Goal: Task Accomplishment & Management: Manage account settings

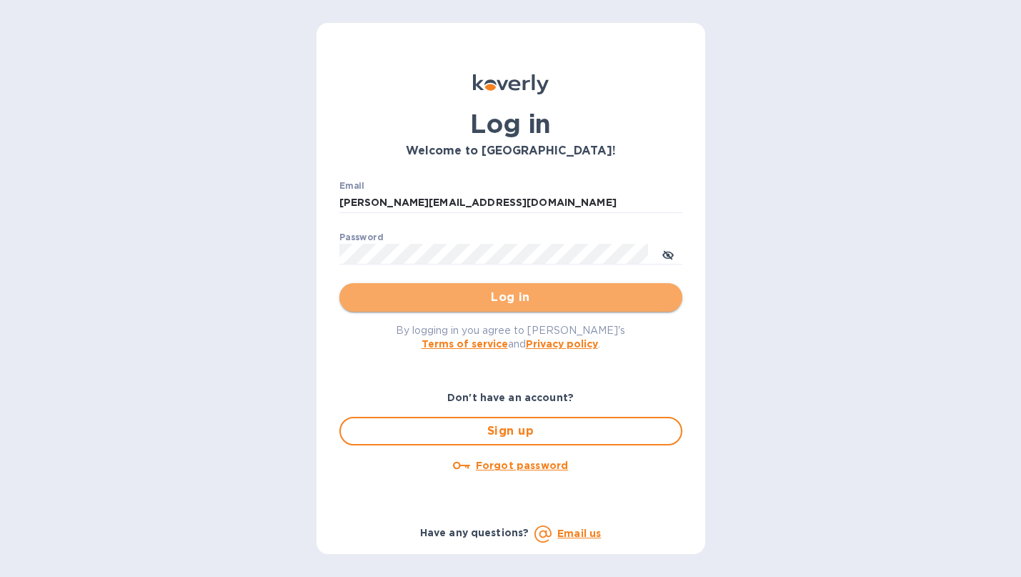
click at [538, 296] on span "Log in" at bounding box center [511, 297] width 320 height 17
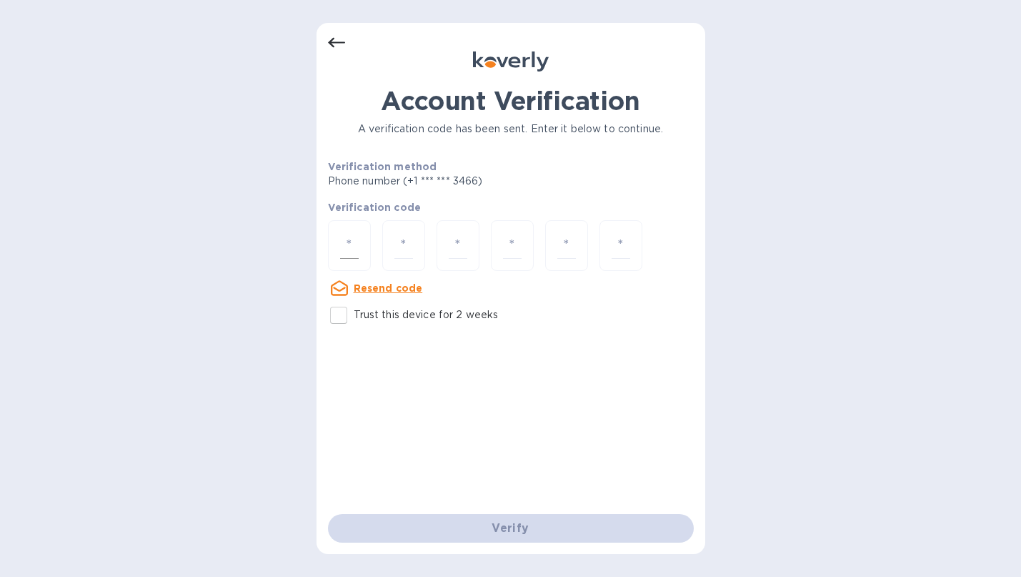
click at [359, 252] on div at bounding box center [349, 245] width 43 height 51
type input "4"
type input "1"
type input "8"
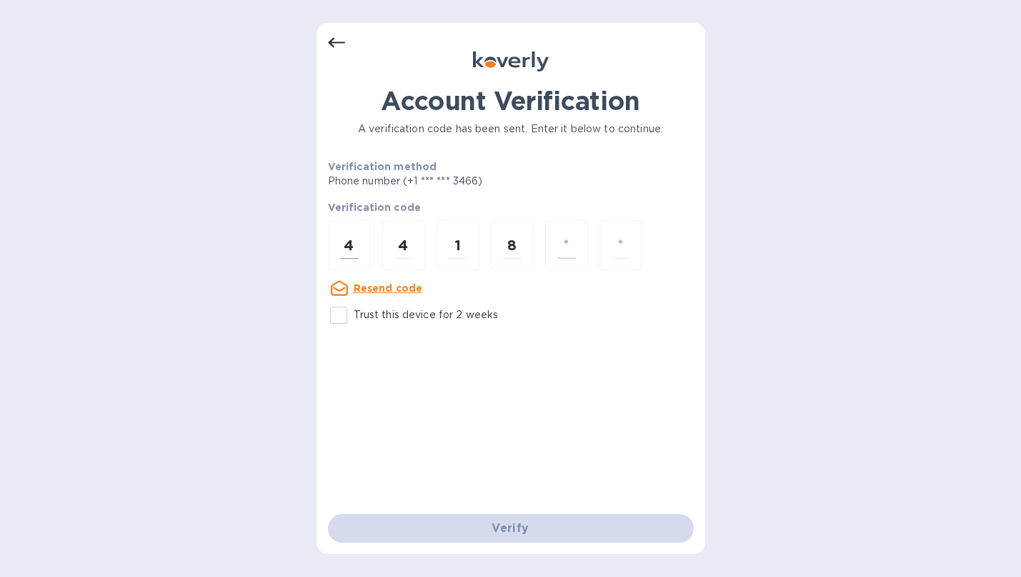
type input "2"
type input "7"
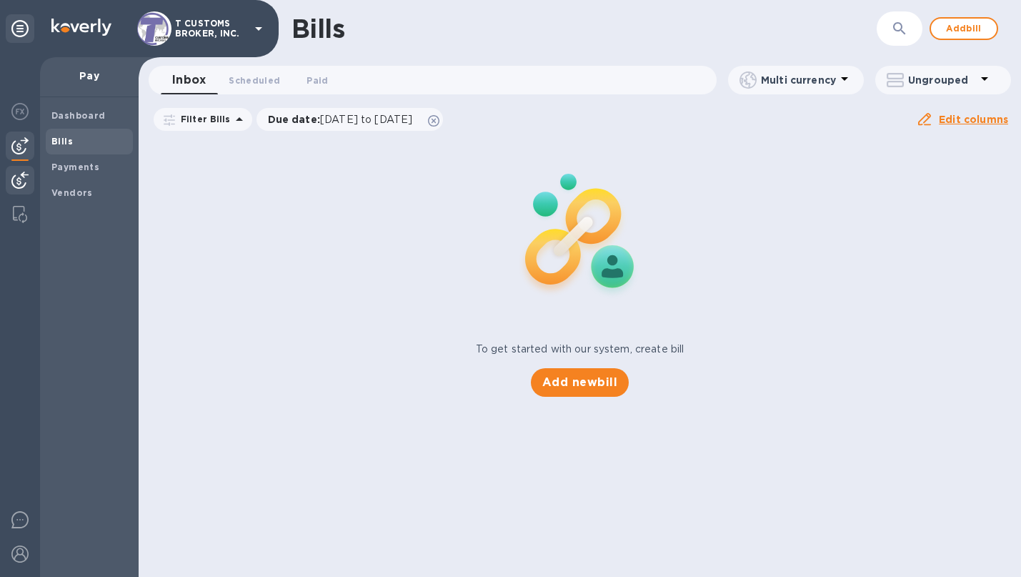
click at [19, 173] on img at bounding box center [19, 180] width 17 height 17
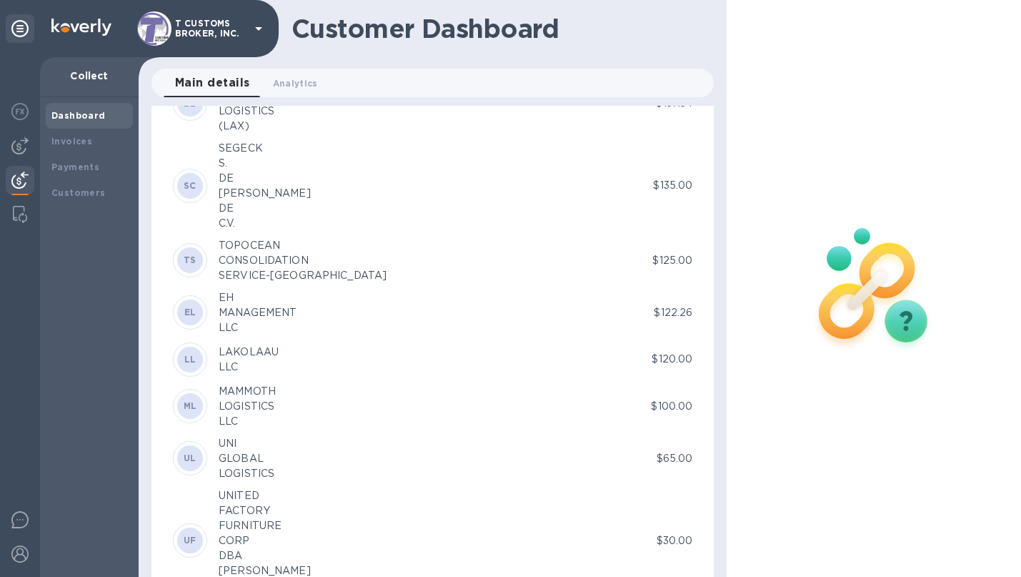
scroll to position [5932, 0]
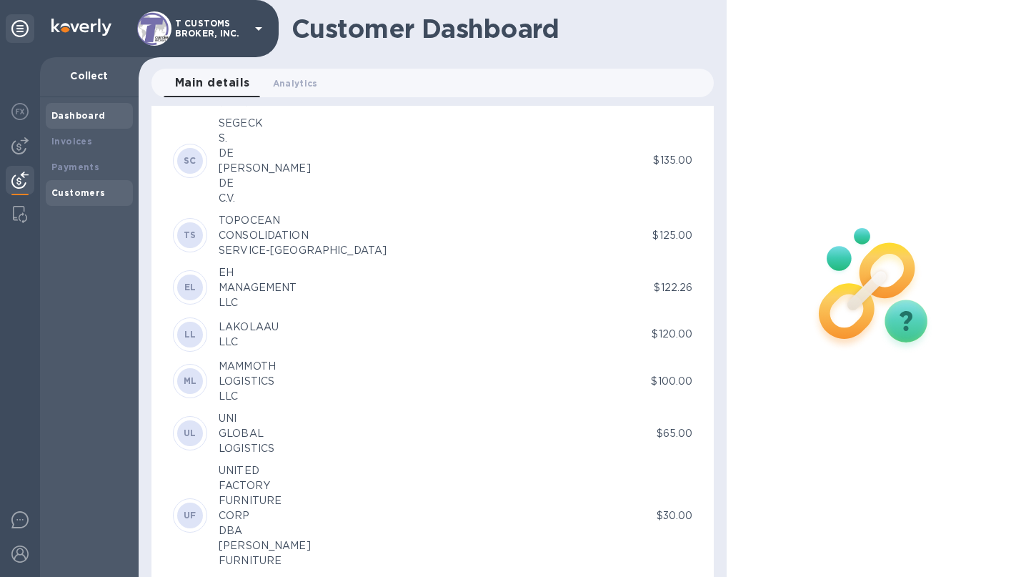
click at [69, 197] on b "Customers" at bounding box center [78, 192] width 54 height 11
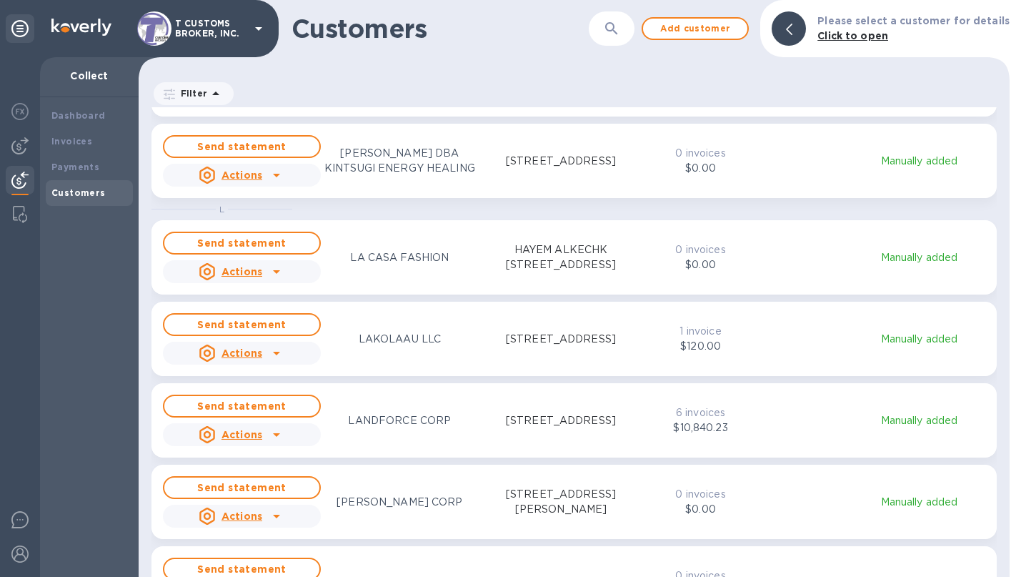
scroll to position [4102, 0]
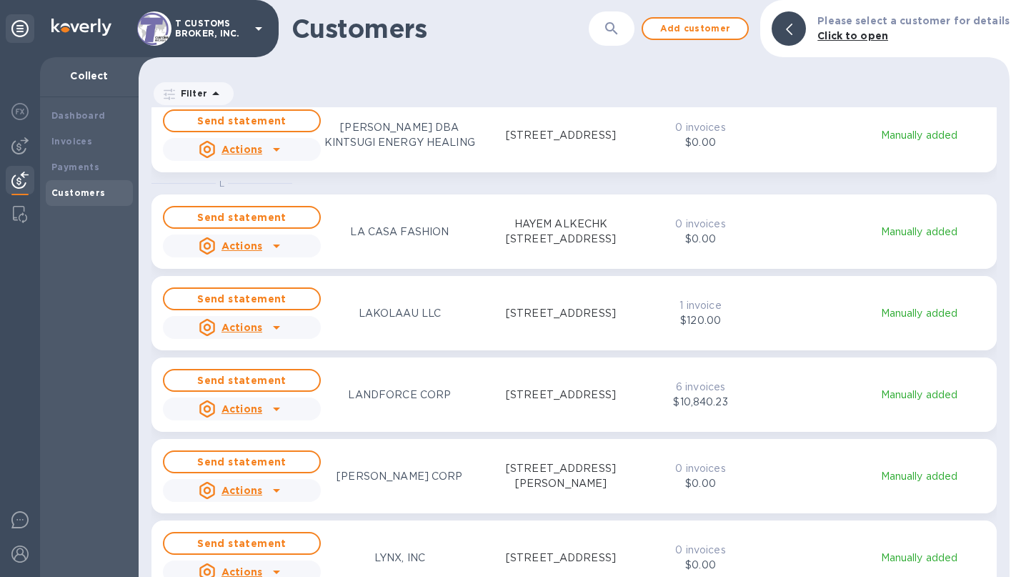
click at [683, 387] on p "6 invoices" at bounding box center [701, 386] width 64 height 15
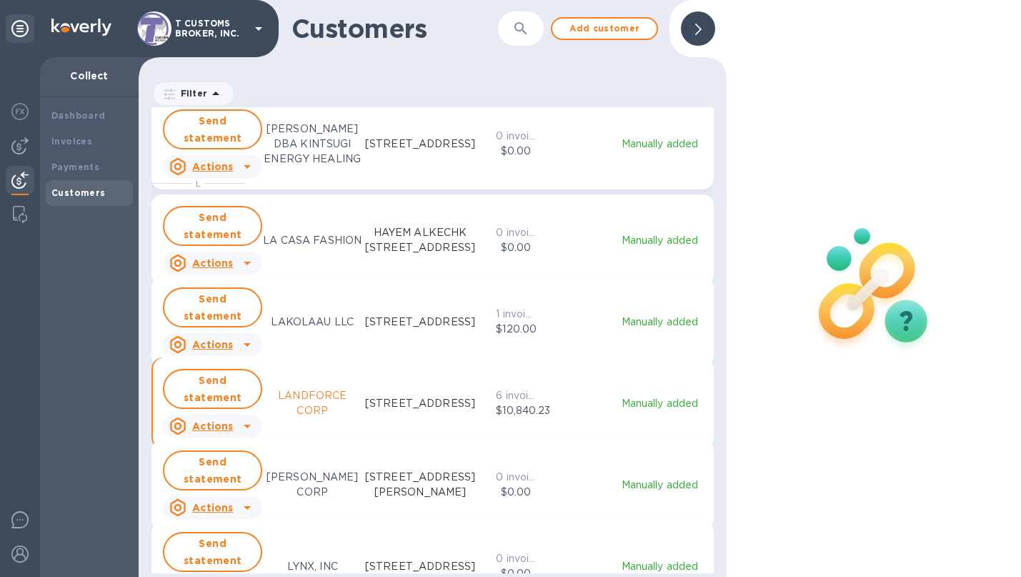
scroll to position [11, 6]
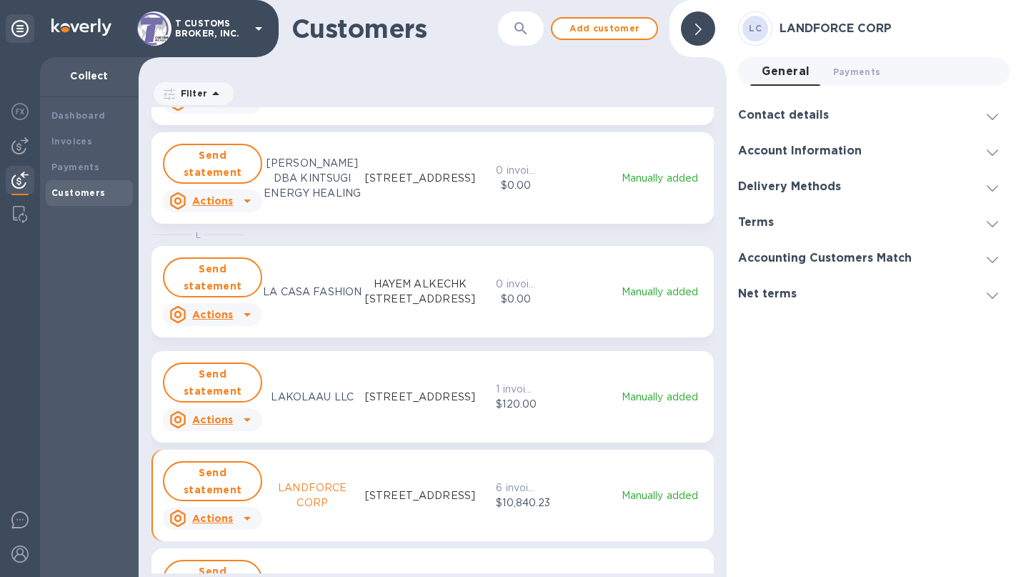
click at [518, 487] on p "6 invoices" at bounding box center [516, 487] width 40 height 15
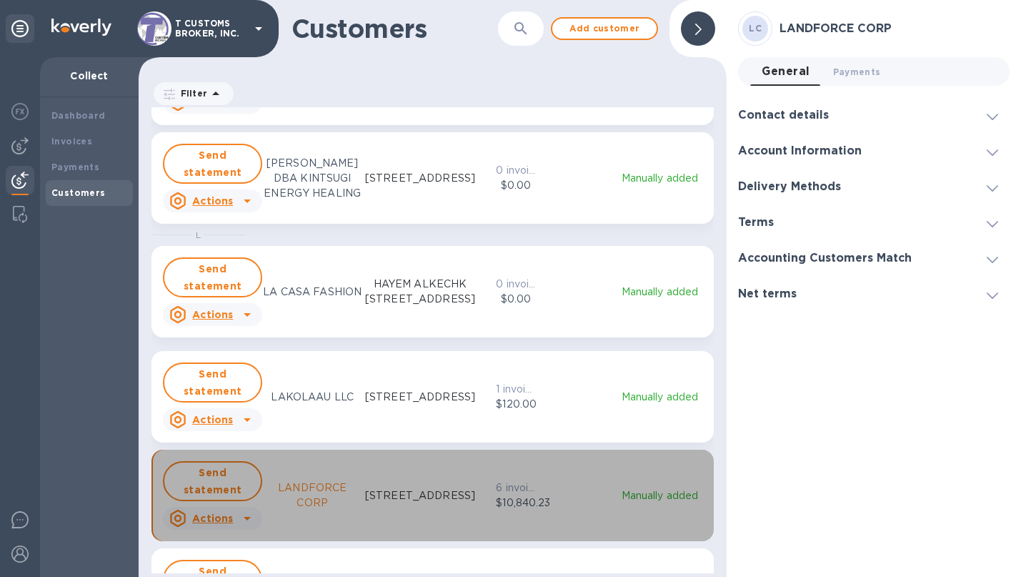
click at [518, 487] on p "6 invoices" at bounding box center [516, 487] width 40 height 15
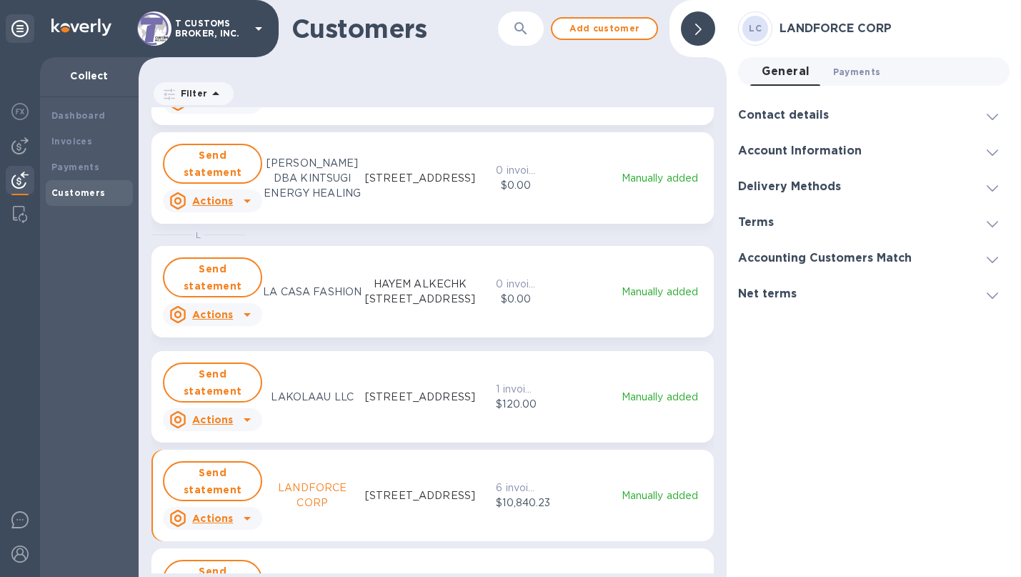
click at [850, 71] on span "Payments 0" at bounding box center [857, 71] width 48 height 15
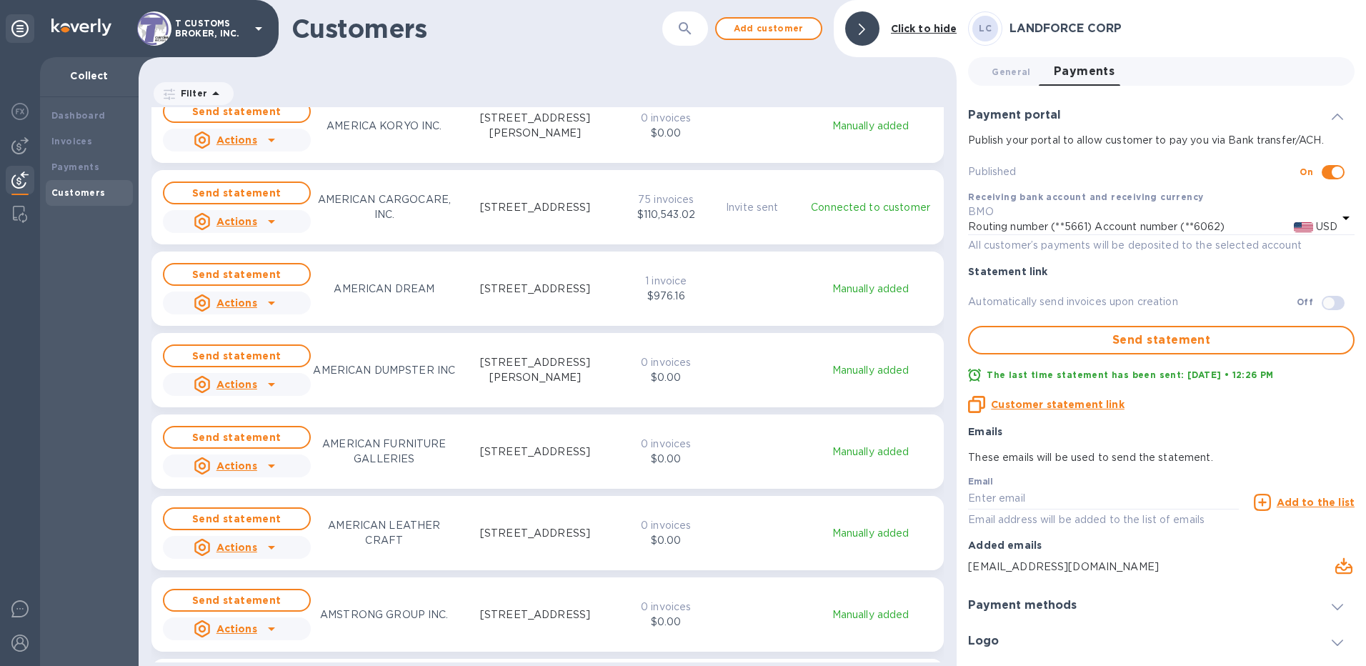
scroll to position [858, 0]
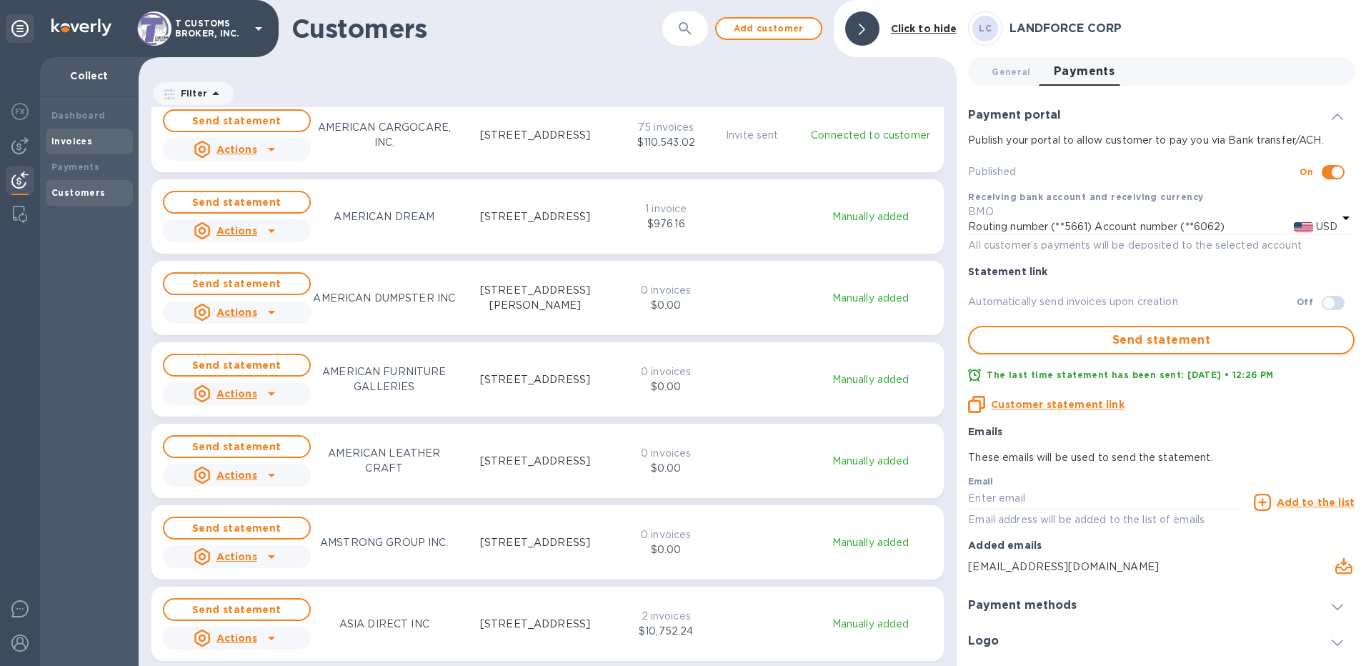
click at [67, 132] on div "Invoices" at bounding box center [89, 142] width 87 height 26
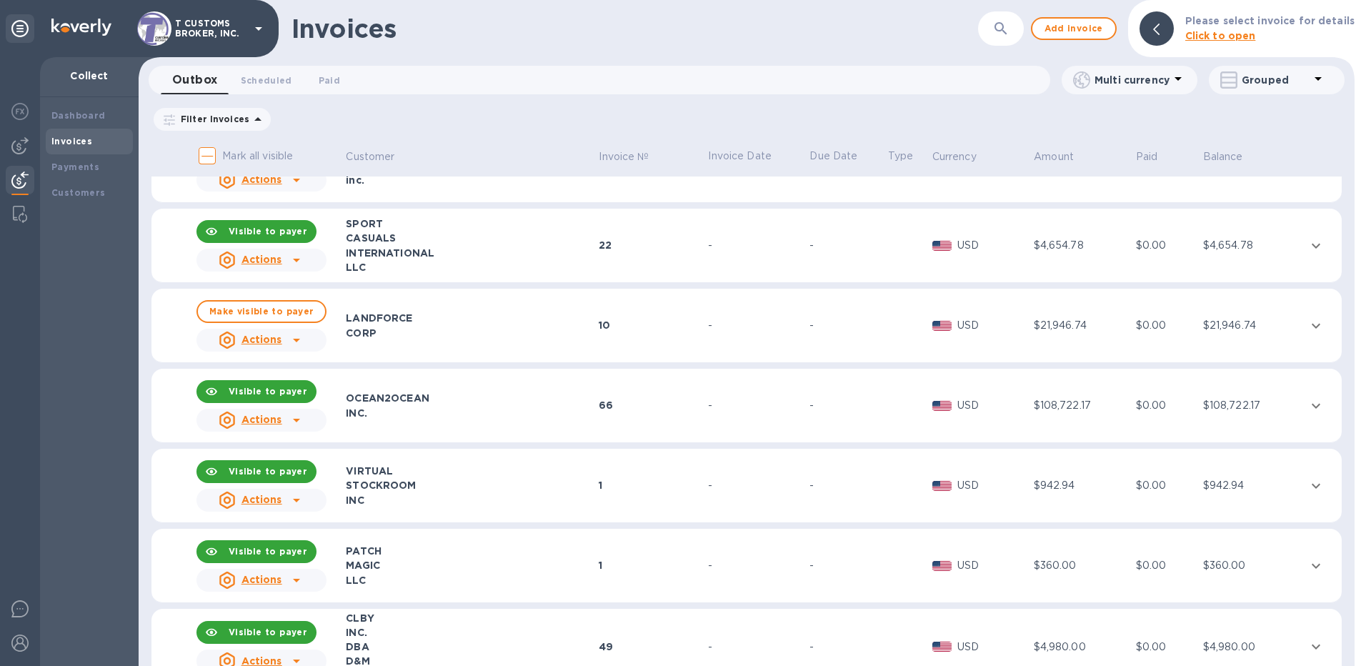
scroll to position [214, 0]
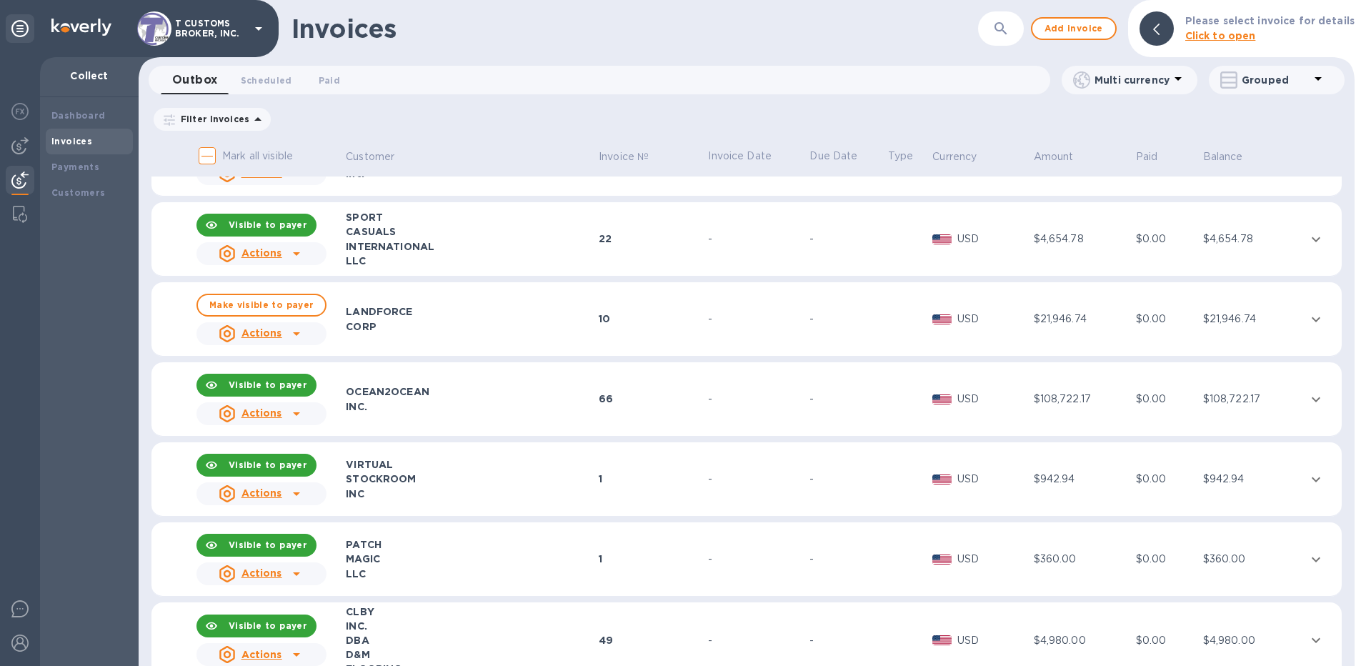
click at [448, 317] on div "LANDFORCE" at bounding box center [470, 311] width 249 height 14
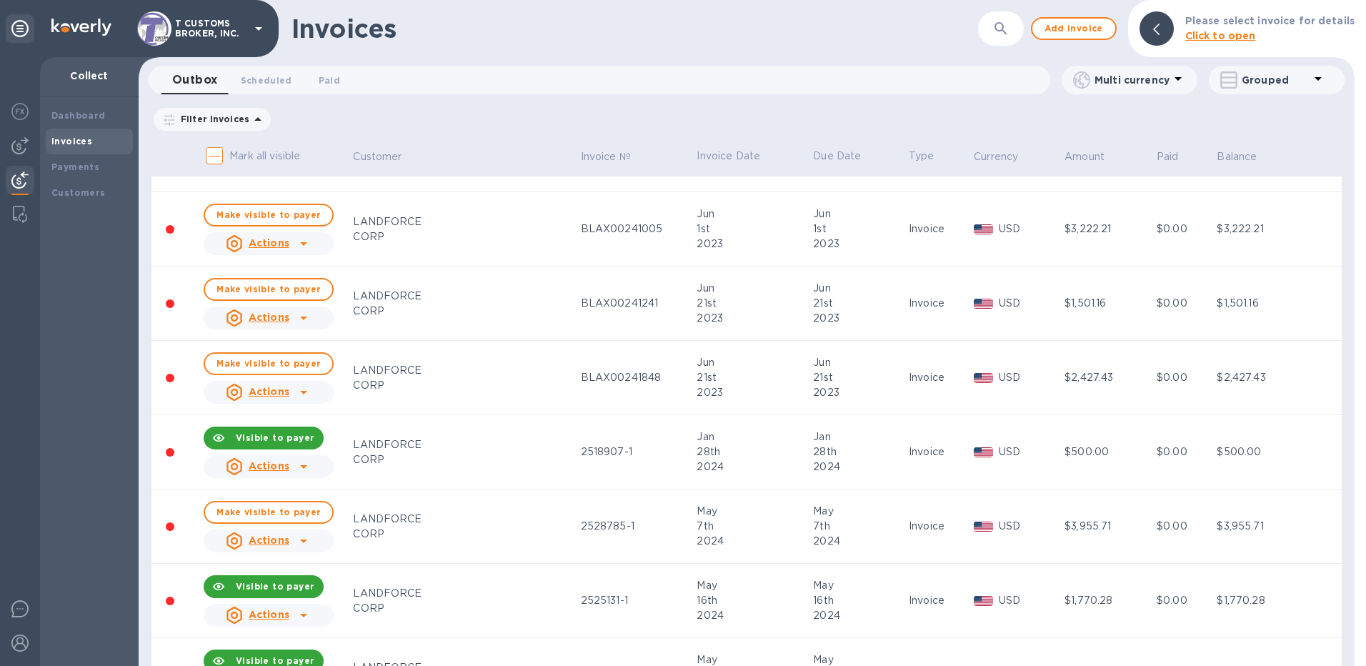
scroll to position [500, 0]
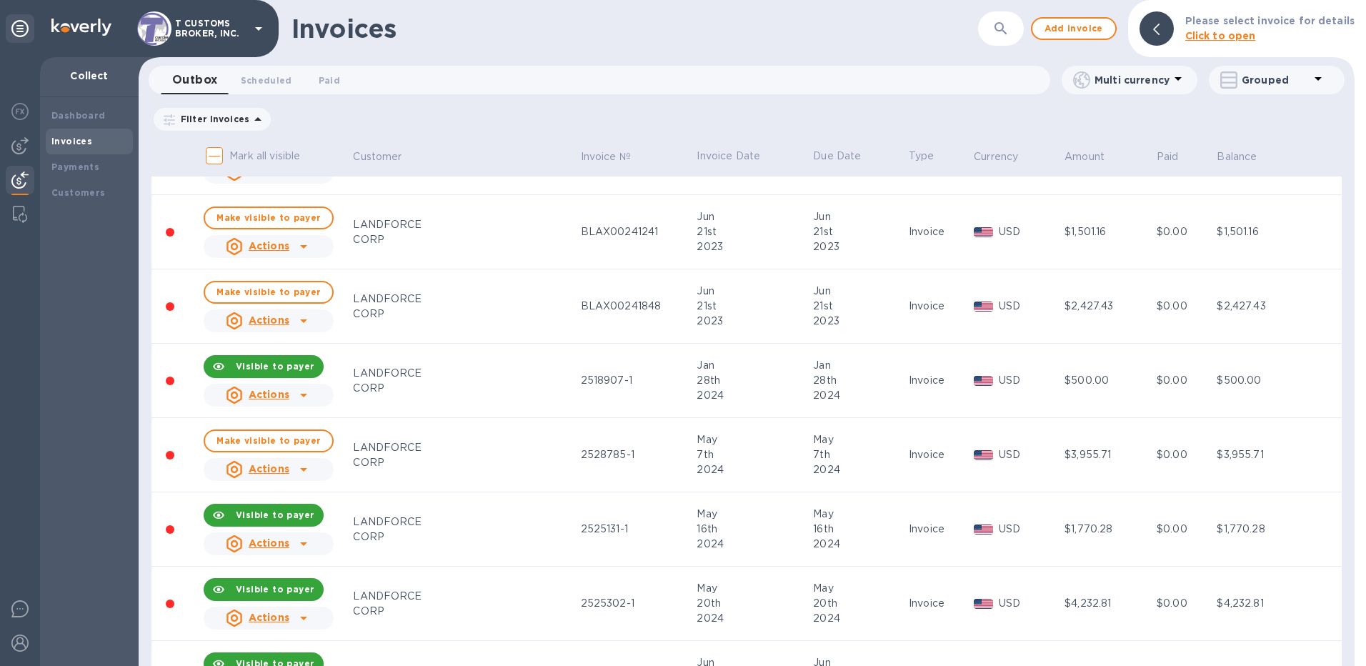
click at [314, 392] on div at bounding box center [303, 395] width 23 height 23
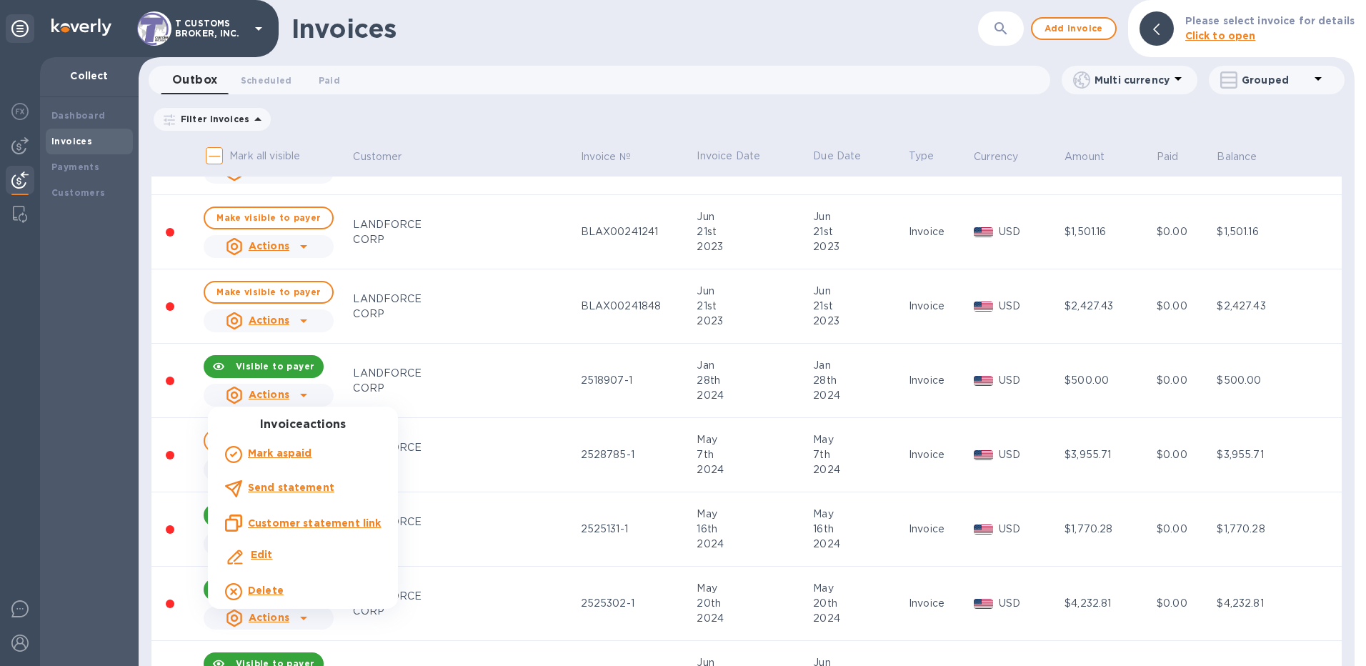
click at [467, 188] on div at bounding box center [683, 333] width 1366 height 666
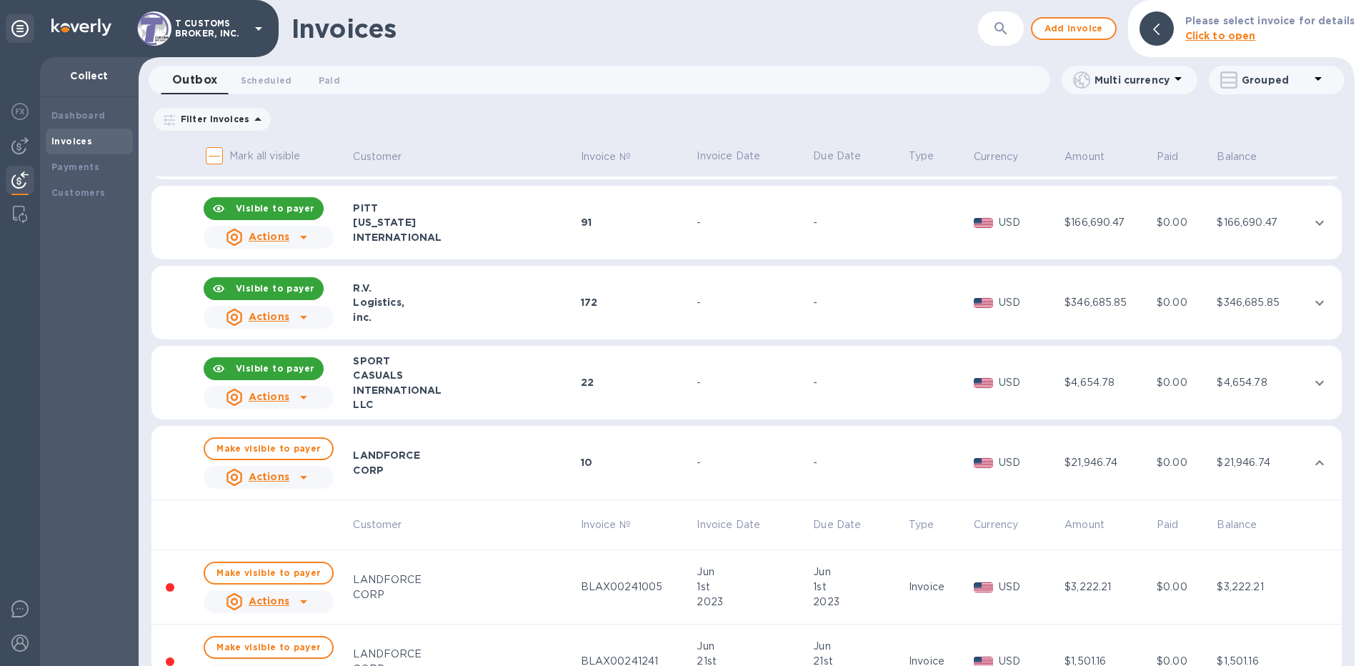
scroll to position [0, 0]
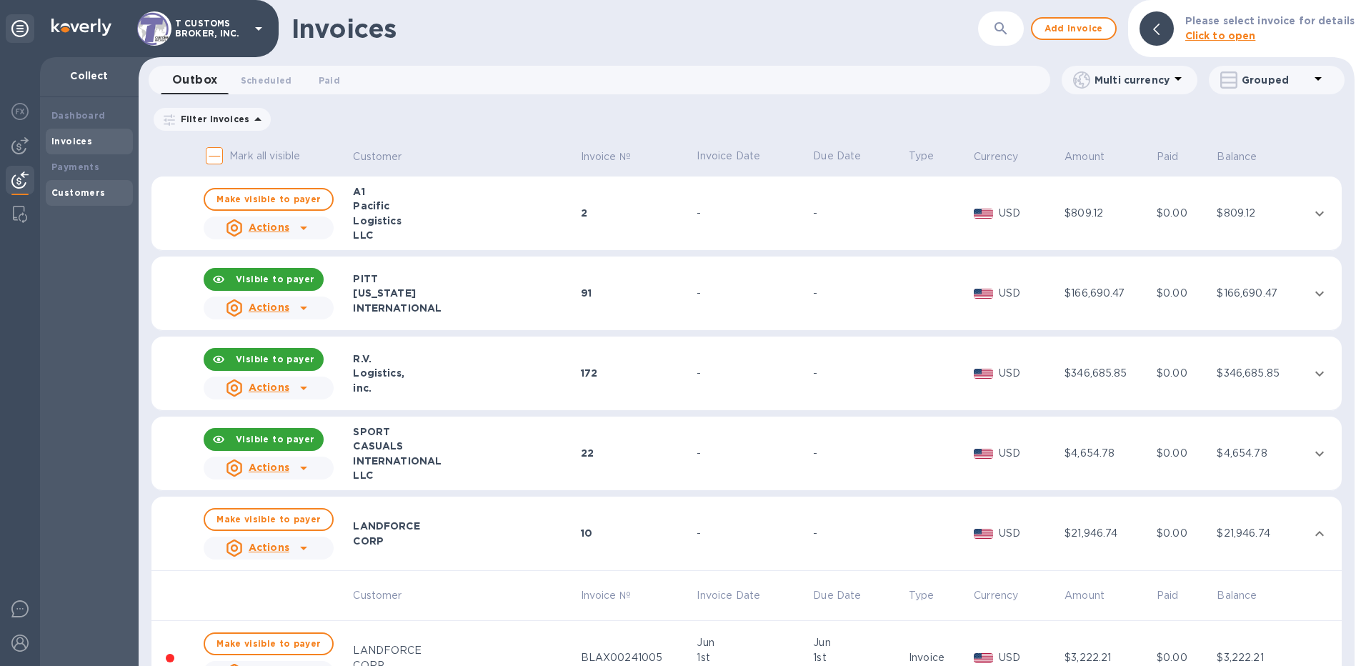
click at [83, 187] on b "Customers" at bounding box center [78, 192] width 54 height 11
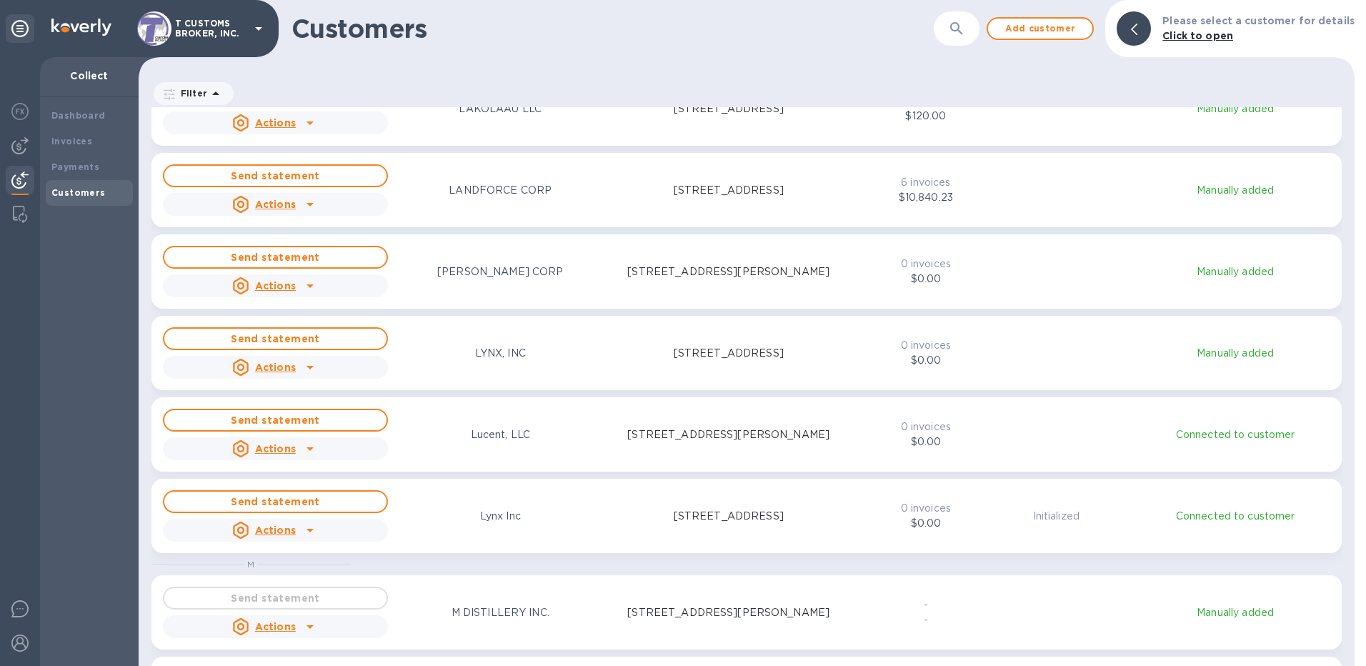
scroll to position [4084, 0]
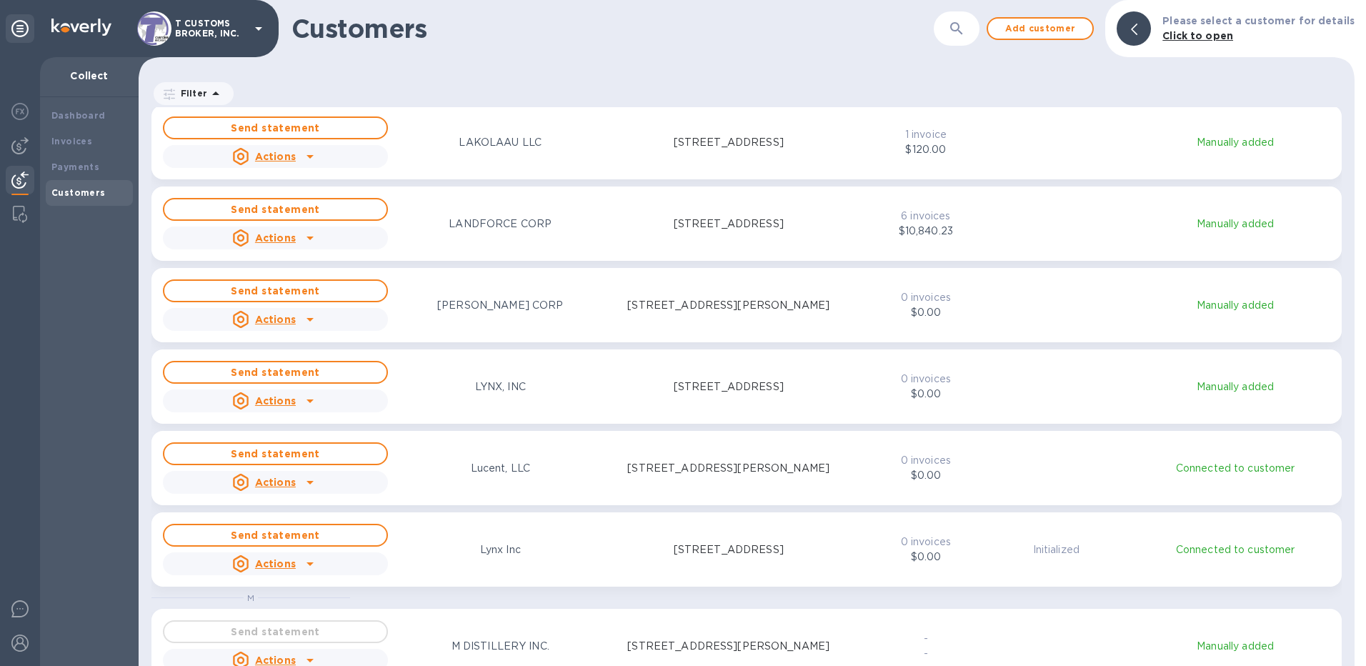
click at [1021, 222] on p "Manually added" at bounding box center [1236, 224] width 196 height 15
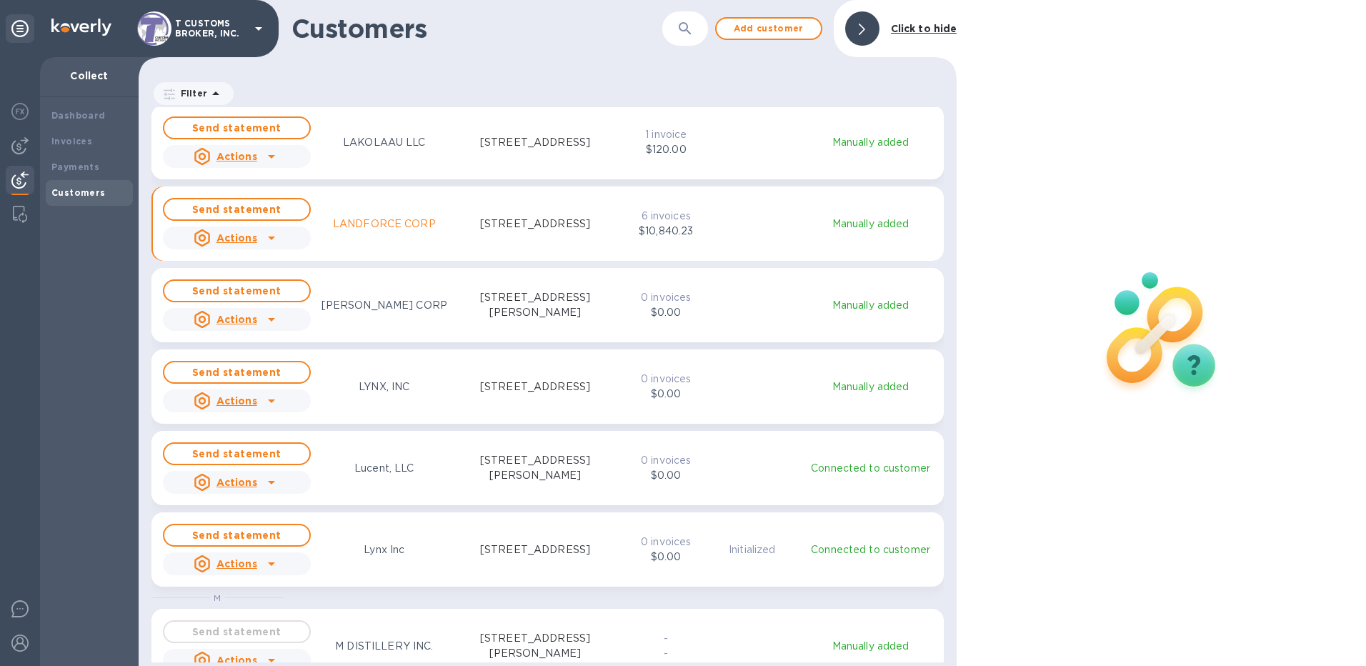
scroll to position [11, 6]
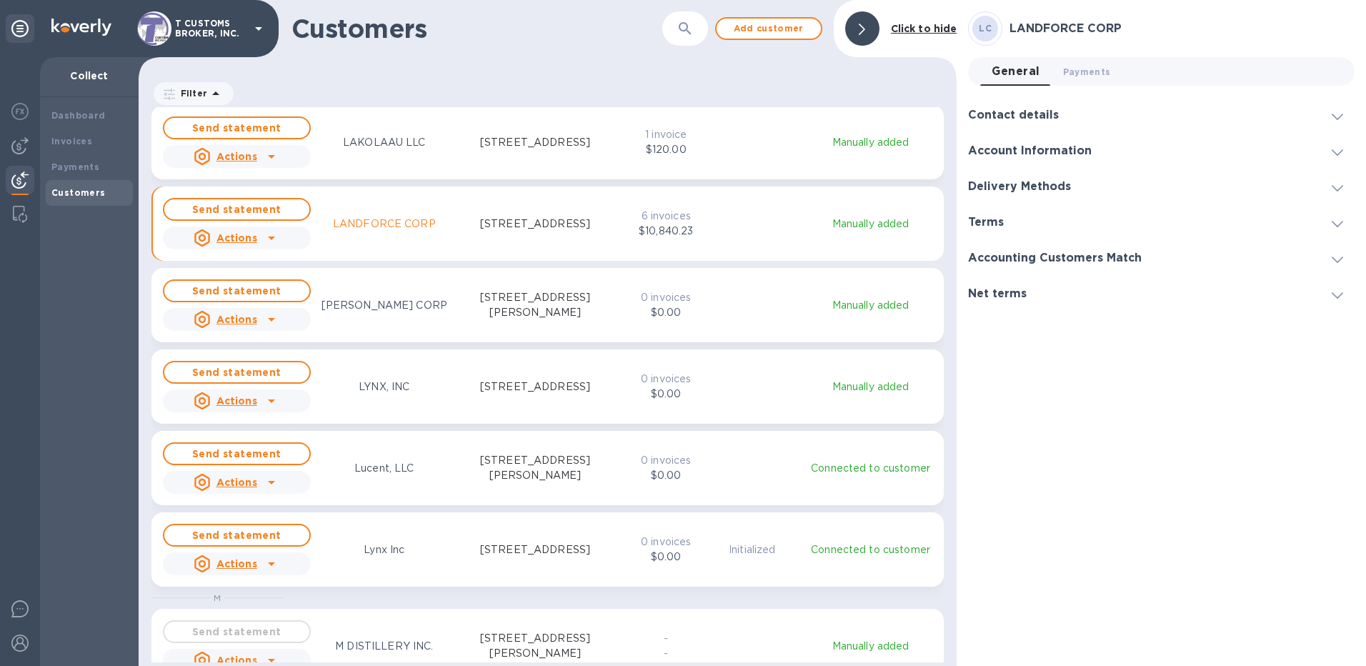
click at [867, 222] on p "Manually added" at bounding box center [870, 224] width 129 height 15
click at [678, 218] on p "6 invoices" at bounding box center [666, 216] width 59 height 15
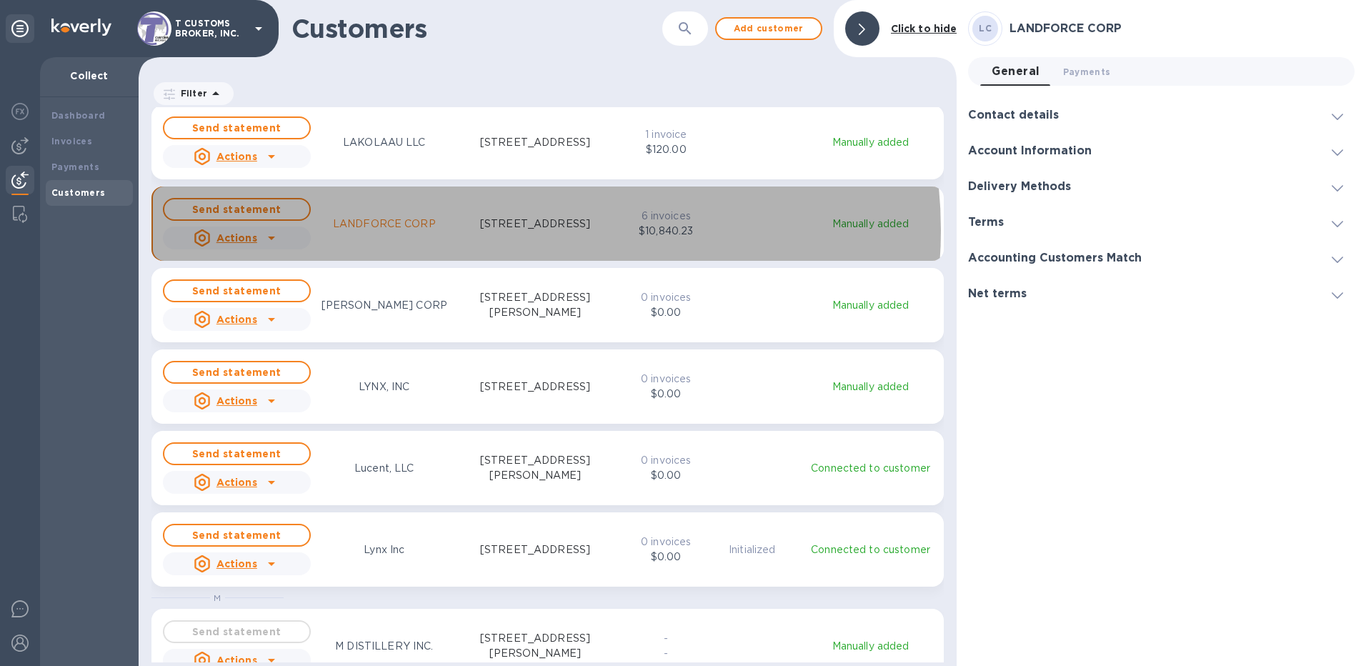
click at [511, 230] on p "[STREET_ADDRESS]" at bounding box center [535, 224] width 110 height 15
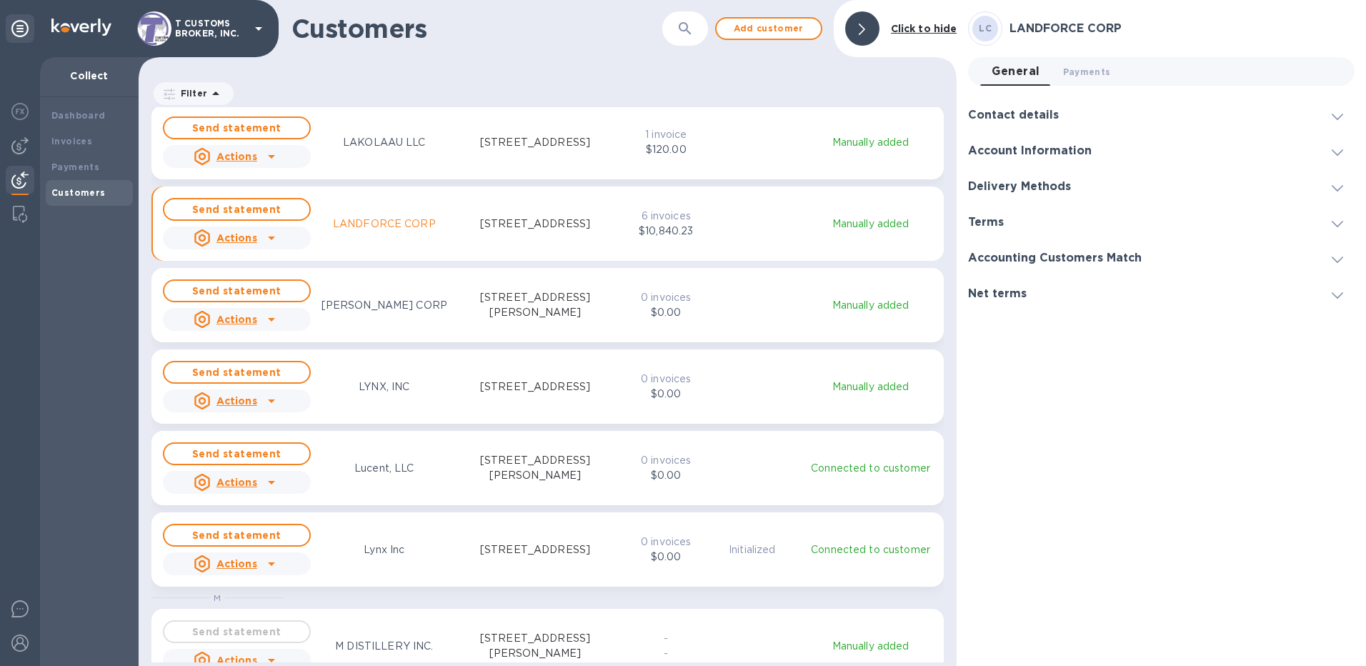
click at [853, 228] on p "Manually added" at bounding box center [870, 224] width 129 height 15
click at [1021, 114] on icon at bounding box center [1337, 117] width 11 height 6
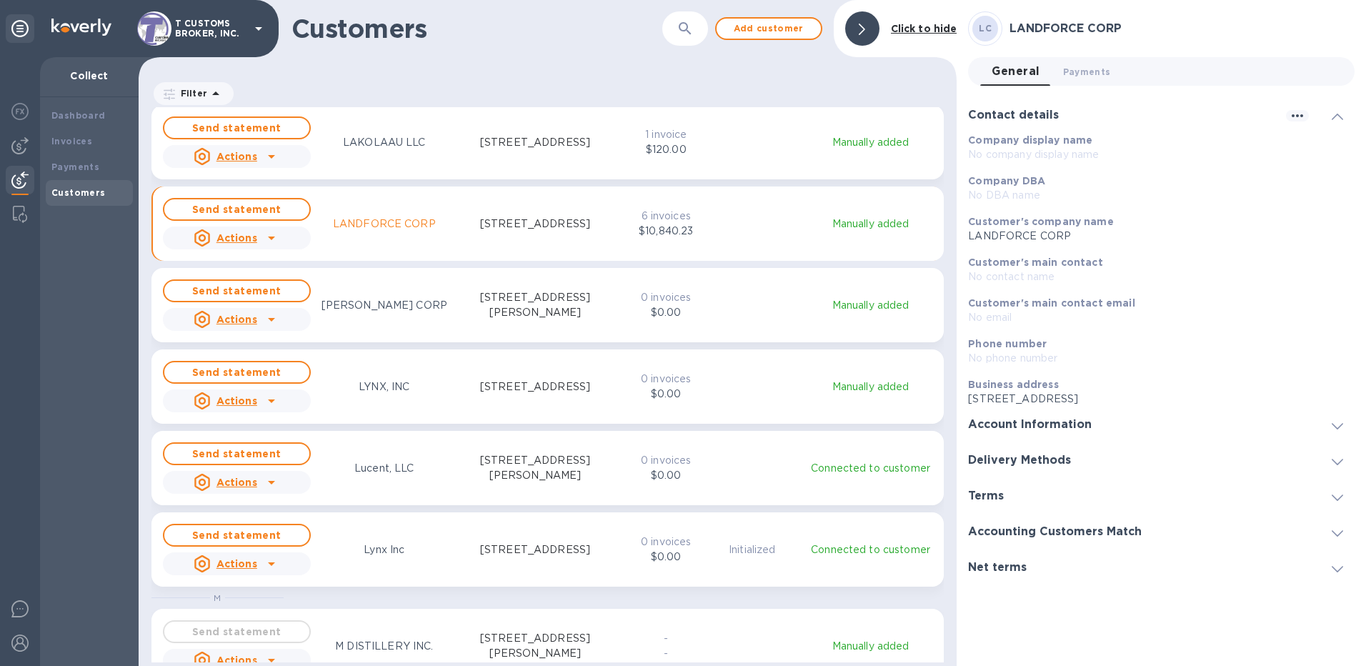
click at [1021, 117] on div at bounding box center [1338, 115] width 34 height 14
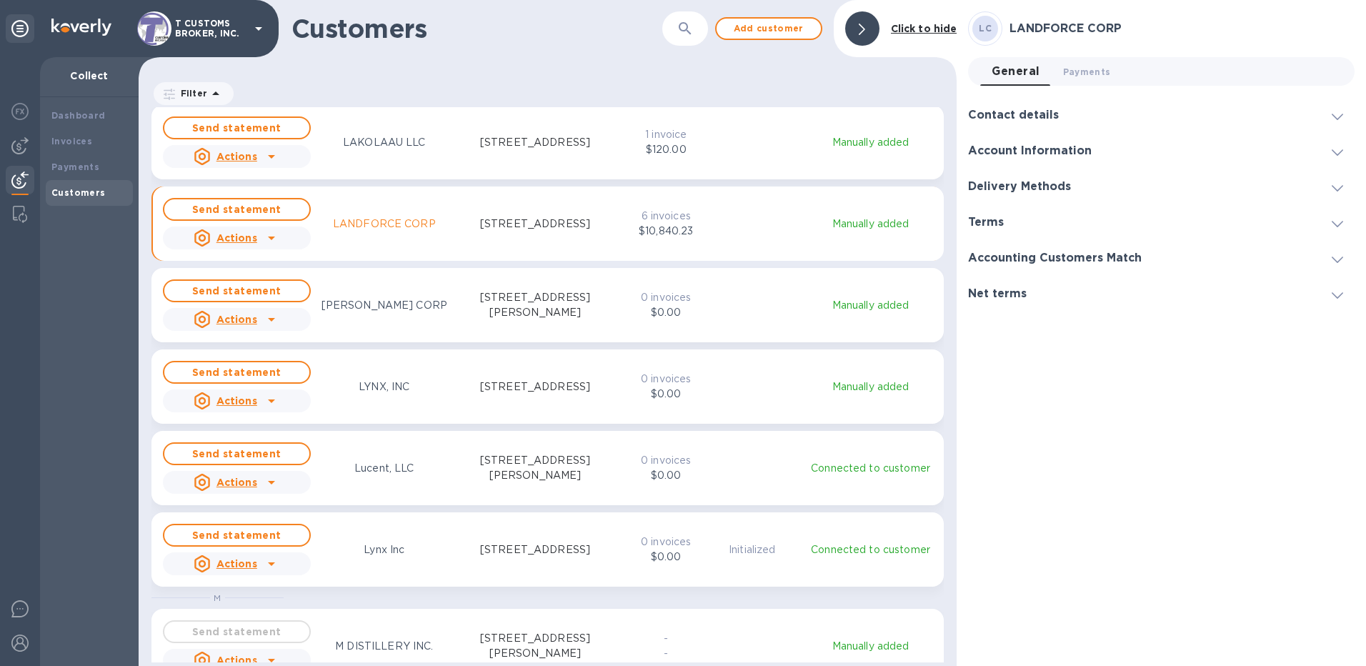
click at [1021, 152] on icon at bounding box center [1337, 152] width 11 height 6
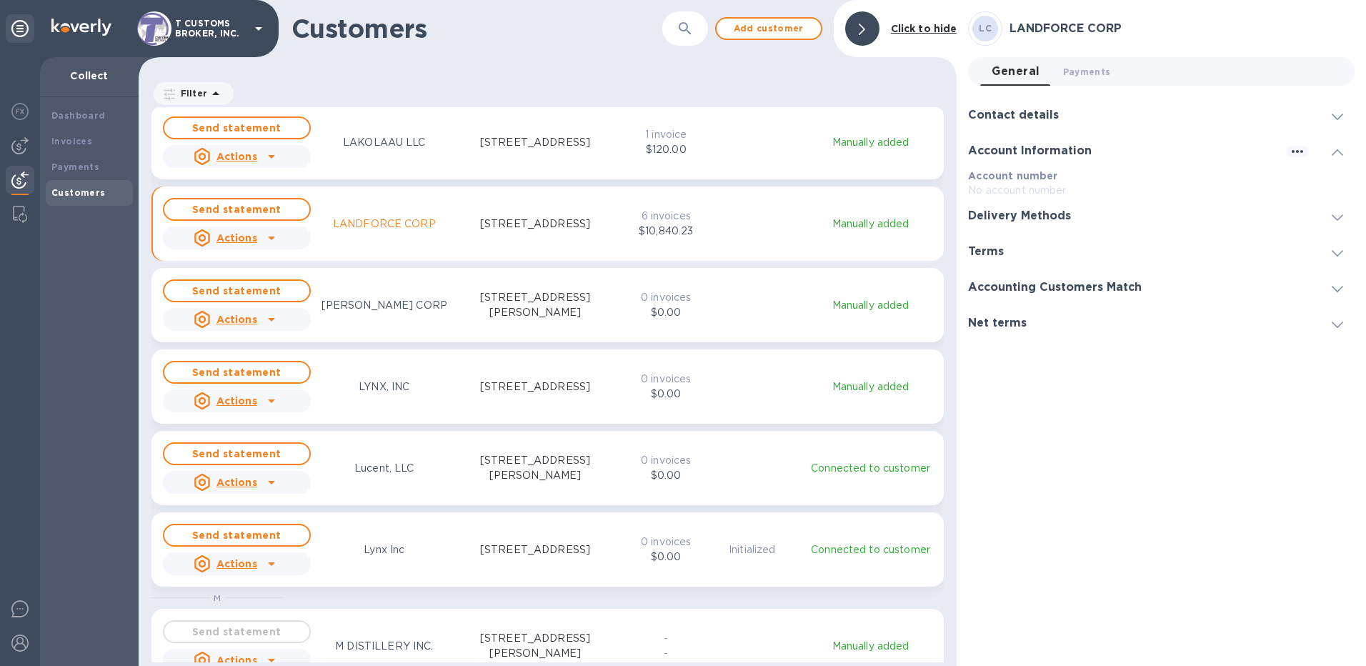
click at [1021, 152] on icon at bounding box center [1337, 152] width 11 height 6
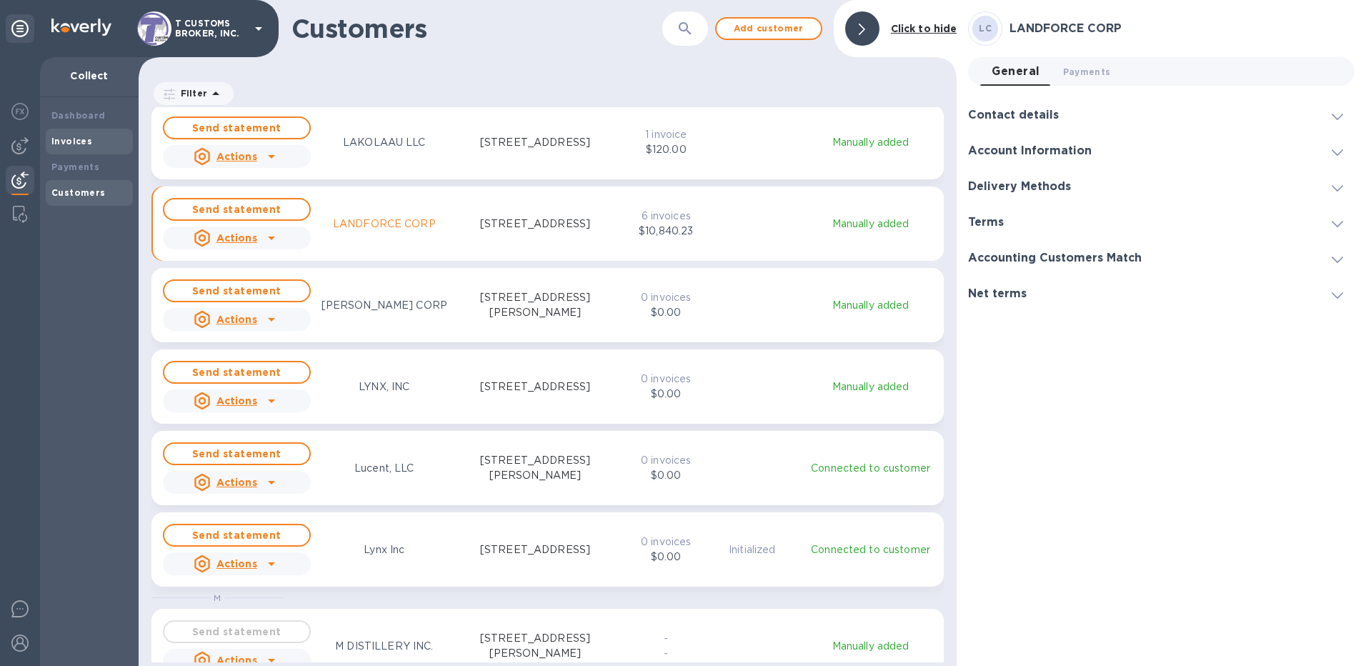
click at [65, 147] on div "Invoices" at bounding box center [89, 141] width 76 height 14
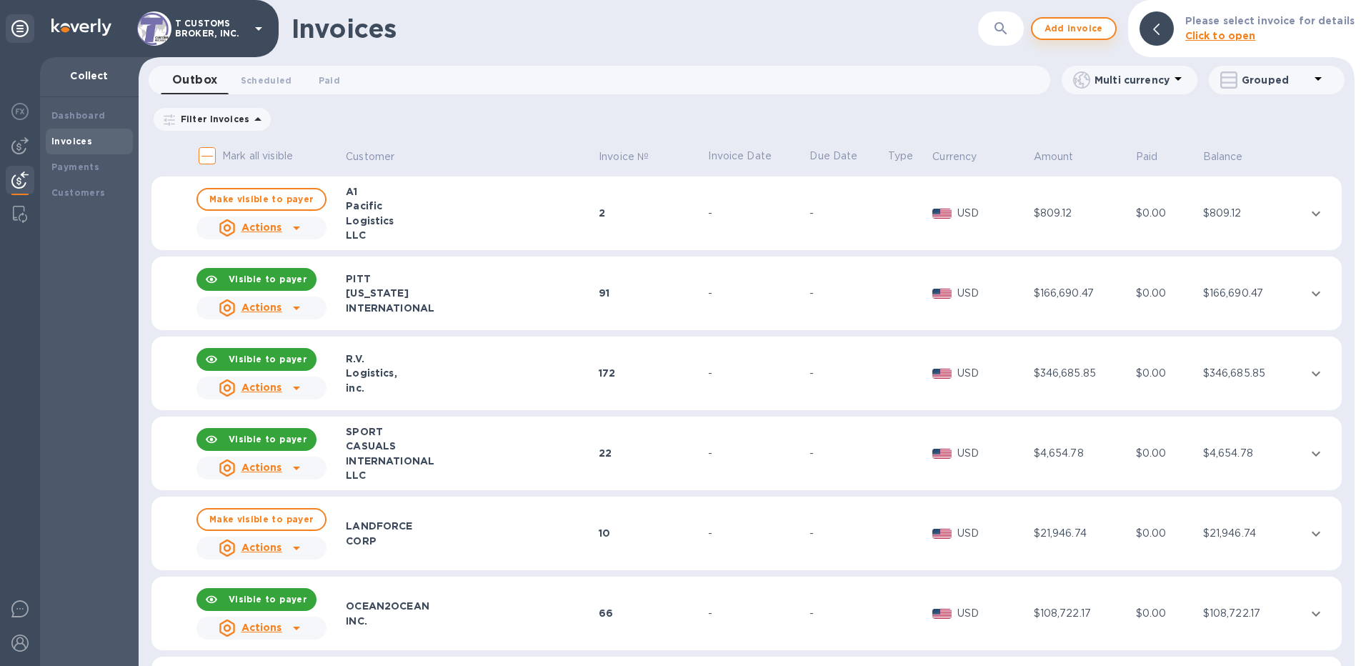
click at [1021, 34] on span "Add invoice" at bounding box center [1074, 28] width 60 height 17
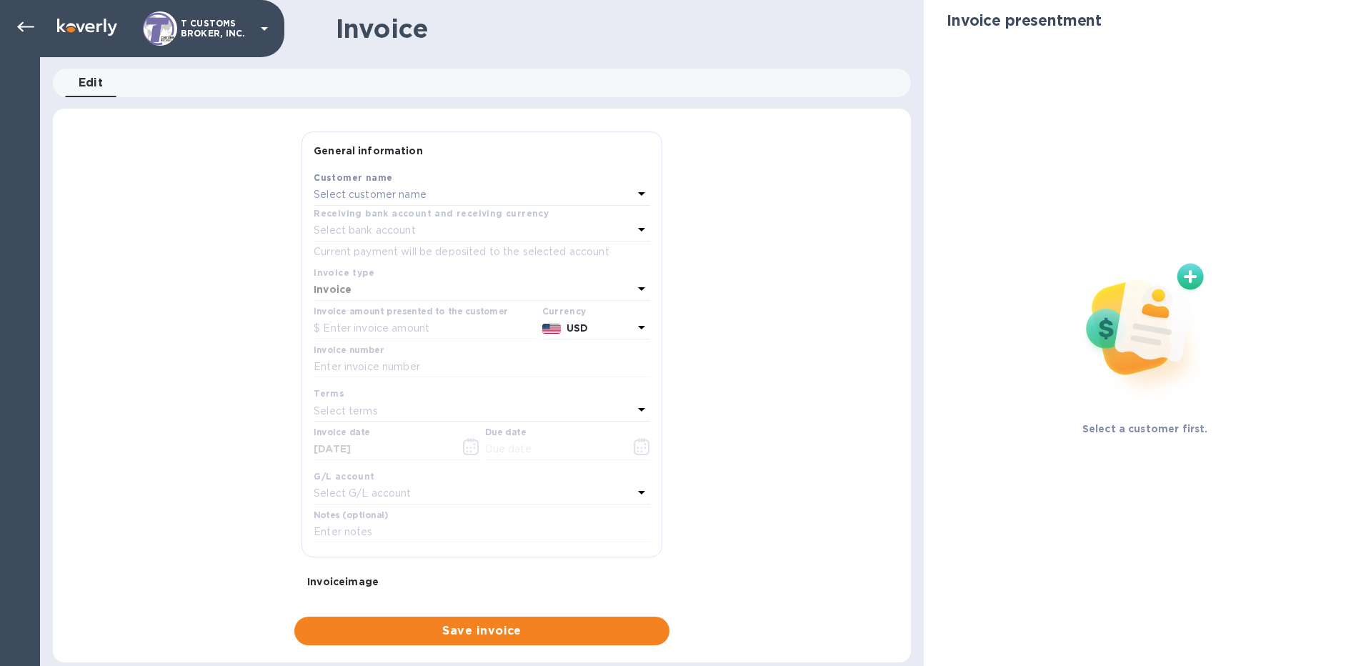
click at [633, 194] on icon at bounding box center [641, 193] width 17 height 17
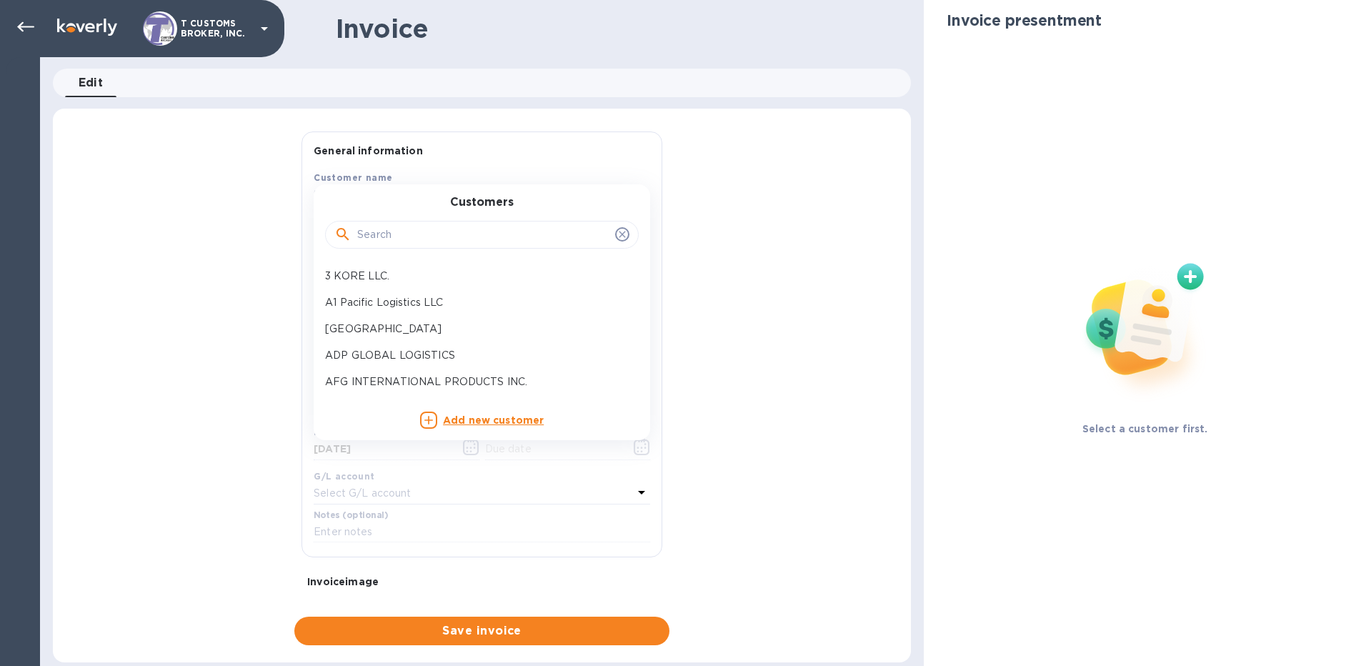
click at [537, 237] on input "text" at bounding box center [483, 234] width 252 height 21
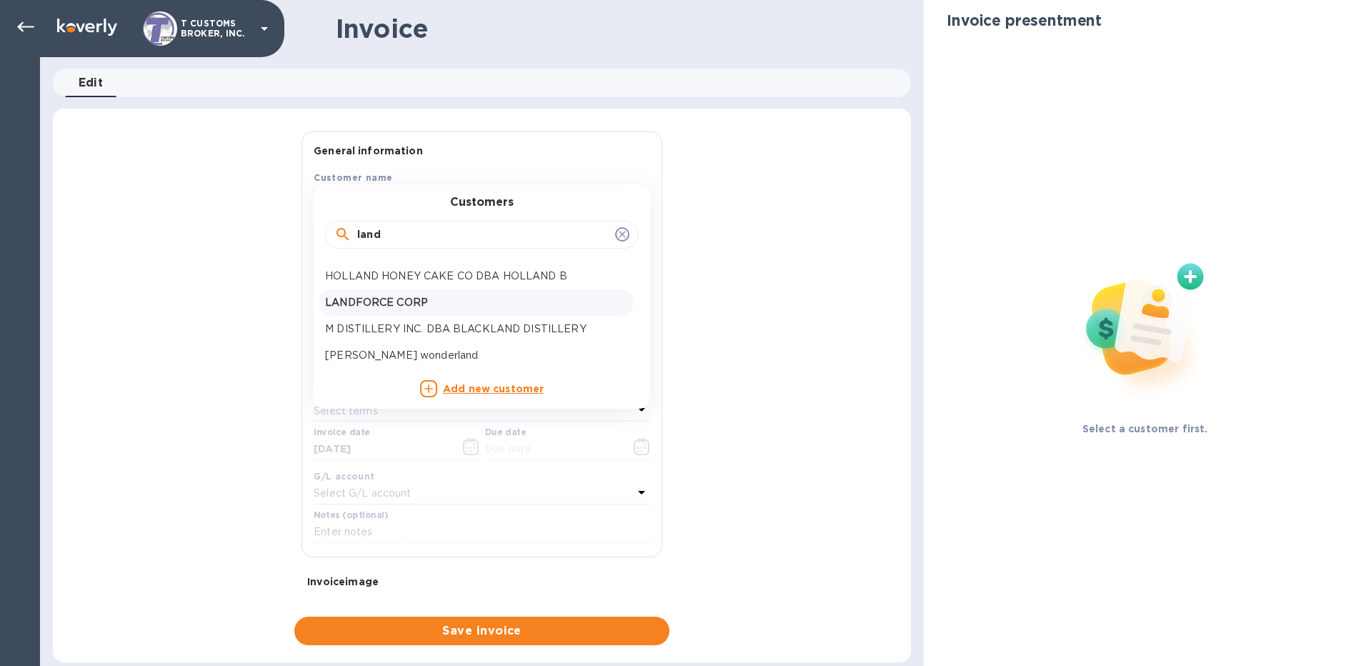
type input "land"
click at [500, 307] on p "LANDFORCE CORP" at bounding box center [476, 302] width 302 height 15
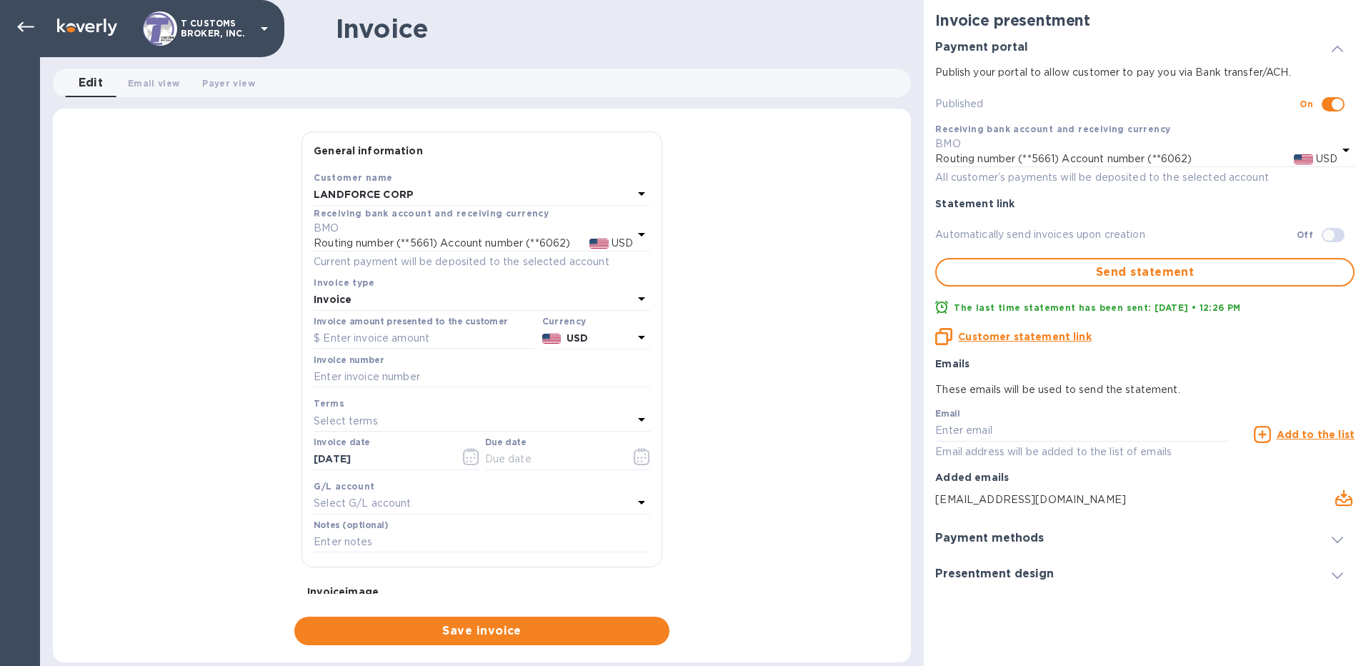
click at [635, 302] on icon at bounding box center [641, 298] width 17 height 17
click at [518, 328] on p "Invoice" at bounding box center [476, 332] width 302 height 15
click at [419, 341] on input "text" at bounding box center [425, 338] width 222 height 21
type input "726.12"
click at [437, 382] on input "text" at bounding box center [482, 377] width 337 height 21
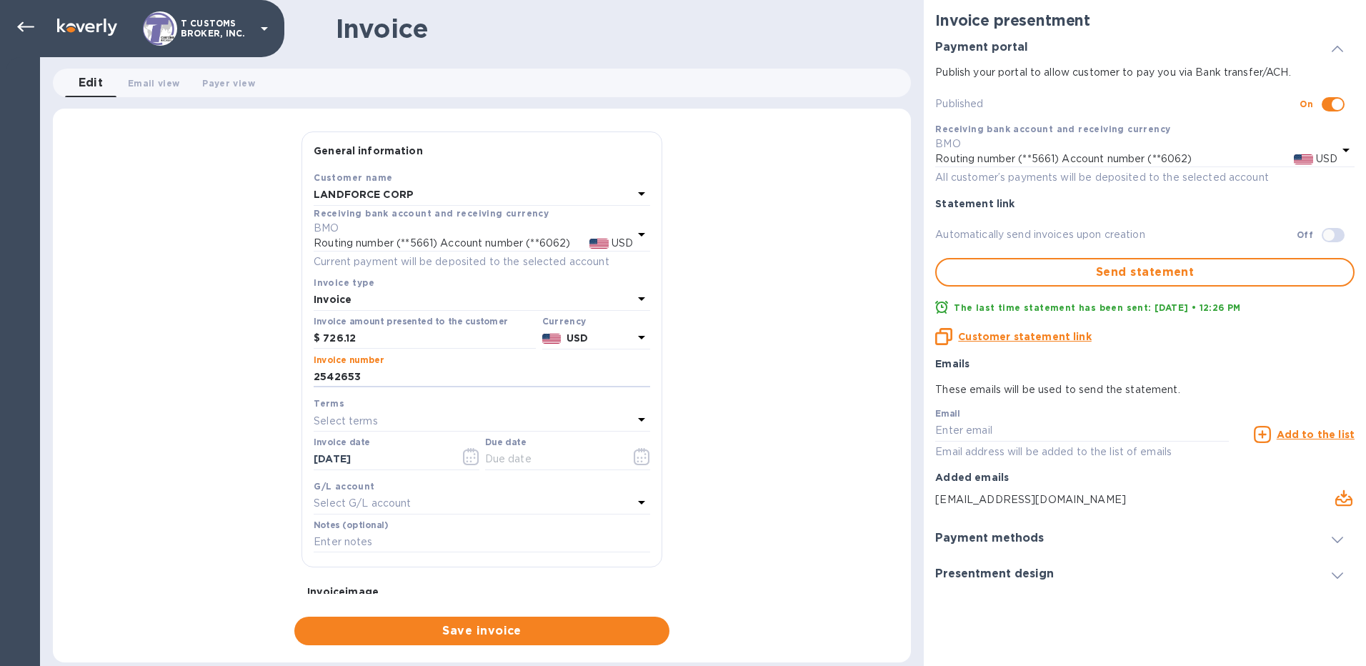
scroll to position [71, 0]
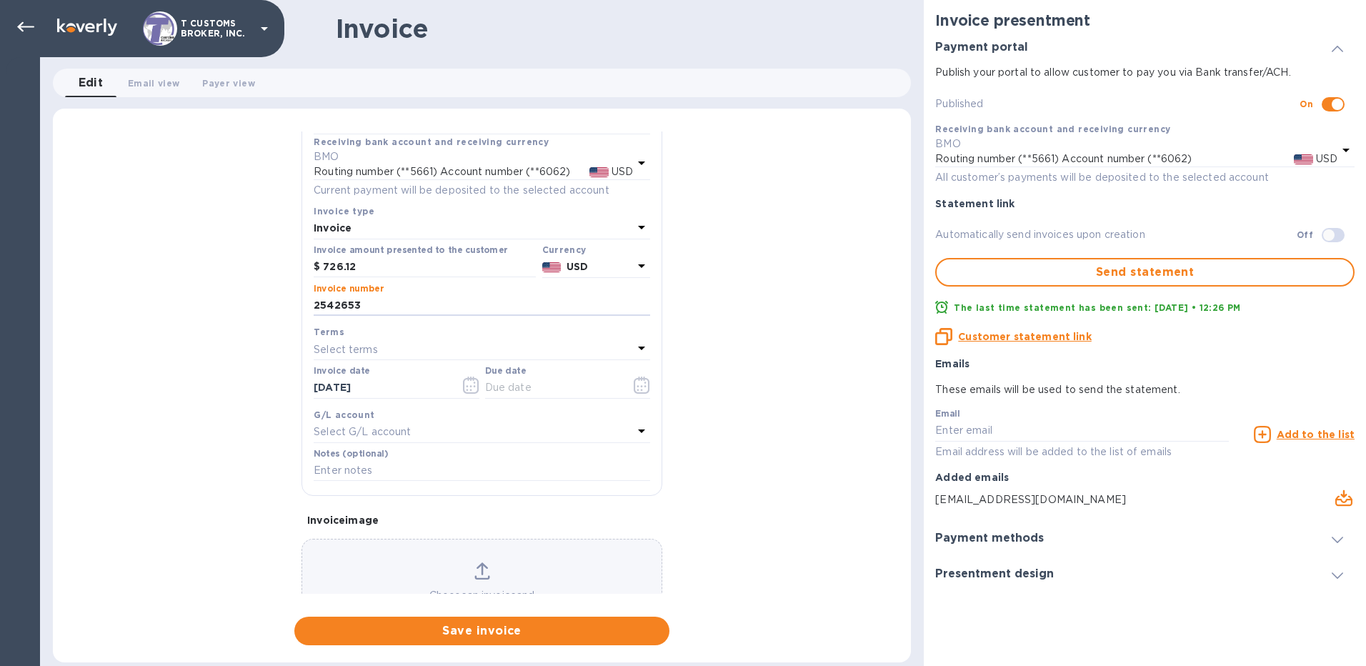
type input "2542653"
click at [981, 415] on div "Email Email address will be added to the list of emails" at bounding box center [1083, 434] width 294 height 51
click at [1008, 437] on input "text" at bounding box center [1083, 430] width 294 height 21
click at [979, 428] on input "text" at bounding box center [1083, 430] width 294 height 21
paste input "[EMAIL_ADDRESS][DOMAIN_NAME]"
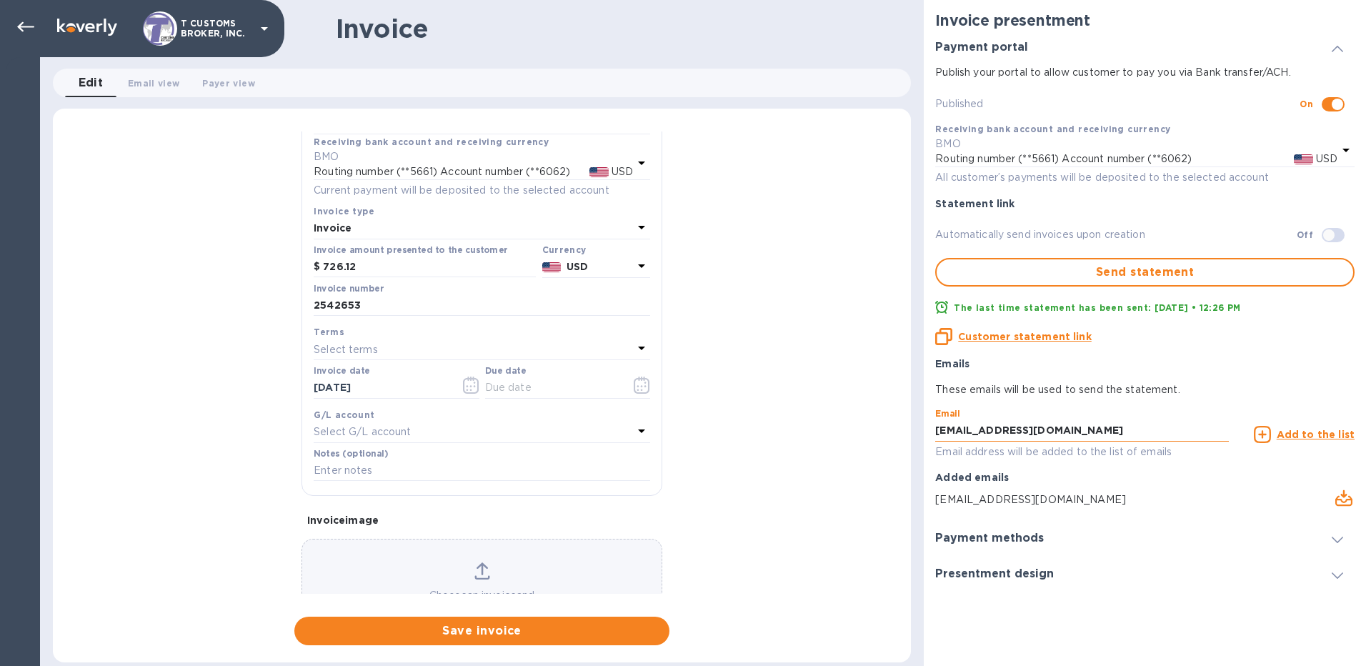
scroll to position [9, 0]
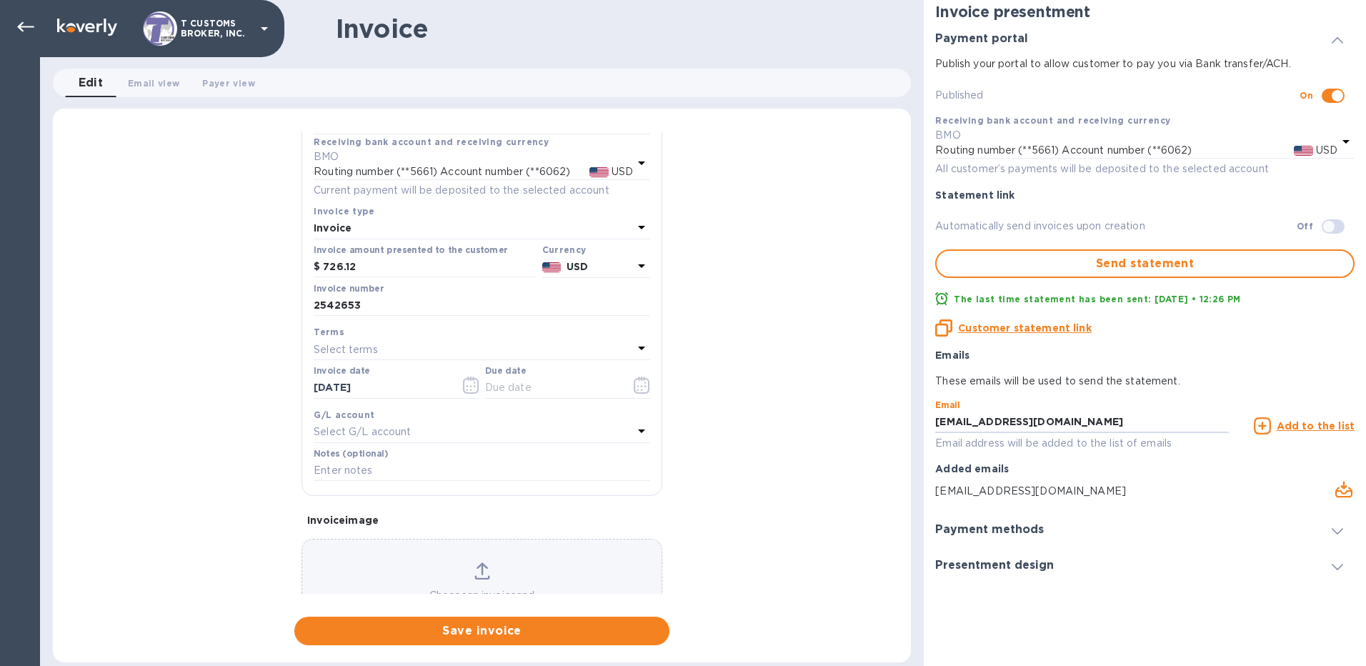
type input "[EMAIL_ADDRESS][DOMAIN_NAME]"
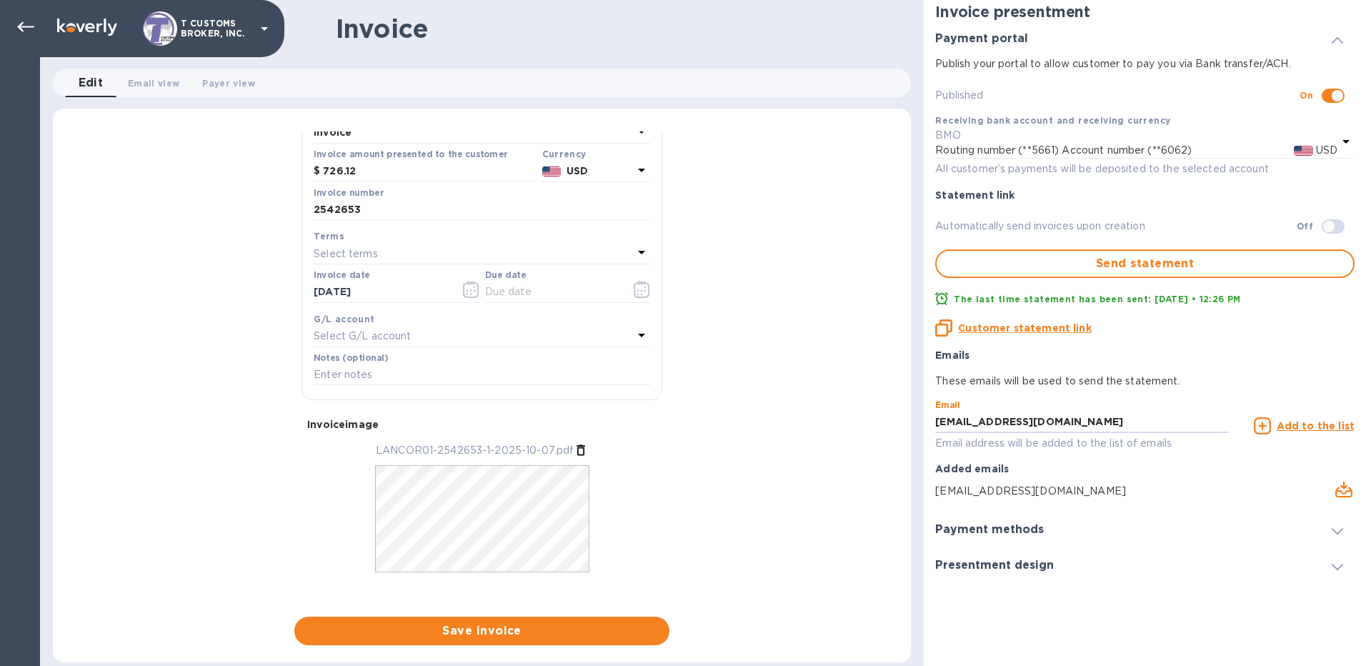
scroll to position [180, 0]
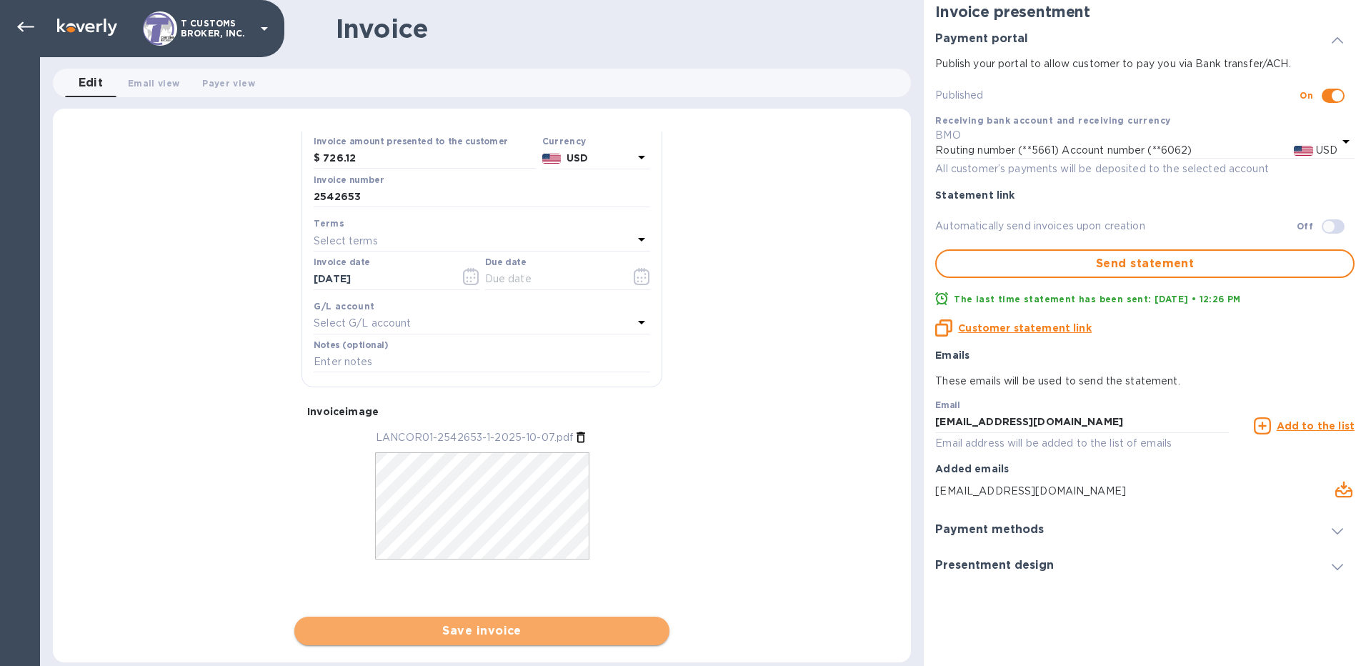
click at [535, 576] on span "Save invoice" at bounding box center [482, 630] width 352 height 17
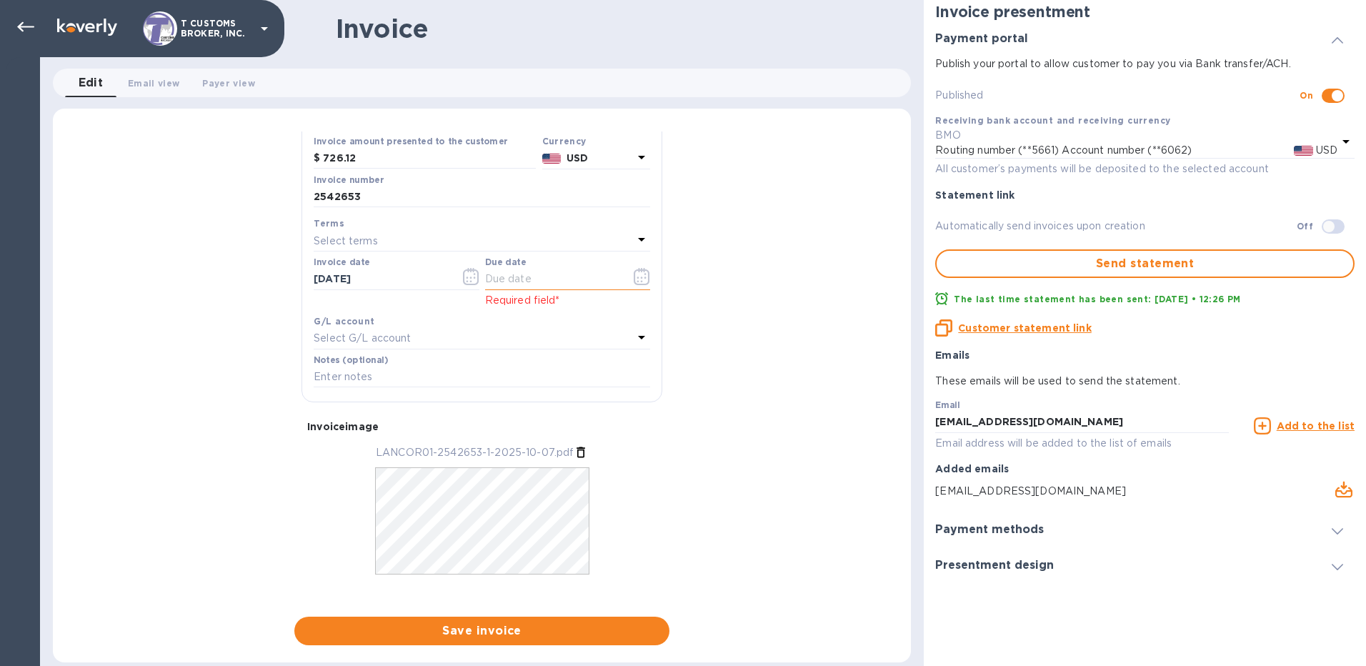
click at [595, 284] on input "text" at bounding box center [552, 279] width 135 height 21
click at [635, 279] on icon "button" at bounding box center [642, 276] width 16 height 17
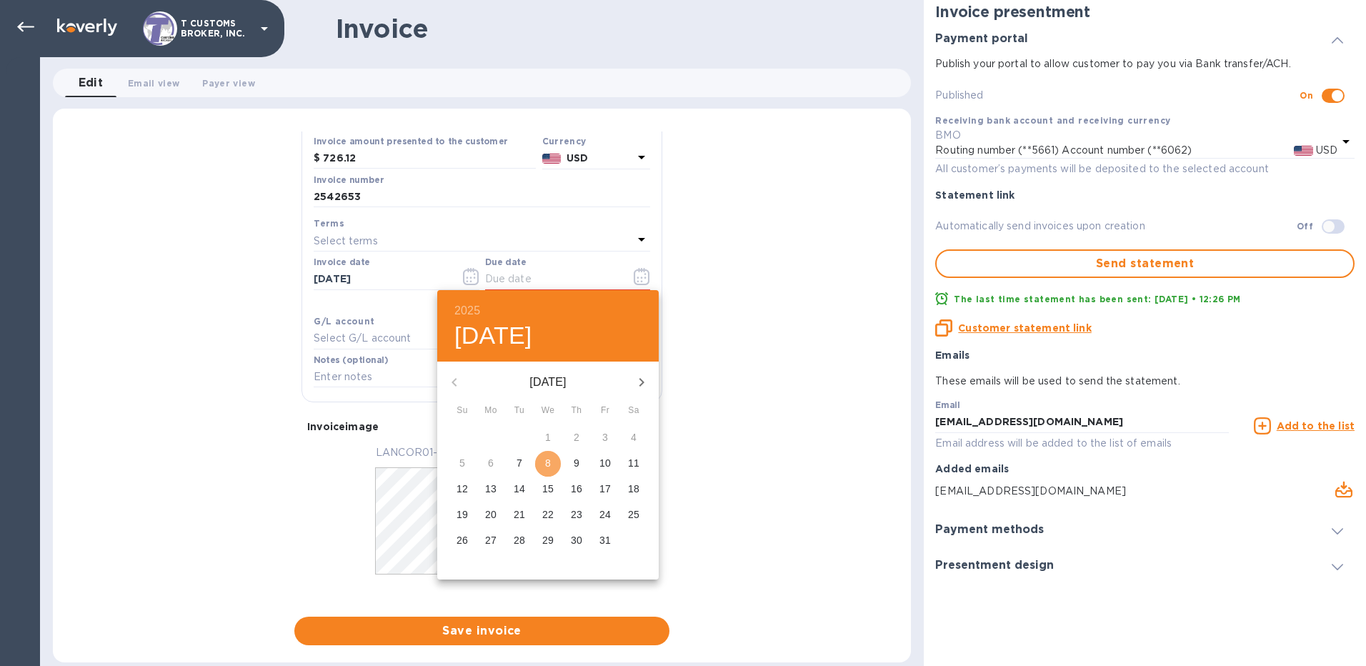
click at [547, 458] on p "8" at bounding box center [548, 463] width 6 height 14
type input "[DATE]"
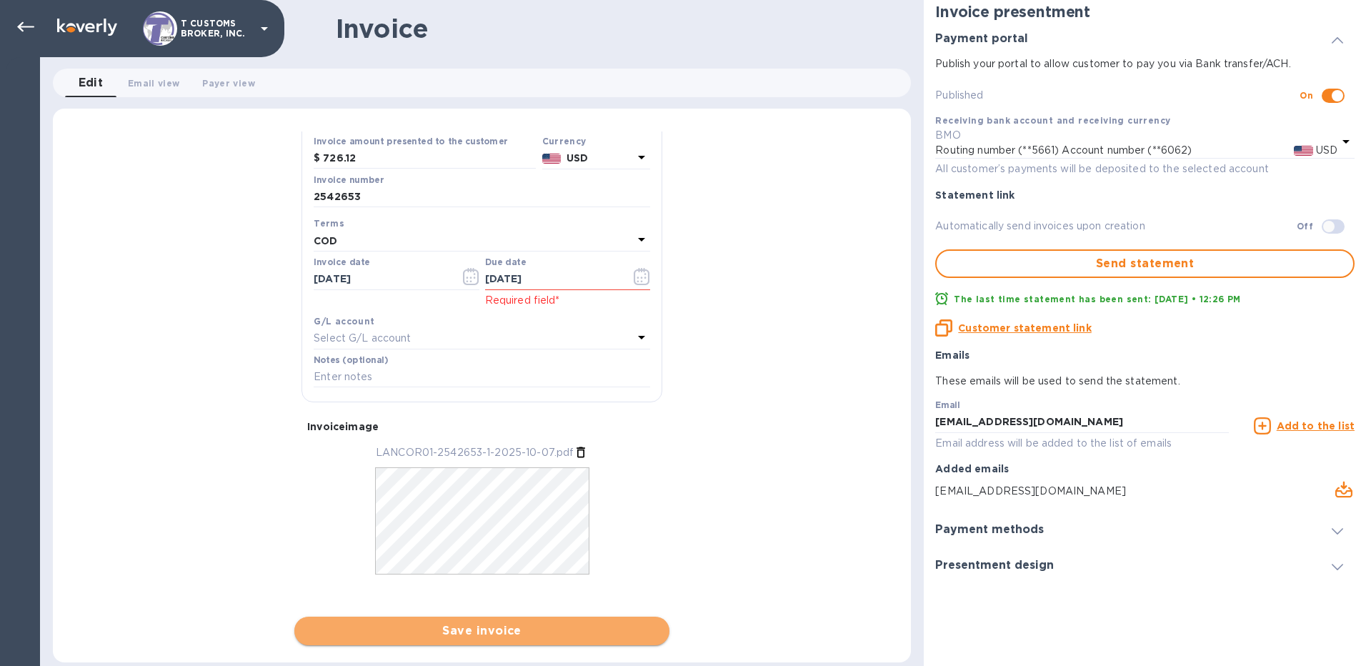
click at [522, 576] on span "Save invoice" at bounding box center [482, 630] width 352 height 17
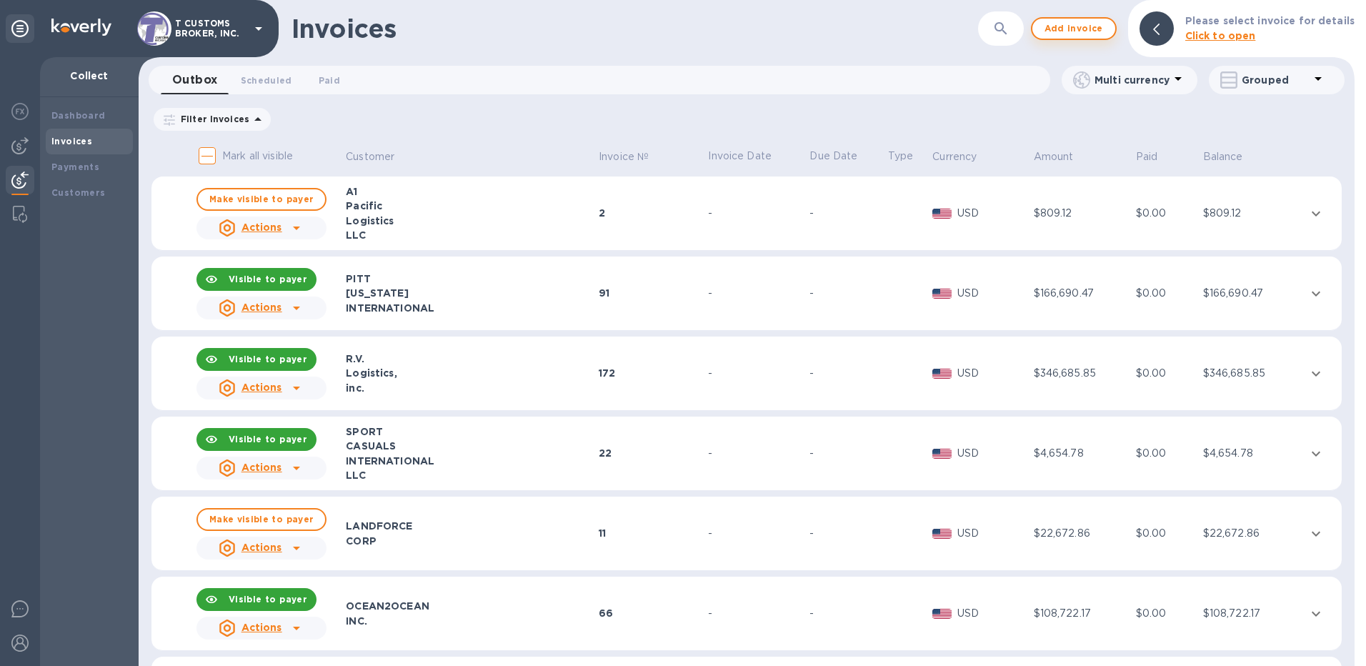
click at [1021, 32] on span "Add invoice" at bounding box center [1074, 28] width 60 height 17
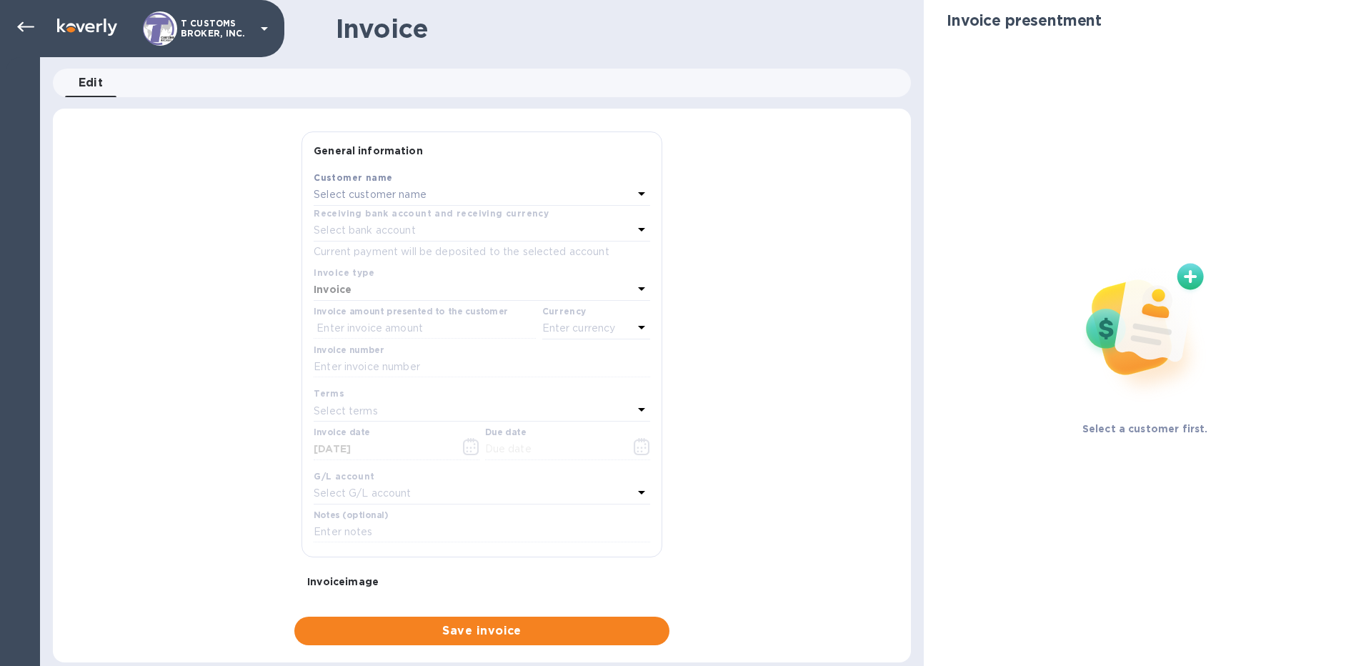
click at [479, 202] on div "Select customer name" at bounding box center [473, 195] width 319 height 20
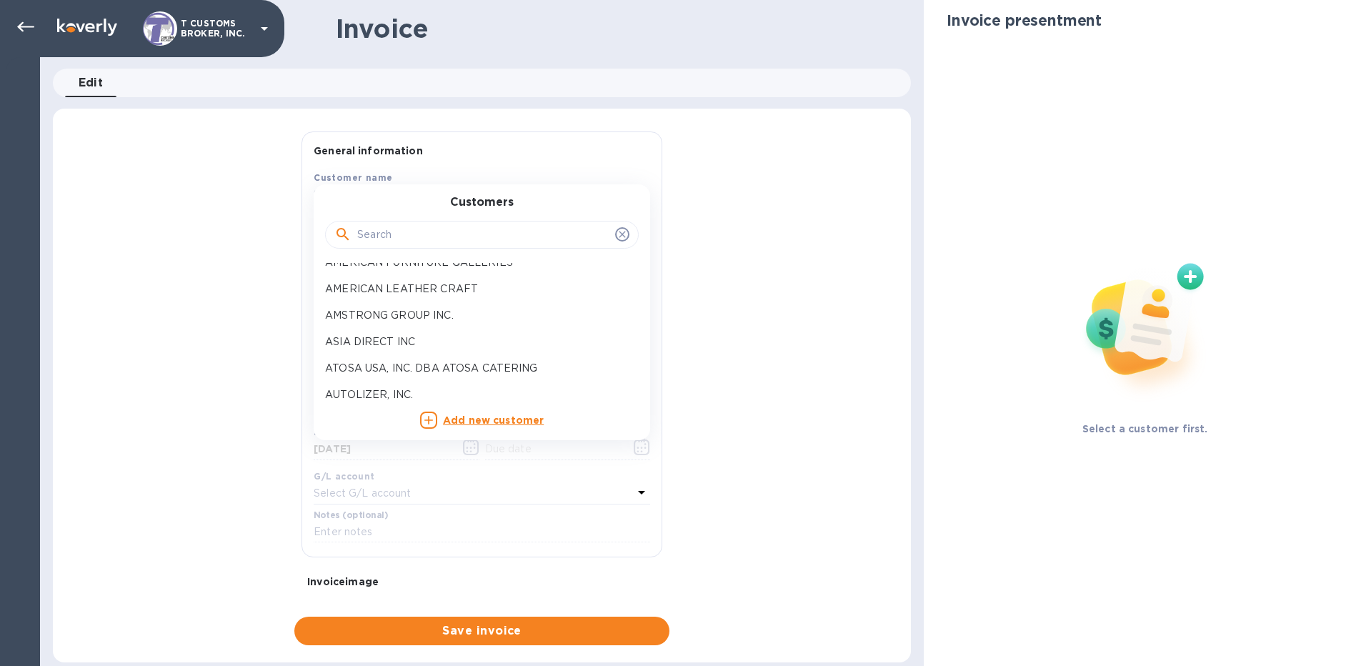
scroll to position [429, 0]
click at [468, 239] on input "text" at bounding box center [483, 234] width 252 height 21
type input "land"
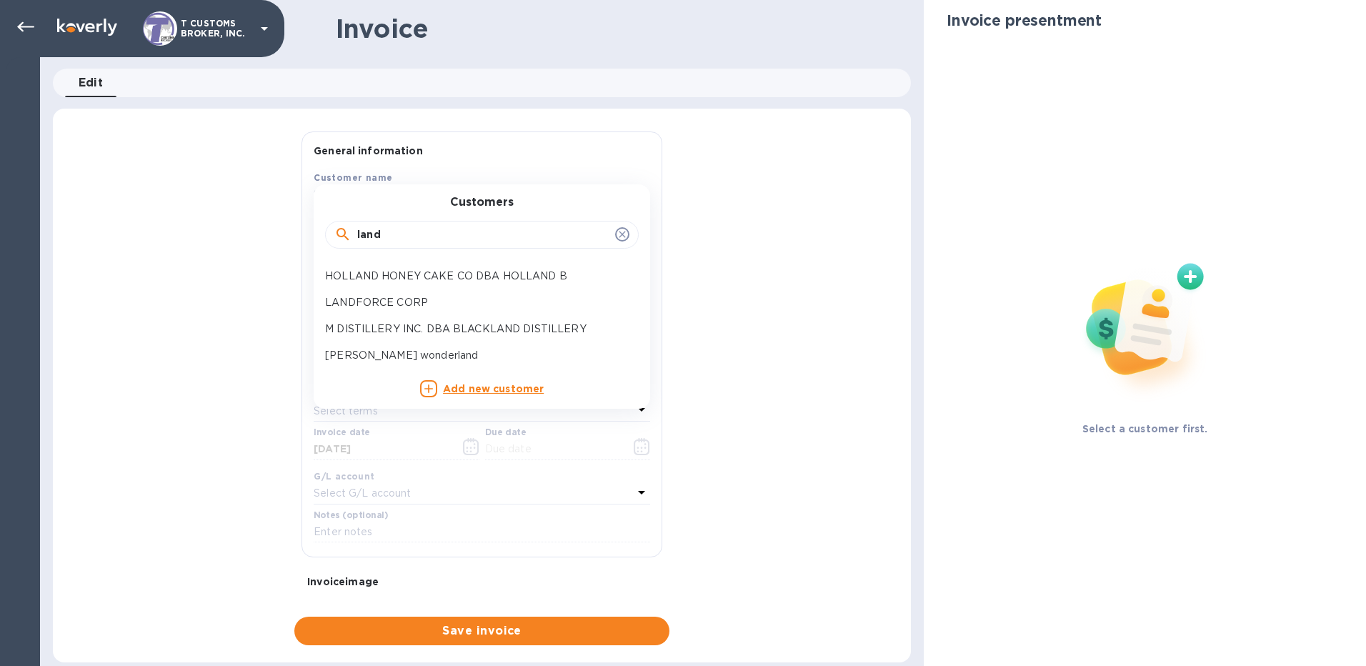
scroll to position [0, 0]
click at [407, 299] on p "LANDFORCE CORP" at bounding box center [476, 302] width 302 height 15
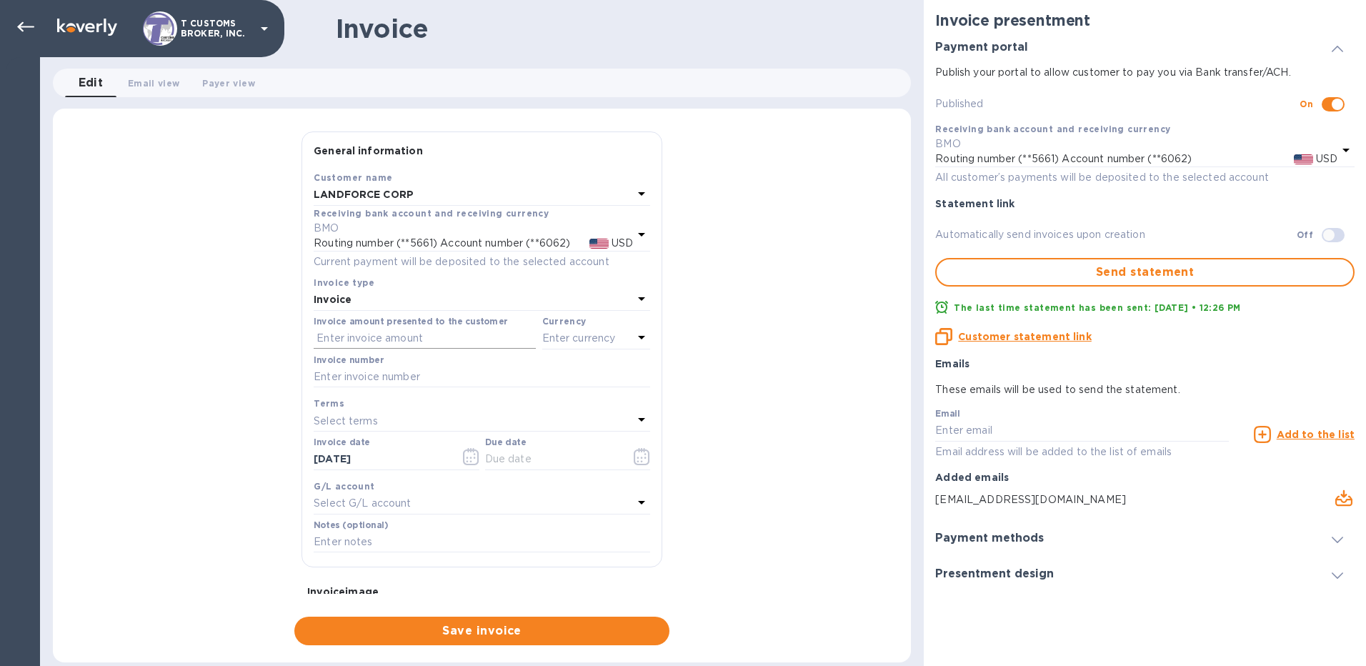
click at [410, 334] on input "text" at bounding box center [425, 338] width 222 height 21
type input "2,060.02"
click at [608, 342] on p "Enter currency" at bounding box center [579, 338] width 74 height 15
click at [551, 374] on p "US Dollar" at bounding box center [573, 374] width 110 height 15
click at [531, 384] on input "text" at bounding box center [482, 377] width 337 height 21
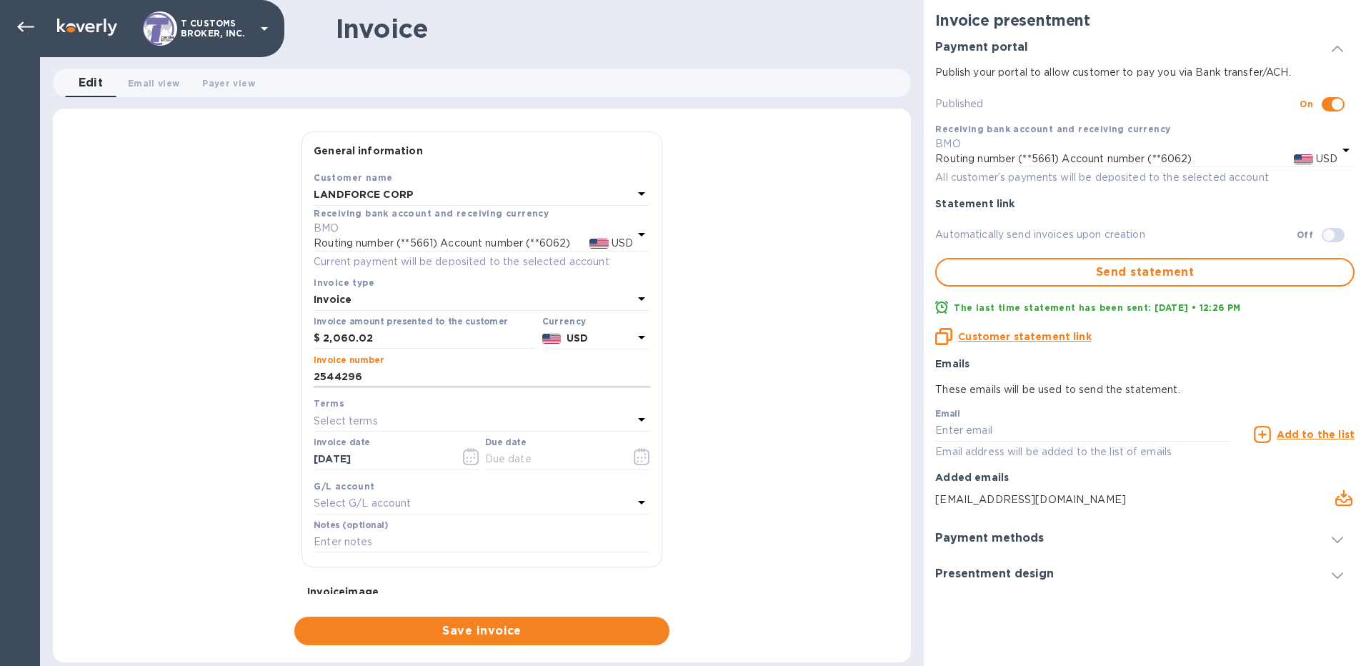
type input "2544296"
click at [646, 460] on button "button" at bounding box center [642, 457] width 34 height 34
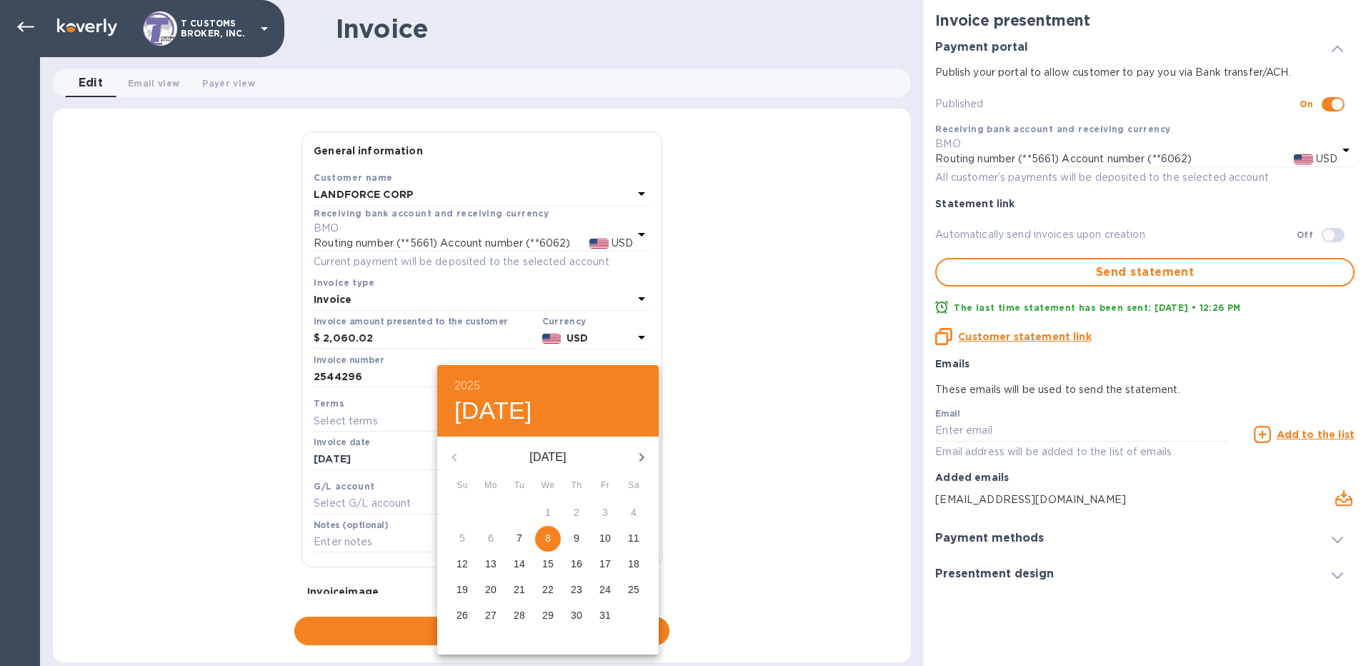
click at [551, 537] on span "8" at bounding box center [548, 538] width 26 height 14
type input "[DATE]"
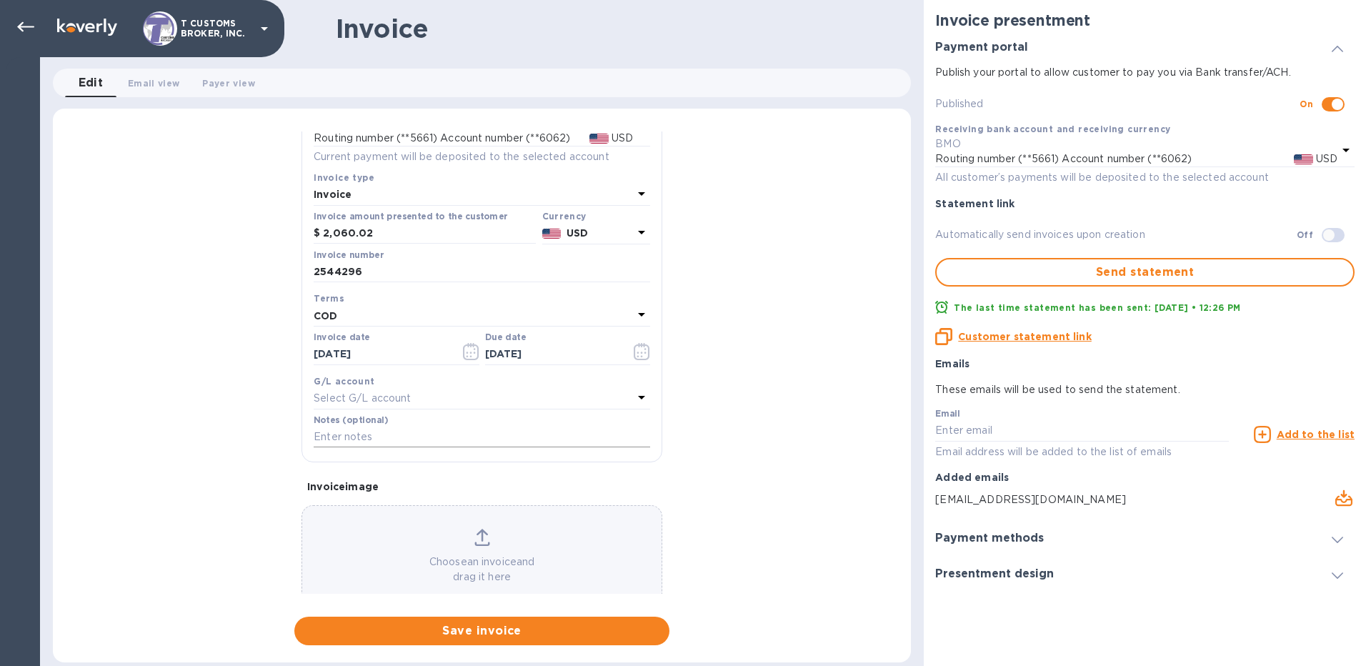
scroll to position [137, 0]
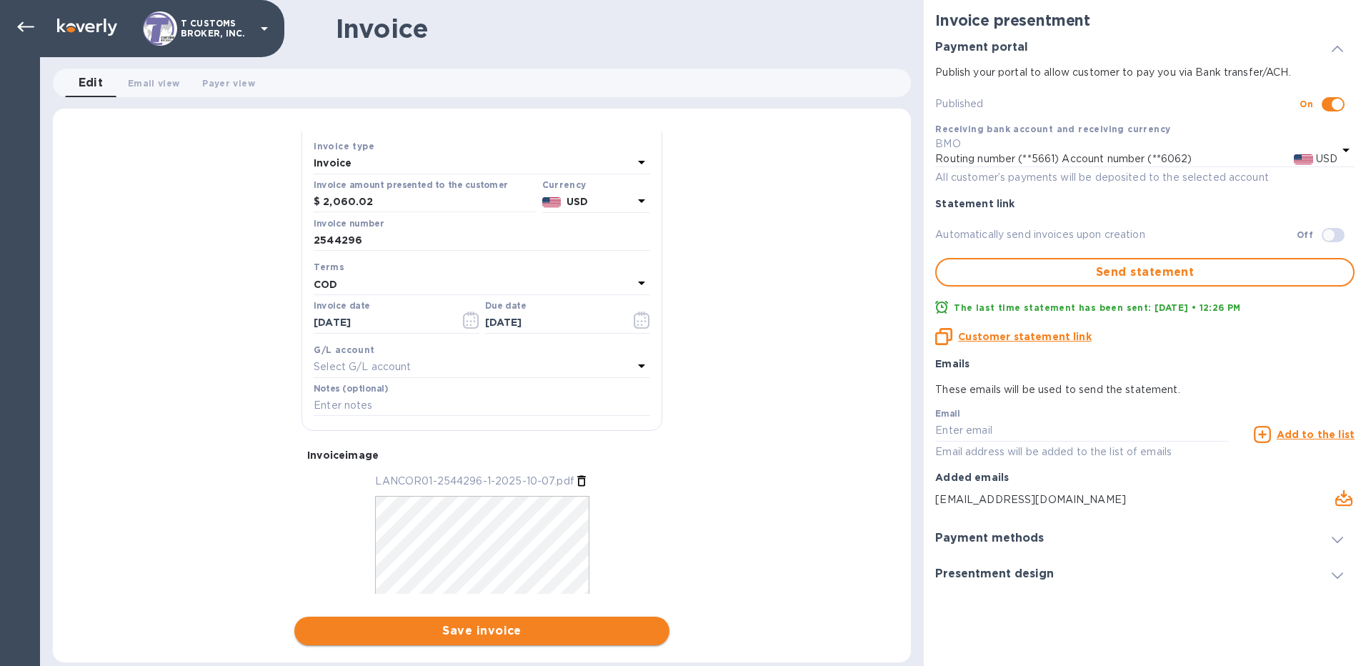
click at [497, 576] on span "Save invoice" at bounding box center [482, 630] width 352 height 17
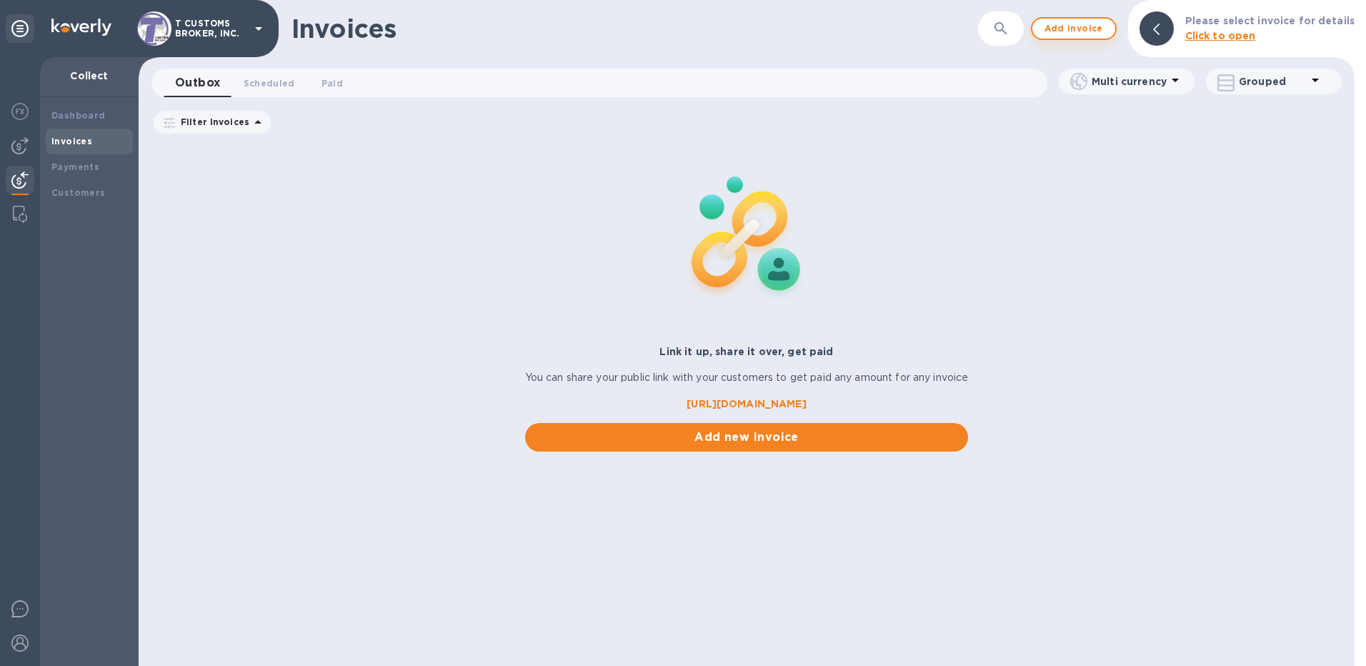
click at [1021, 31] on span "Add invoice" at bounding box center [1074, 28] width 60 height 17
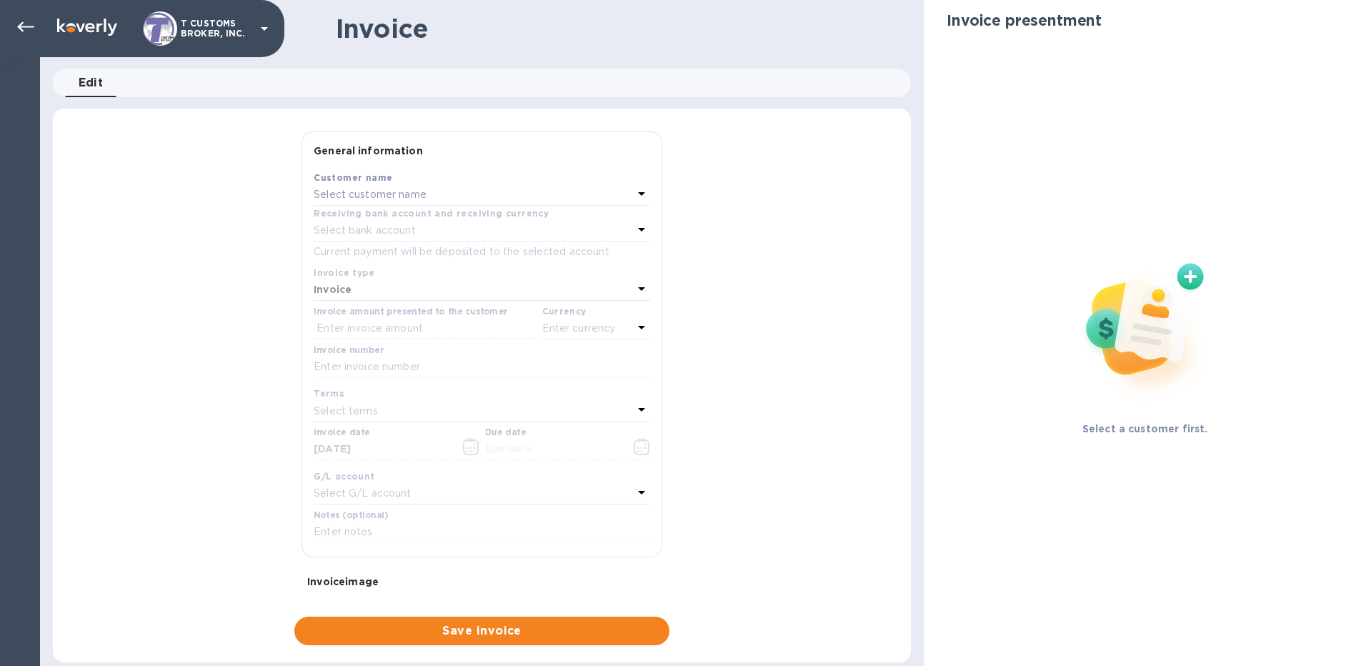
click at [502, 192] on div "Select customer name" at bounding box center [473, 195] width 319 height 20
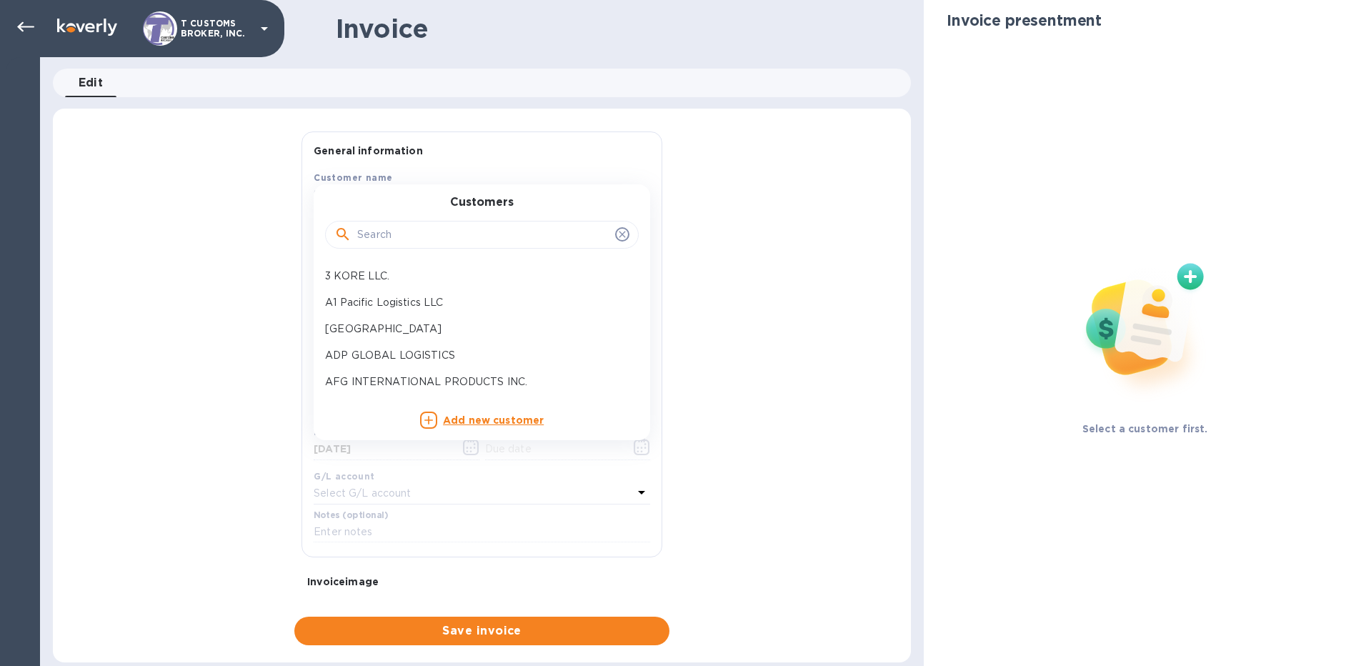
click at [495, 230] on input "text" at bounding box center [483, 234] width 252 height 21
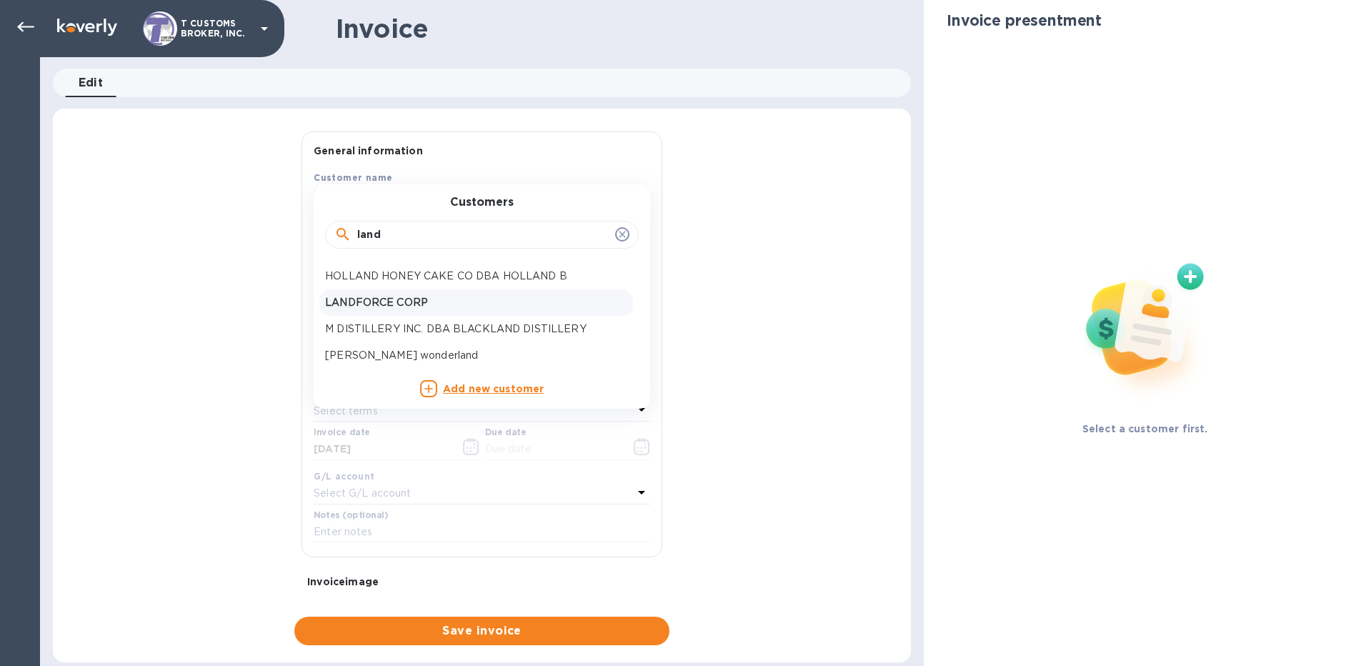
type input "land"
click at [412, 302] on p "LANDFORCE CORP" at bounding box center [476, 302] width 302 height 15
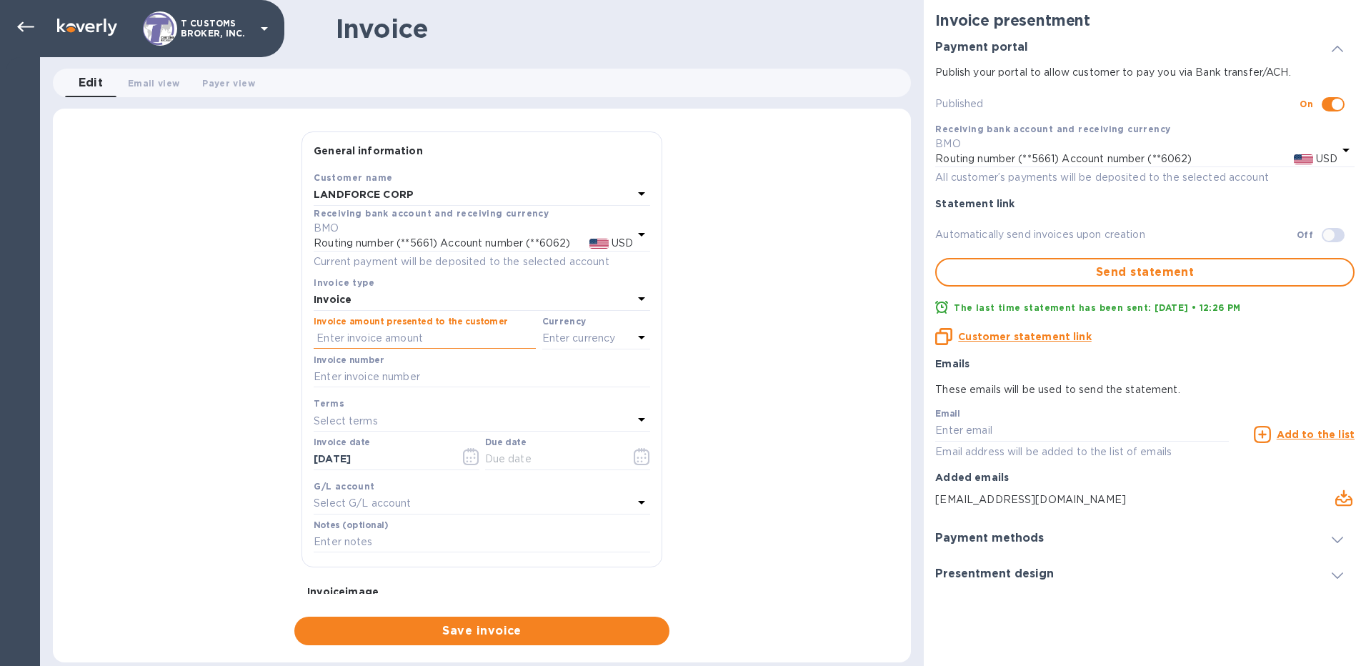
click at [406, 337] on input "text" at bounding box center [425, 338] width 222 height 21
type input "500.00"
click at [562, 339] on p "Enter currency" at bounding box center [579, 338] width 74 height 15
click at [421, 376] on div "USD" at bounding box center [458, 374] width 116 height 21
click at [421, 376] on input "text" at bounding box center [482, 377] width 337 height 21
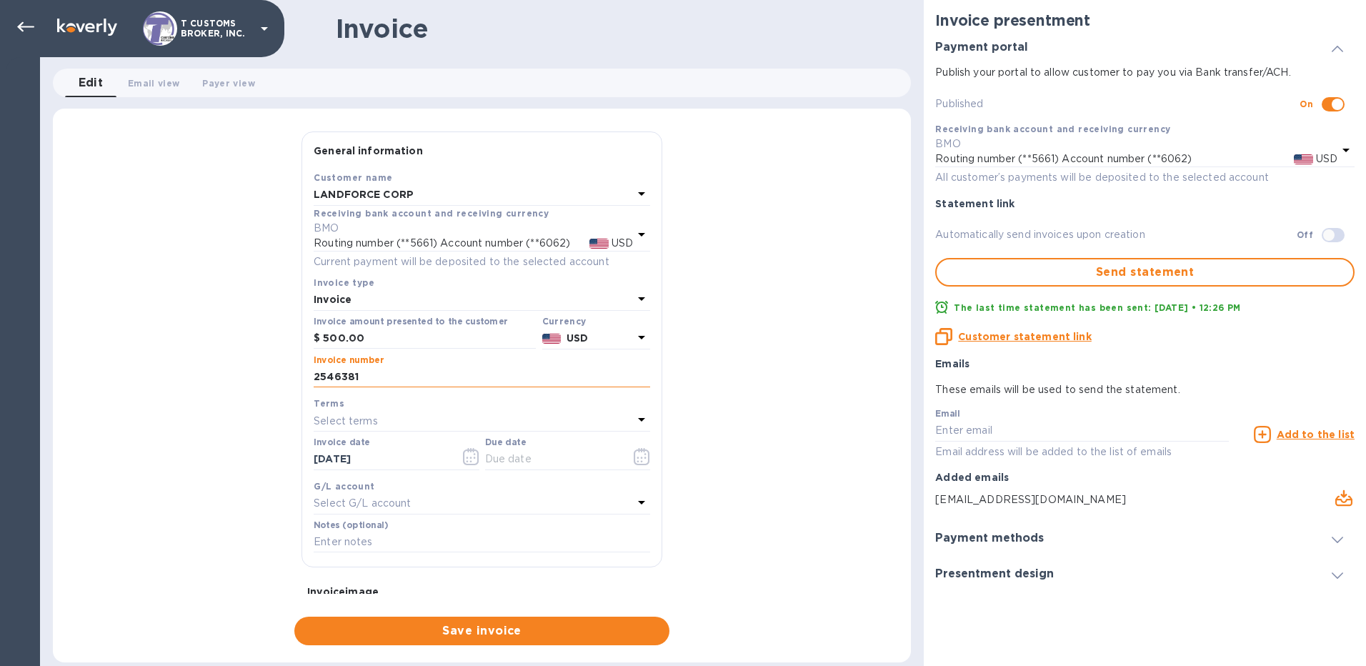
type input "2546381"
click at [634, 452] on icon "button" at bounding box center [642, 456] width 16 height 17
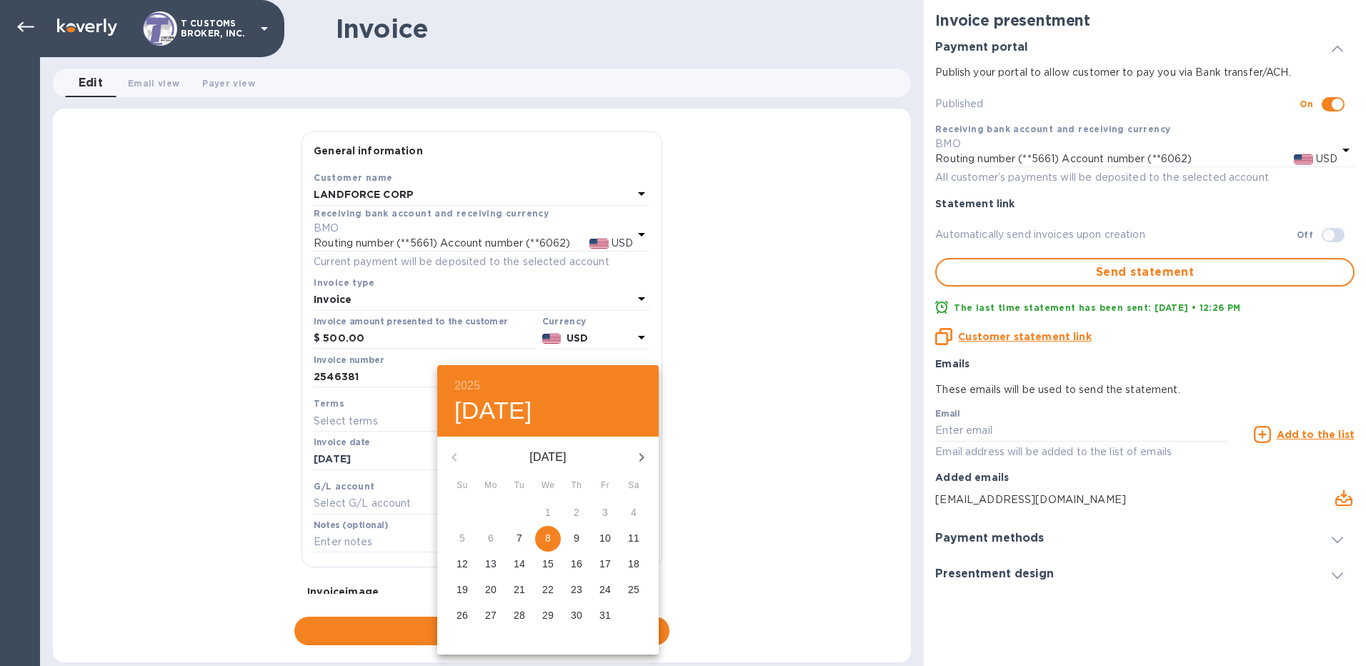
click at [545, 535] on p "8" at bounding box center [548, 538] width 6 height 14
type input "[DATE]"
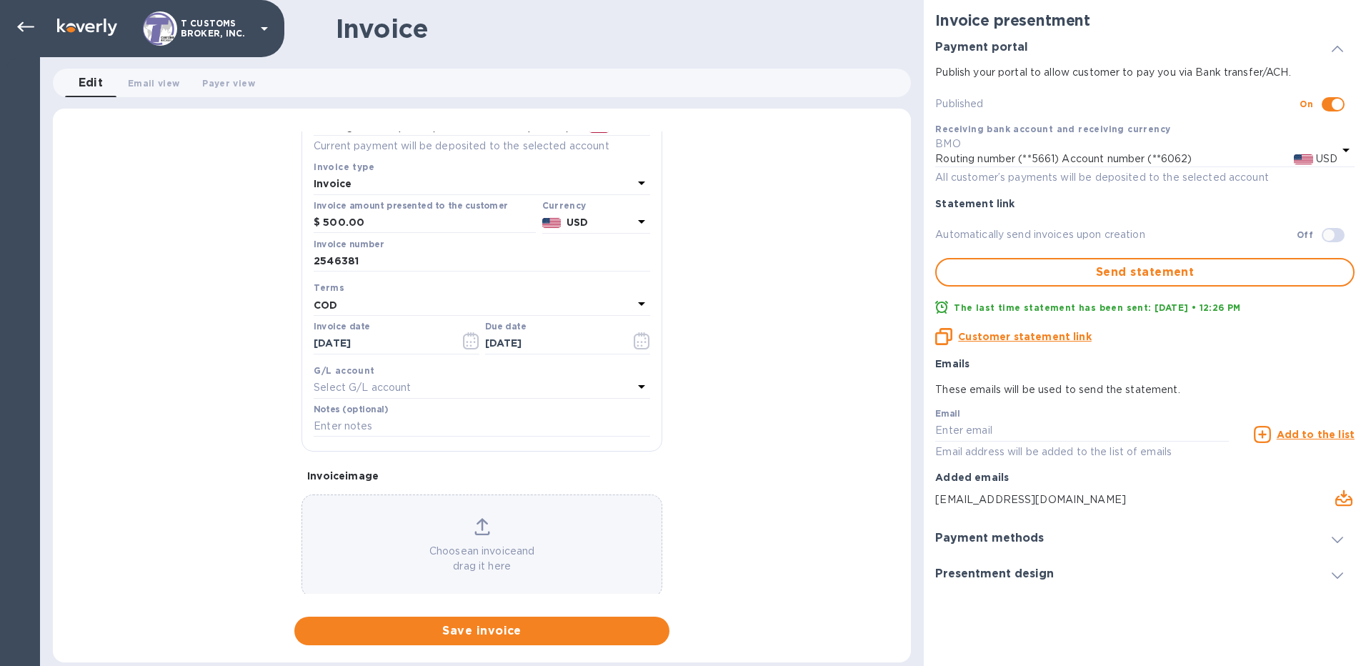
scroll to position [137, 0]
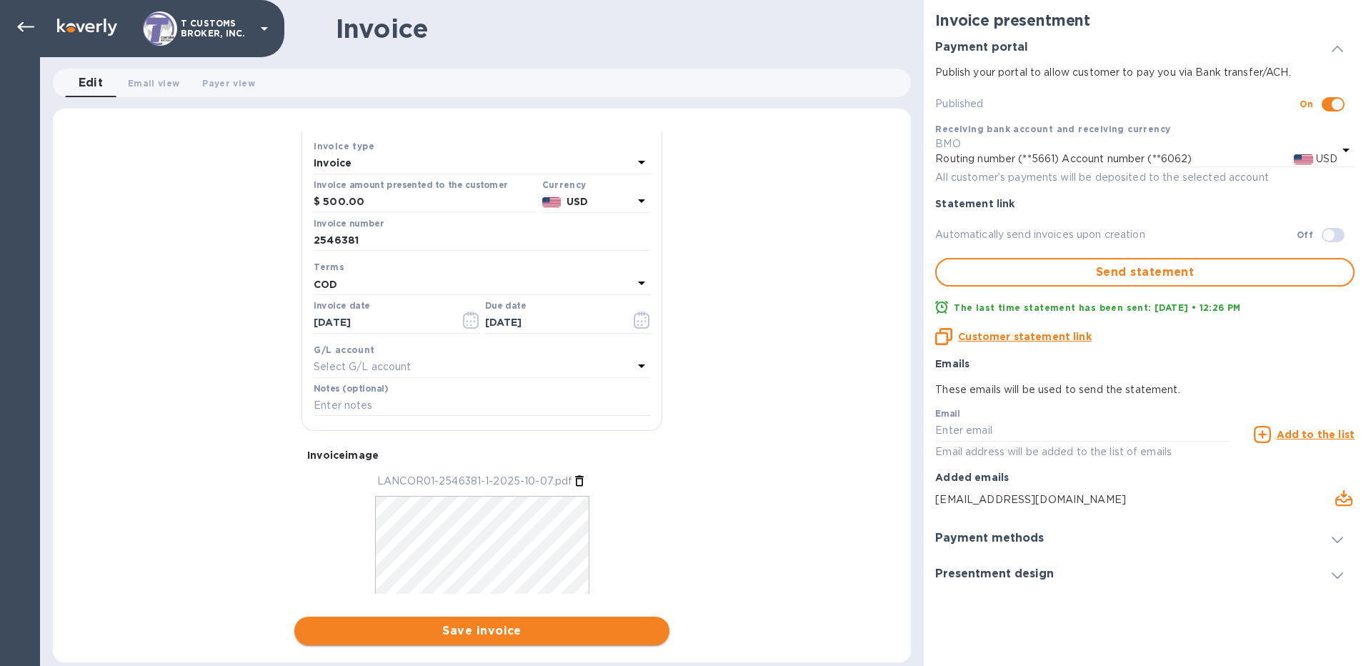
click at [512, 576] on span "Save invoice" at bounding box center [482, 630] width 352 height 17
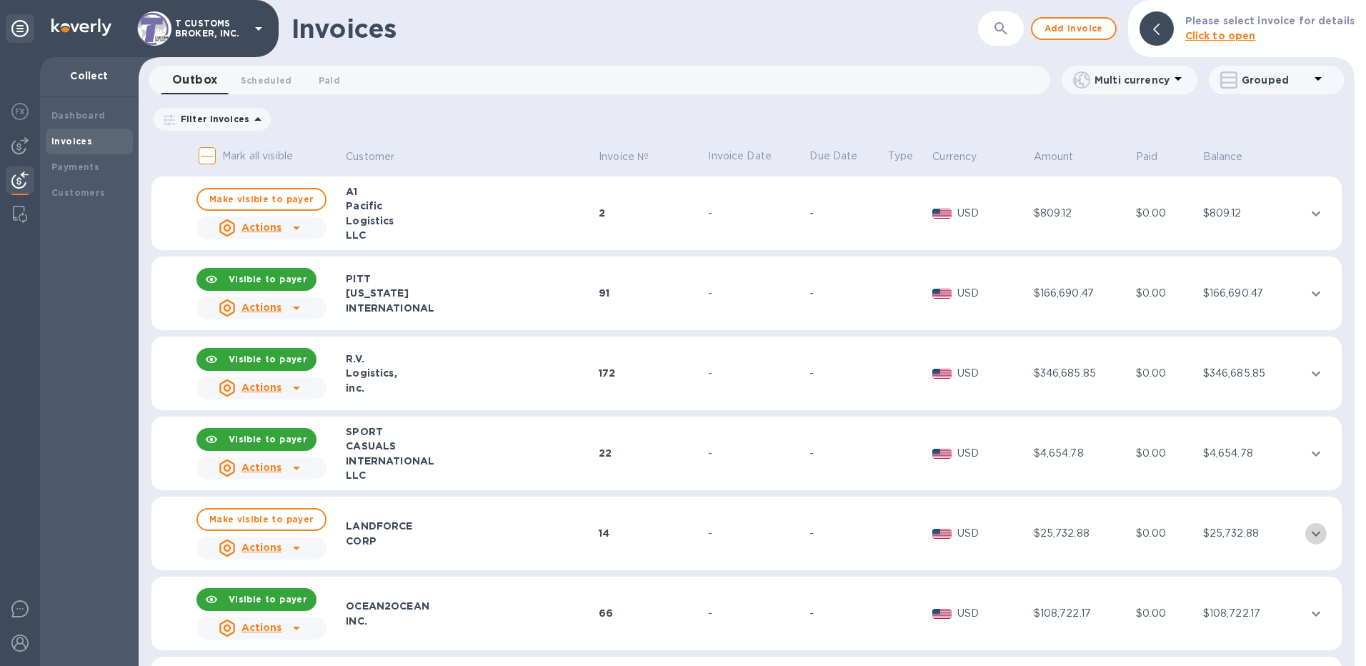
click at [1021, 530] on icon "expand row" at bounding box center [1316, 533] width 17 height 17
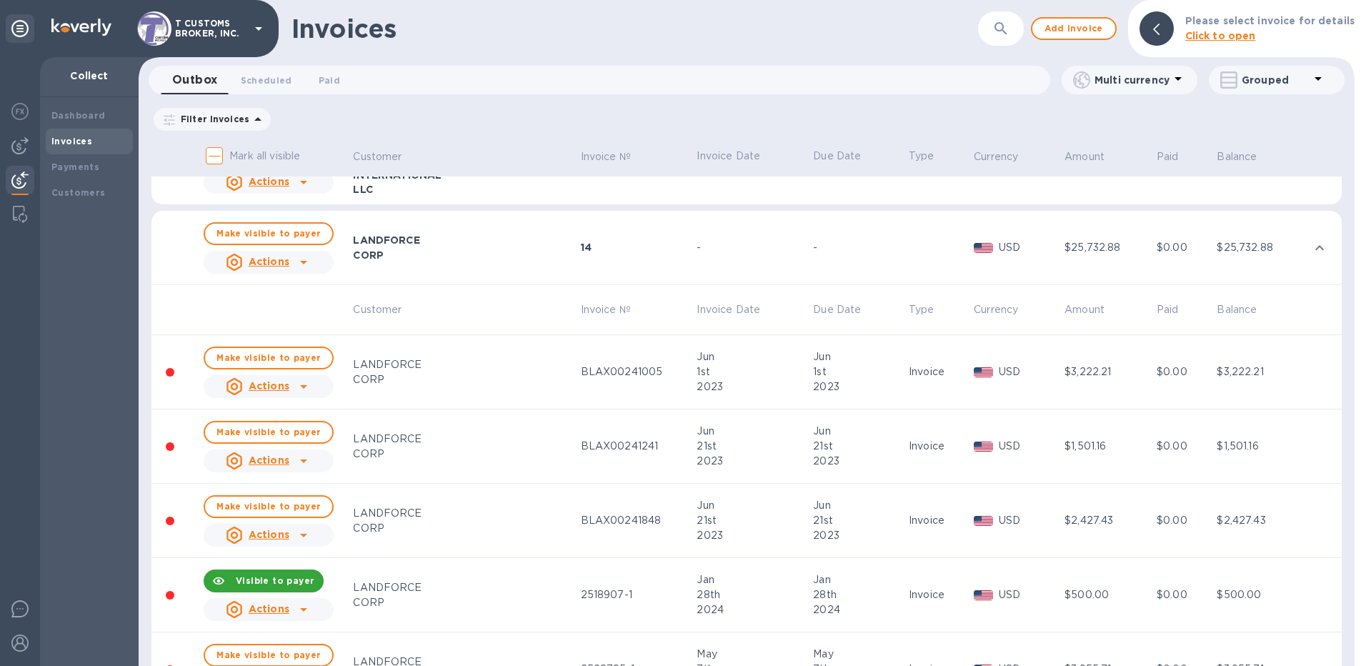
scroll to position [214, 0]
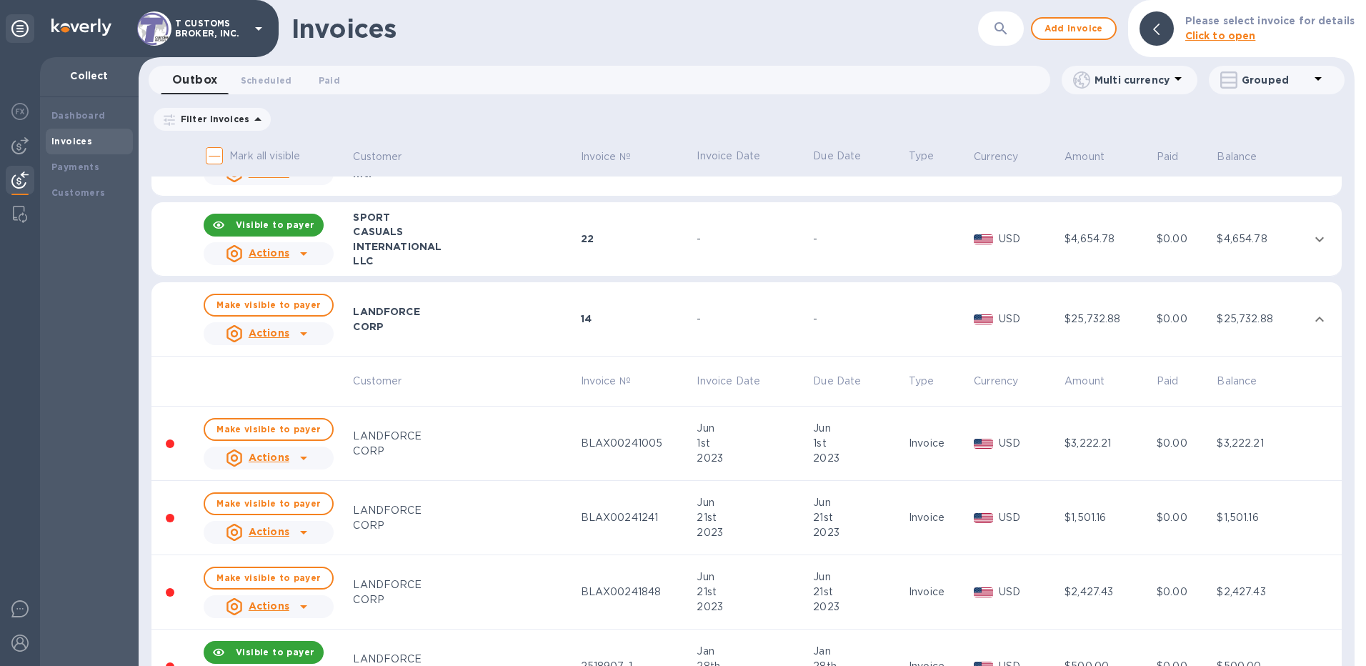
click at [260, 451] on p "Actions" at bounding box center [269, 457] width 41 height 14
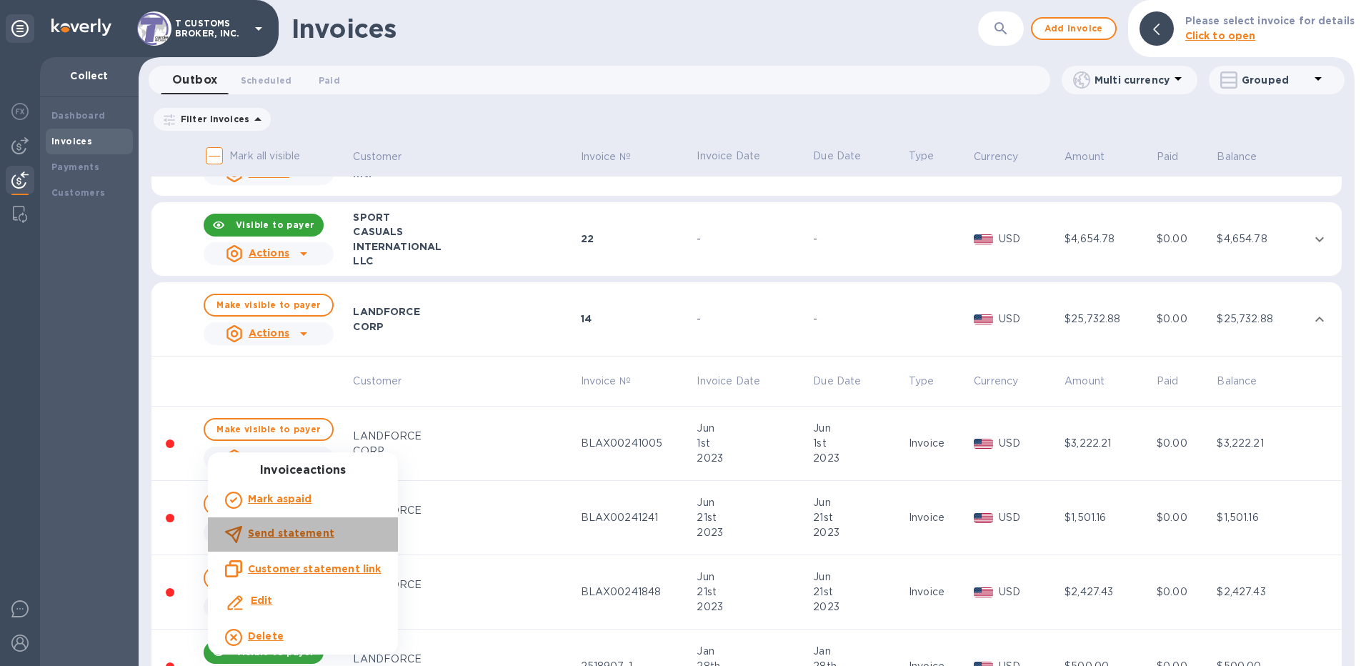
click at [306, 536] on b "Send statement" at bounding box center [291, 532] width 86 height 11
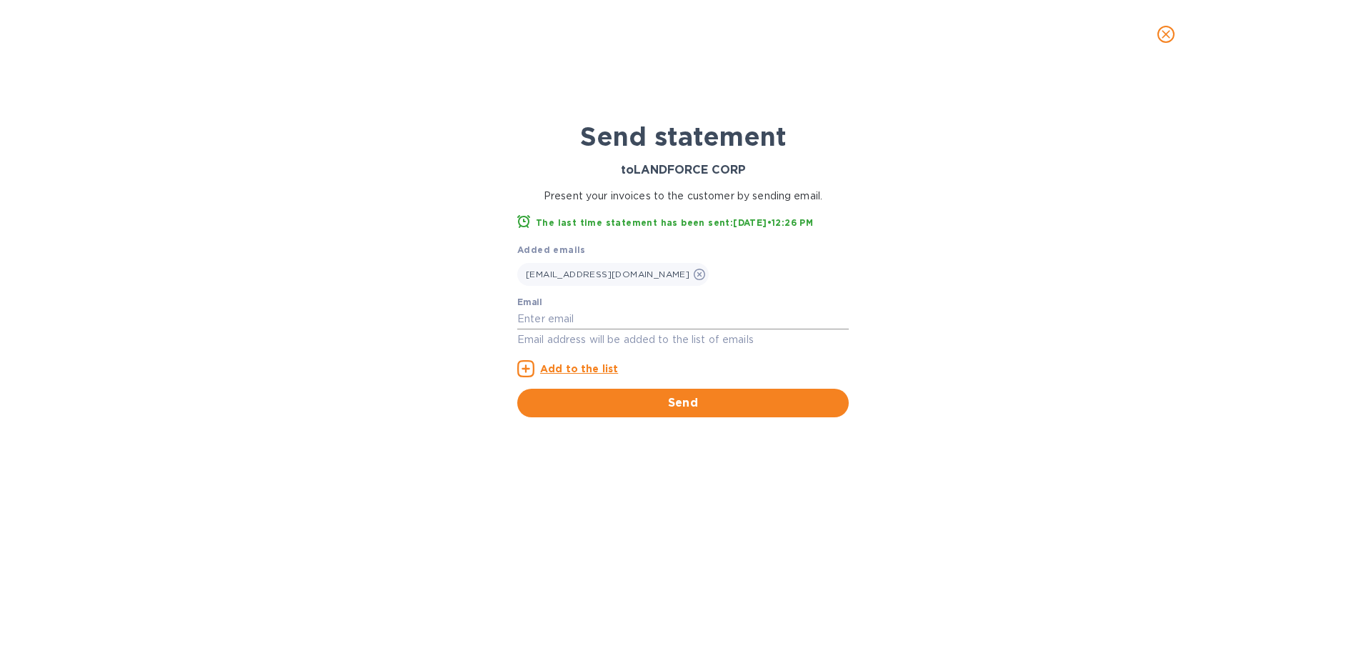
click at [549, 322] on input "text" at bounding box center [683, 319] width 332 height 21
click at [547, 318] on input "text" at bounding box center [683, 319] width 332 height 21
paste input "[EMAIL_ADDRESS][DOMAIN_NAME]"
type input "[EMAIL_ADDRESS][DOMAIN_NAME]"
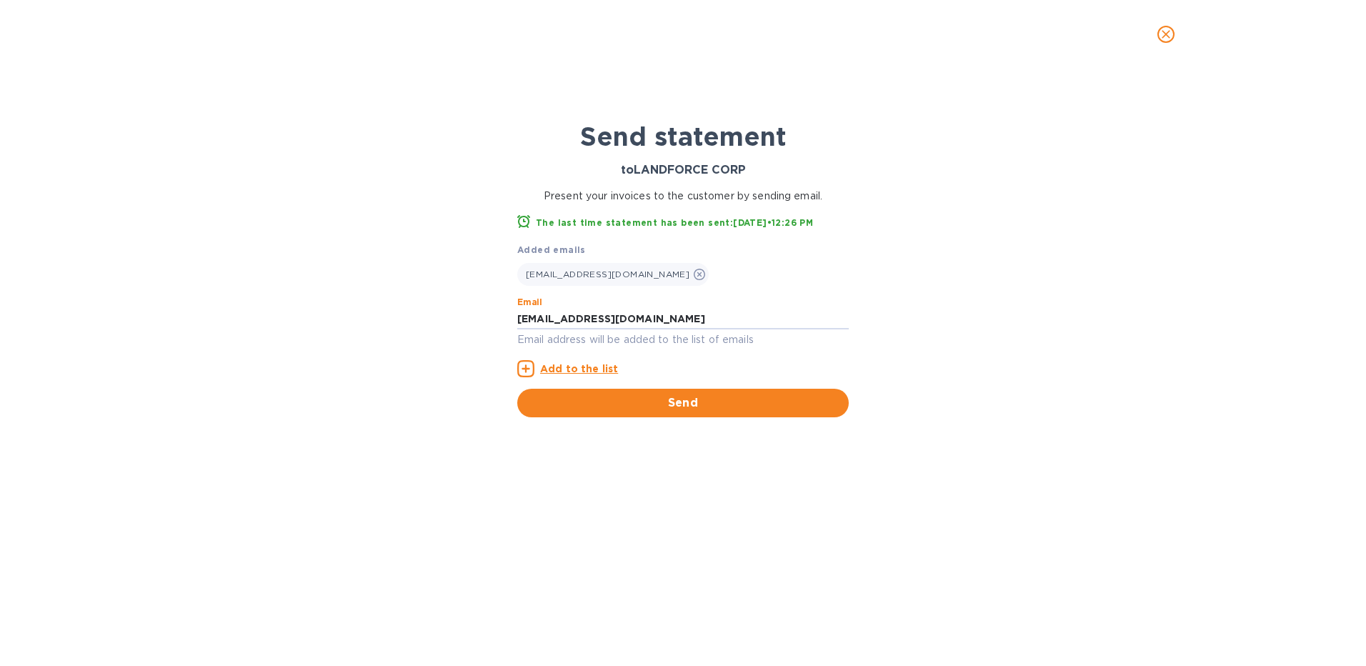
click at [571, 369] on u "Add to the list" at bounding box center [579, 368] width 78 height 11
click at [527, 367] on icon at bounding box center [525, 368] width 17 height 17
click at [583, 364] on u "Add to the list" at bounding box center [579, 368] width 78 height 11
click at [525, 370] on icon at bounding box center [525, 368] width 17 height 17
click at [578, 367] on u "Add to the list" at bounding box center [579, 368] width 78 height 11
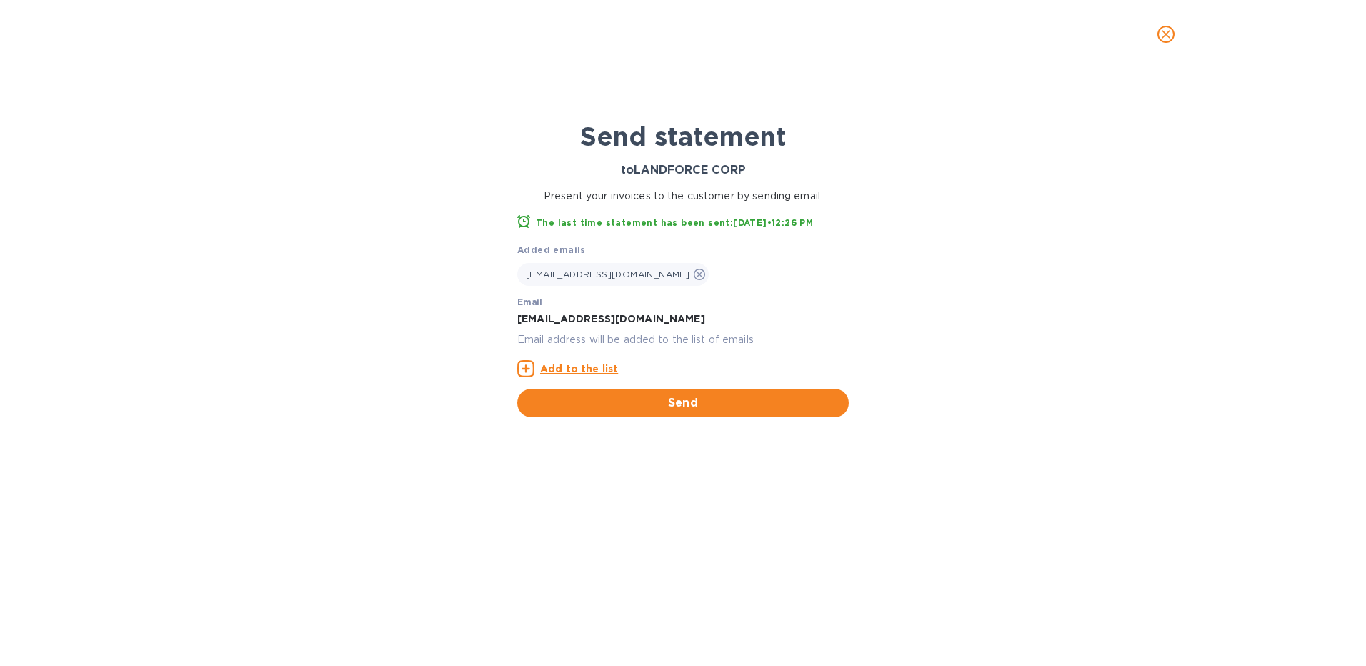
click at [578, 367] on u "Add to the list" at bounding box center [579, 368] width 78 height 11
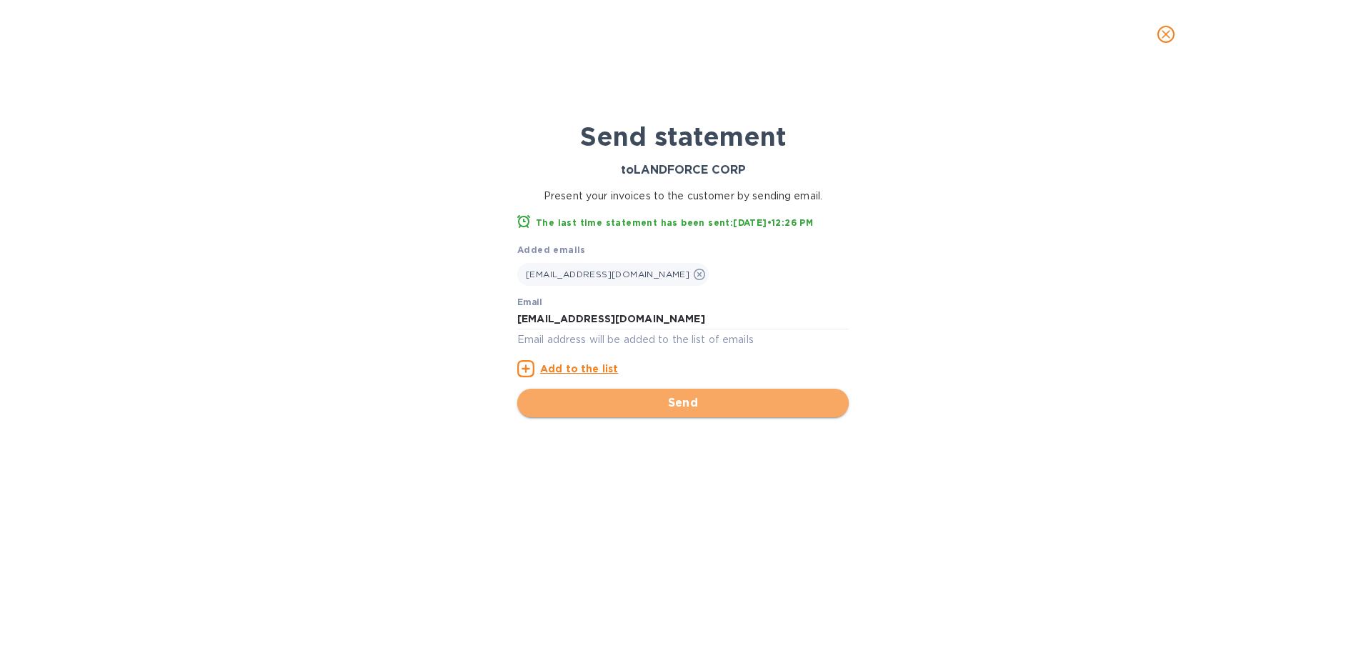
click at [688, 397] on span "Send" at bounding box center [683, 403] width 309 height 17
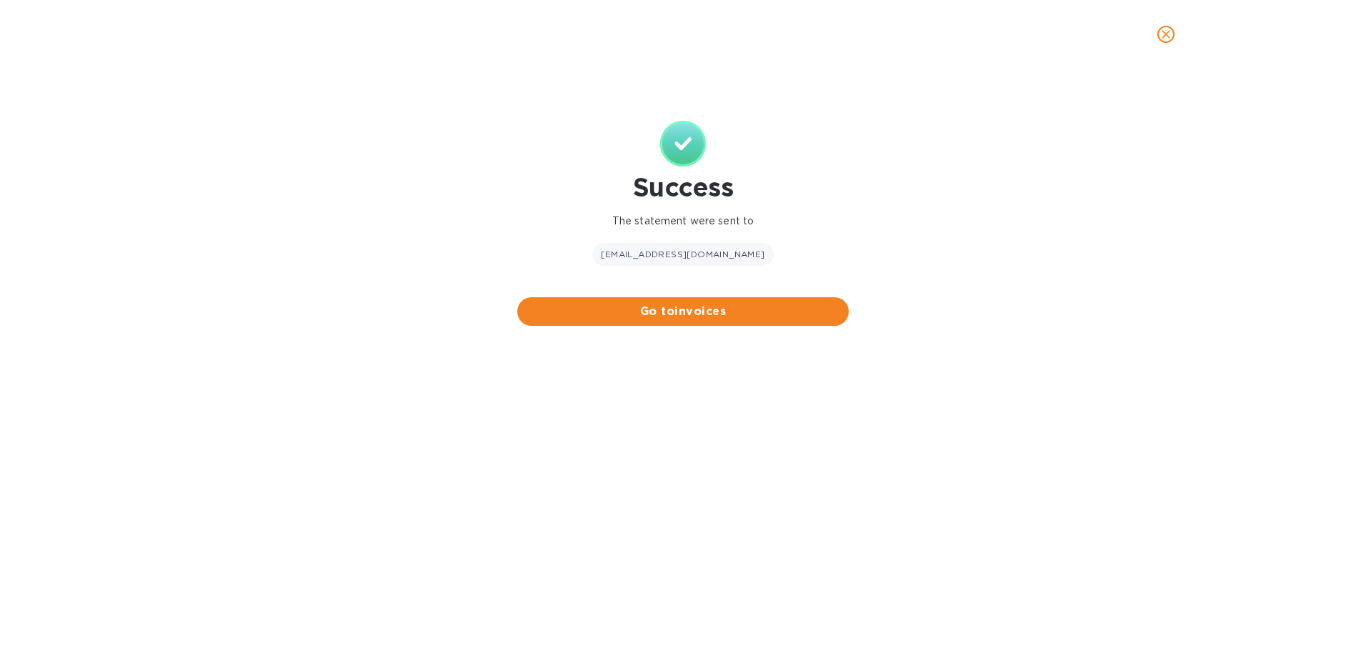
click at [697, 307] on span "Go to invoices" at bounding box center [683, 311] width 309 height 17
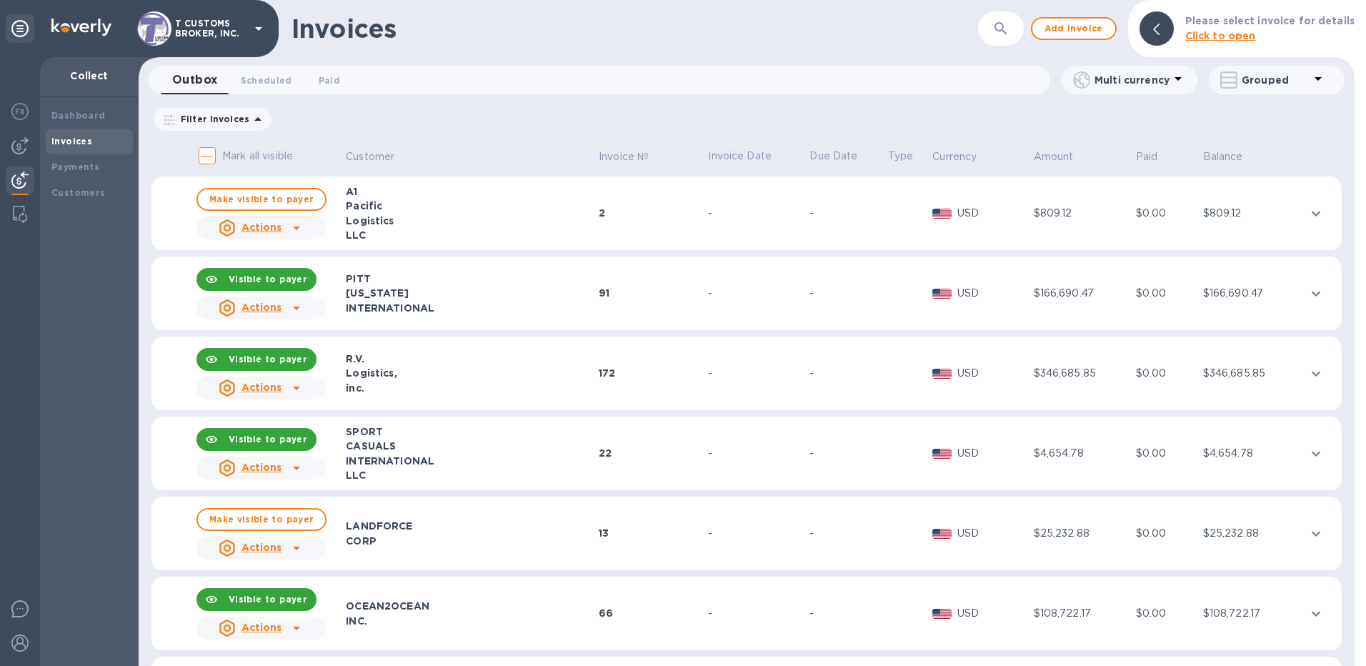
click at [273, 543] on u "Actions" at bounding box center [262, 547] width 41 height 11
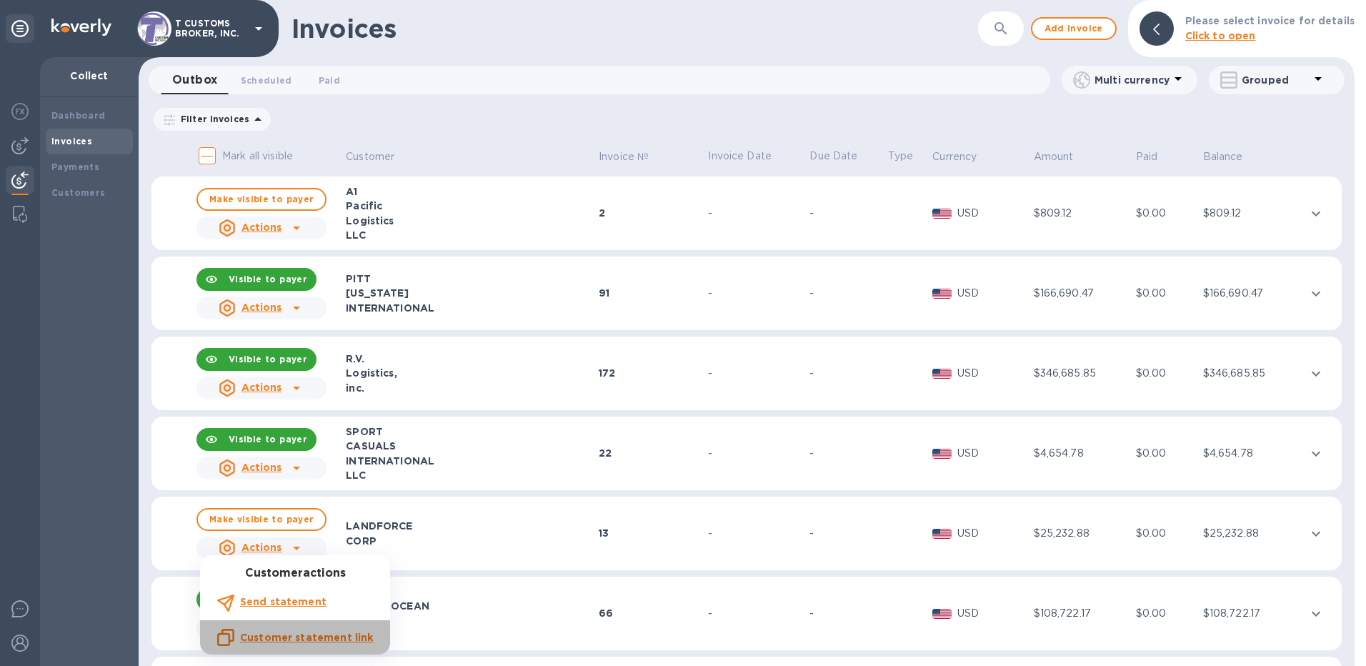
click at [348, 576] on u "Customer statement link" at bounding box center [306, 637] width 133 height 11
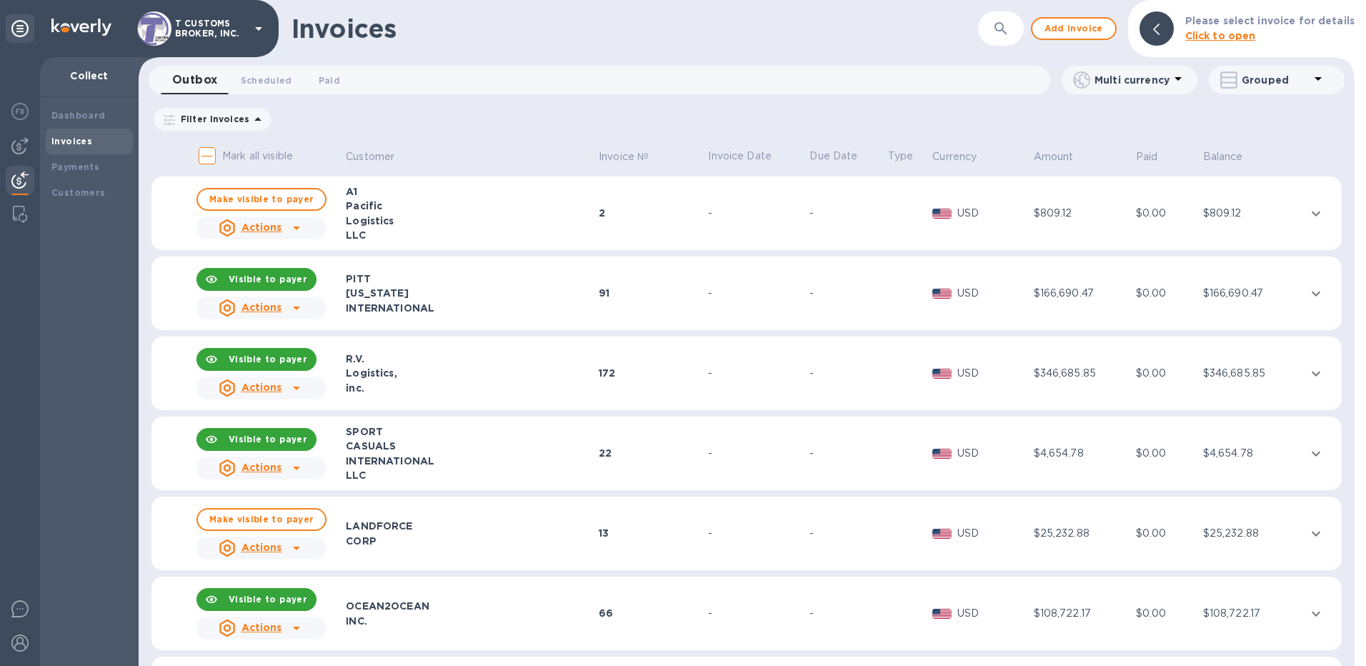
click at [261, 544] on u "Actions" at bounding box center [262, 547] width 41 height 11
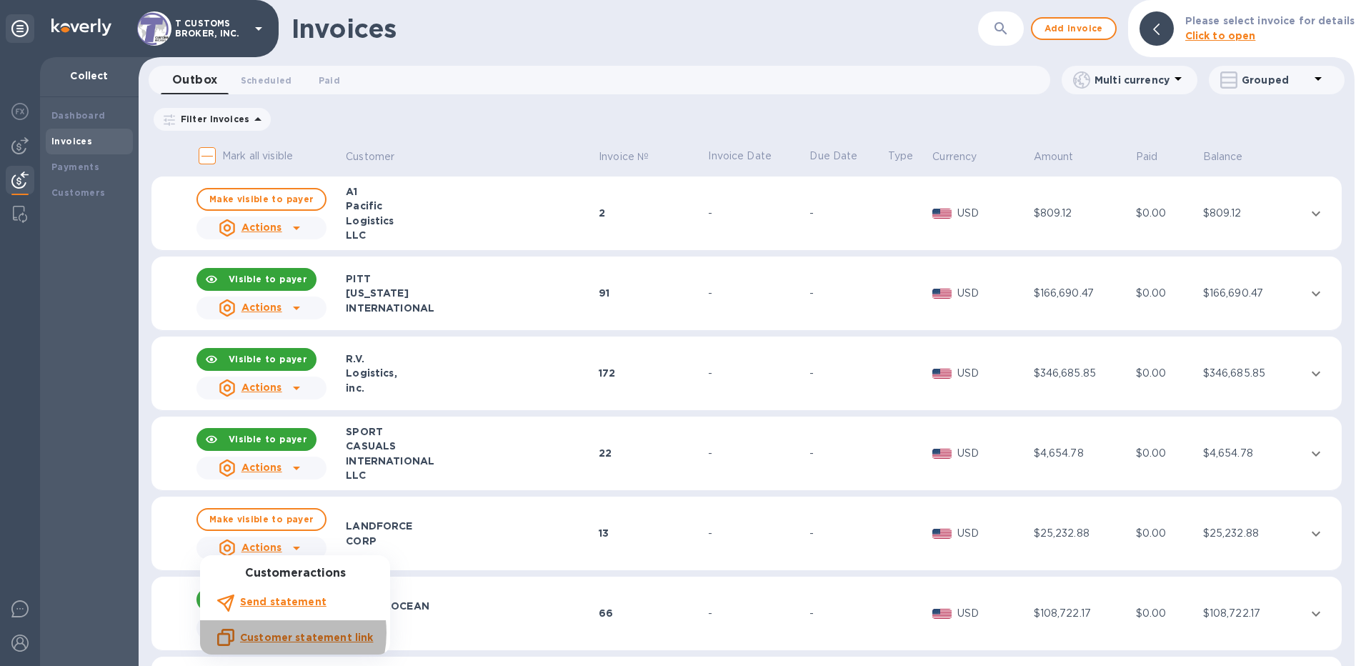
click at [279, 576] on u "Customer statement link" at bounding box center [306, 637] width 133 height 11
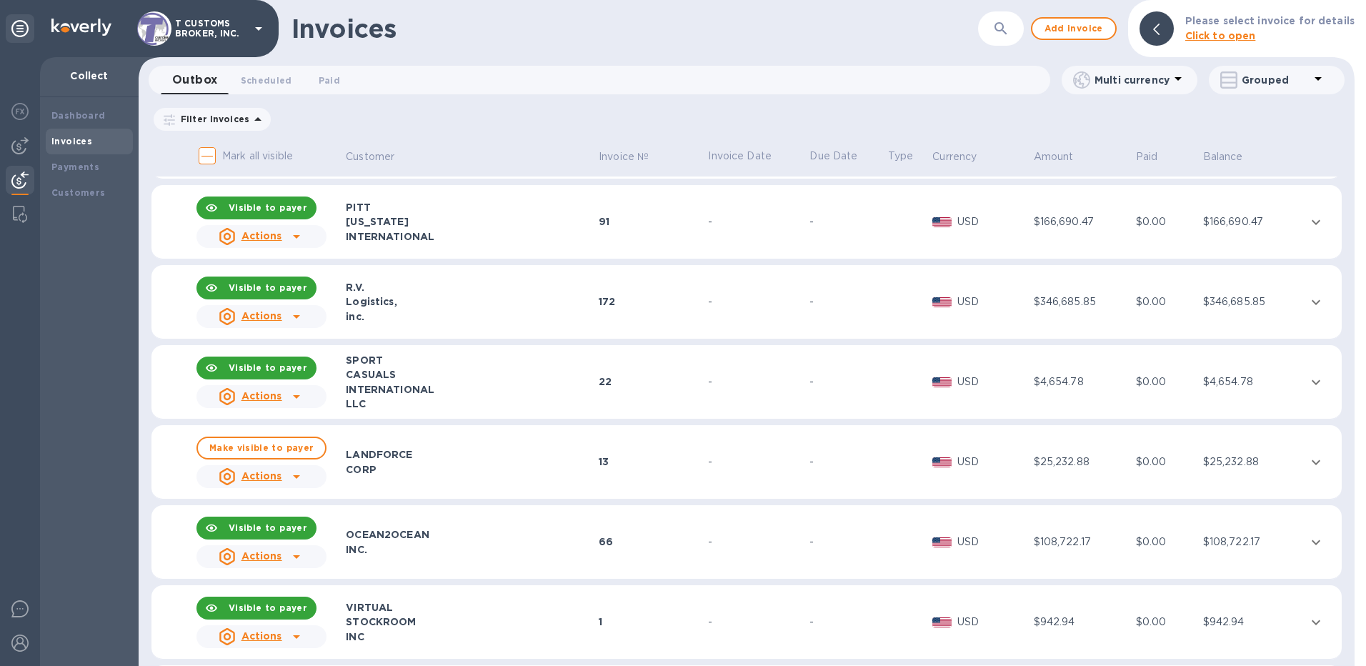
scroll to position [143, 0]
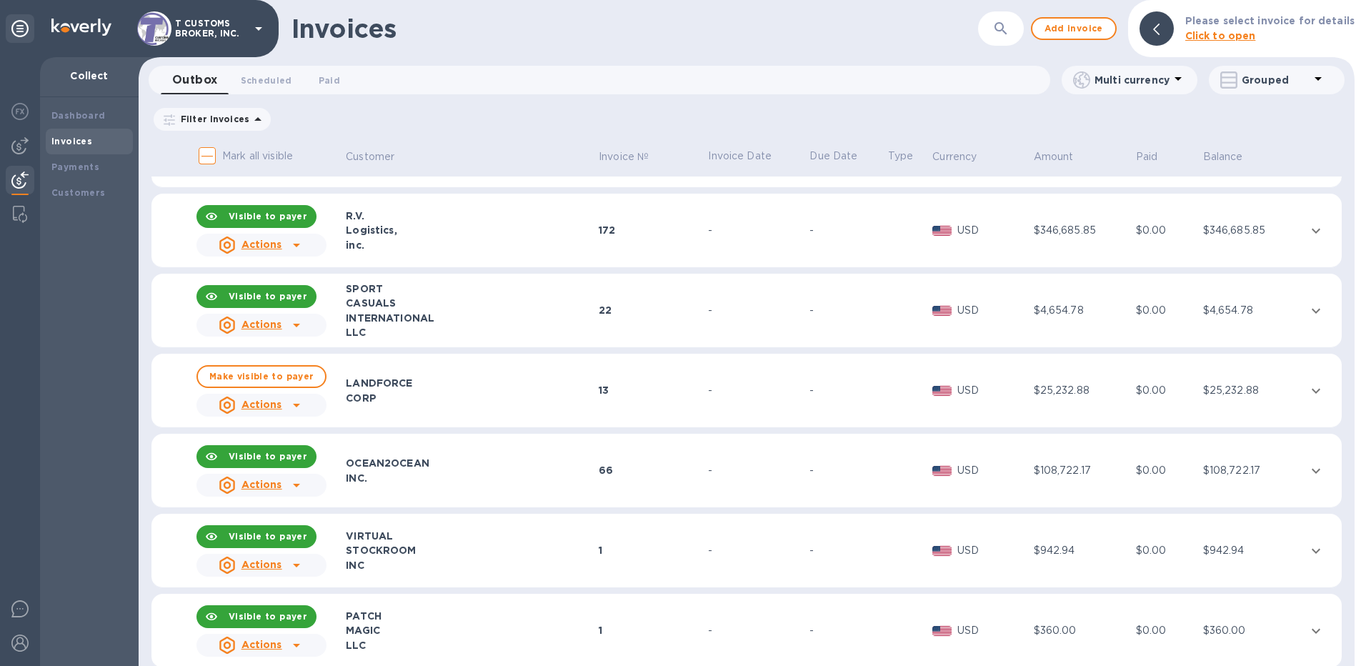
click at [294, 403] on icon at bounding box center [296, 405] width 17 height 17
click at [326, 499] on u "Customer statement link" at bounding box center [306, 498] width 133 height 11
click at [88, 187] on b "Customers" at bounding box center [78, 192] width 54 height 11
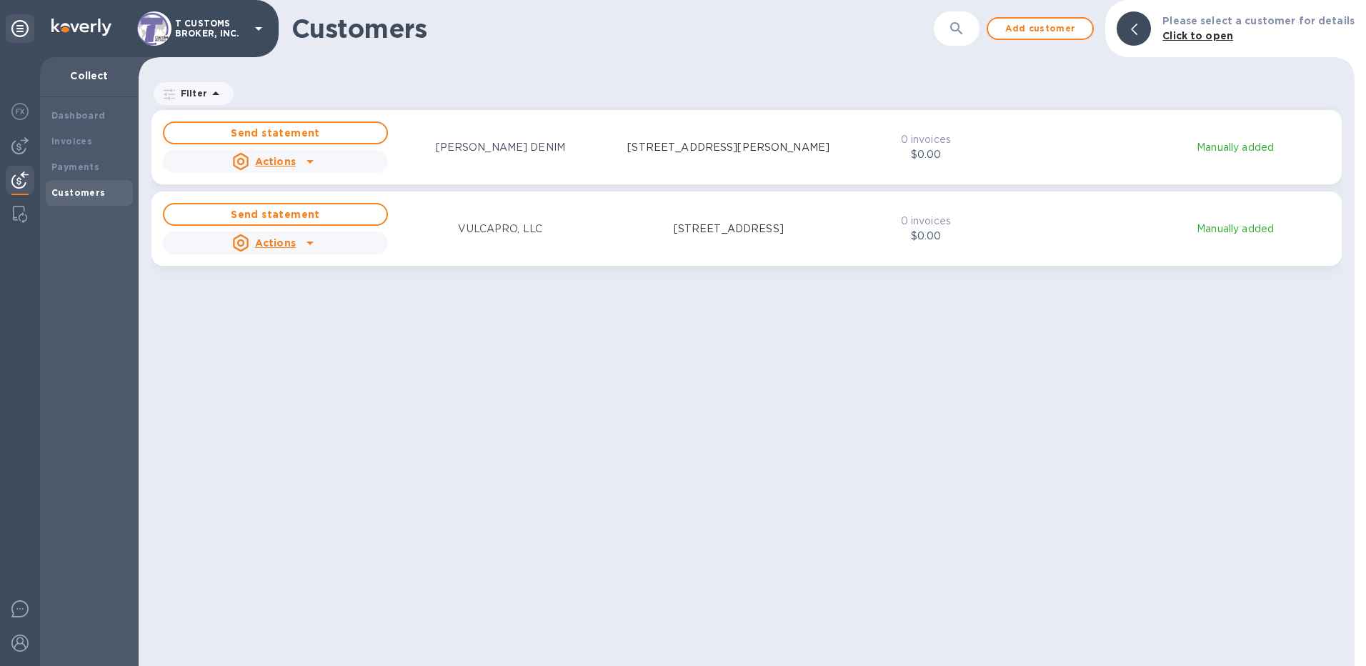
scroll to position [7228, 0]
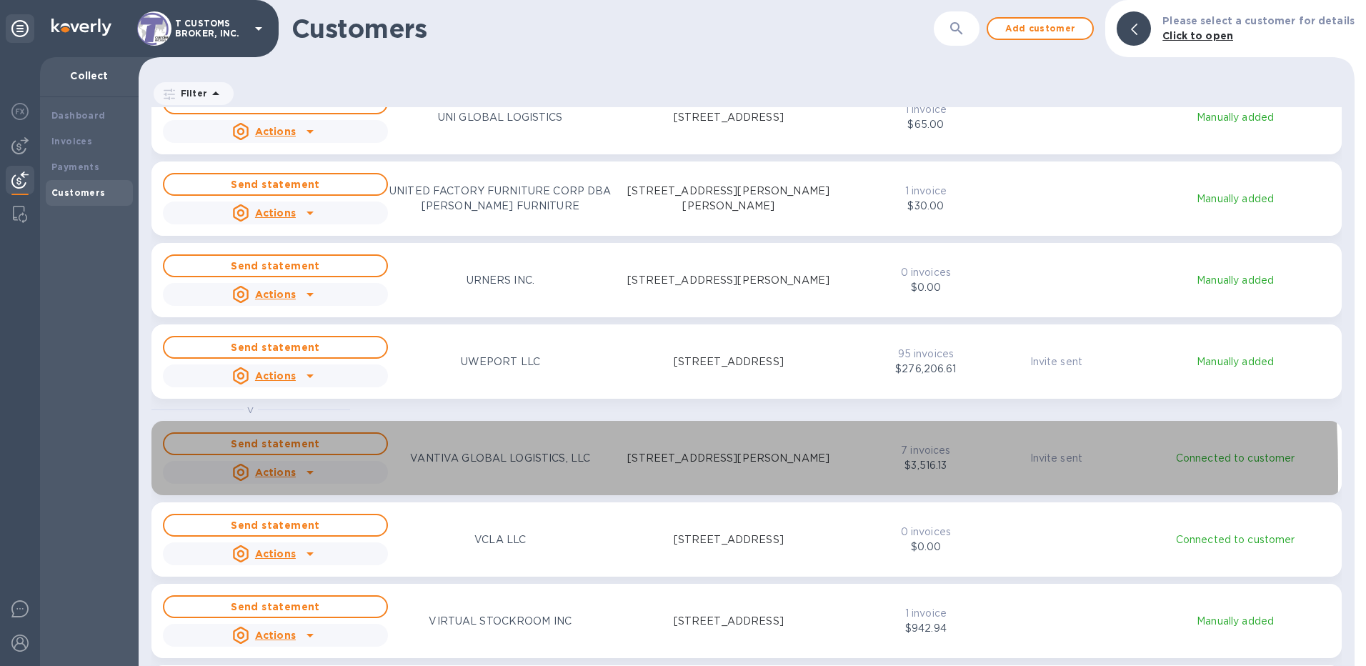
click at [279, 476] on u "Actions" at bounding box center [275, 472] width 41 height 11
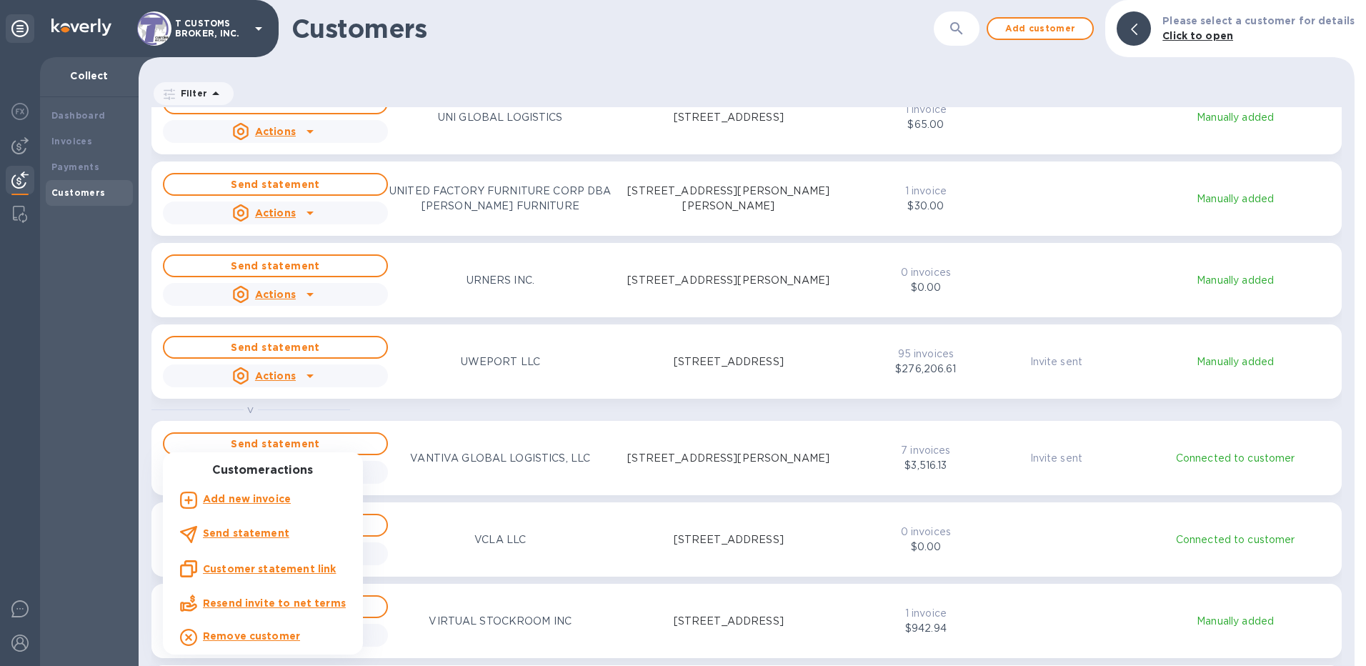
click at [289, 565] on u "Customer statement link" at bounding box center [269, 568] width 133 height 11
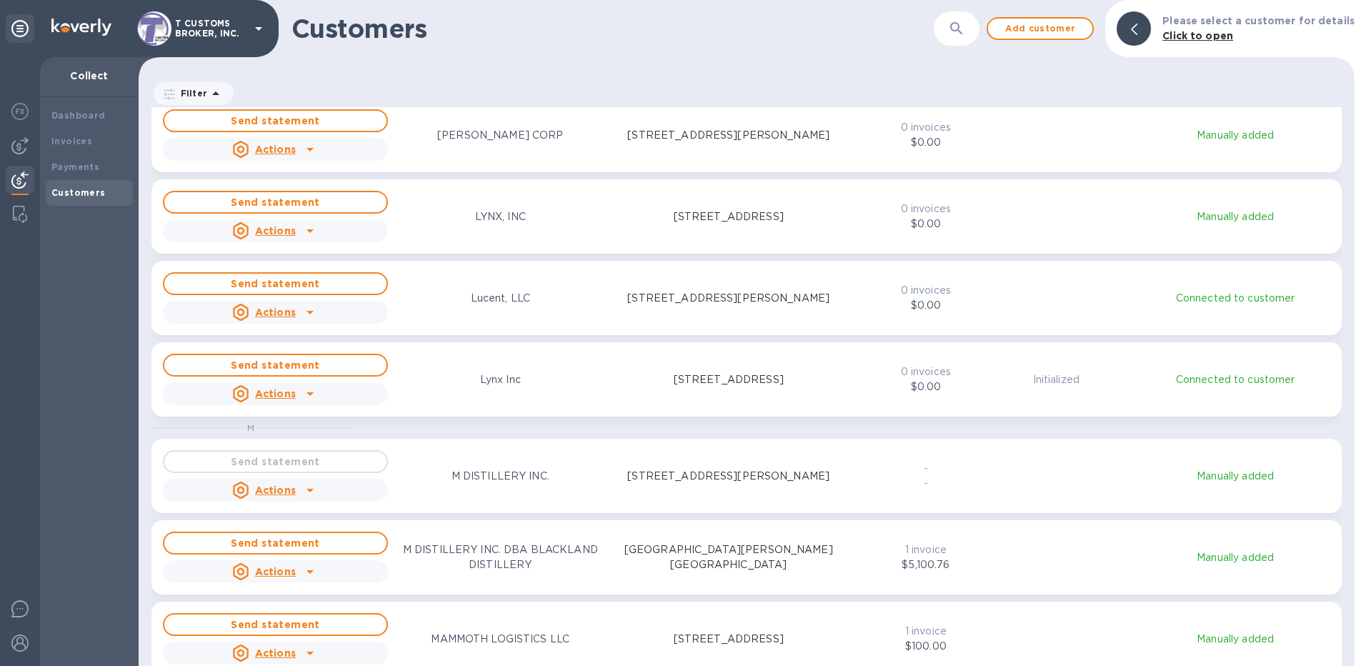
scroll to position [4084, 0]
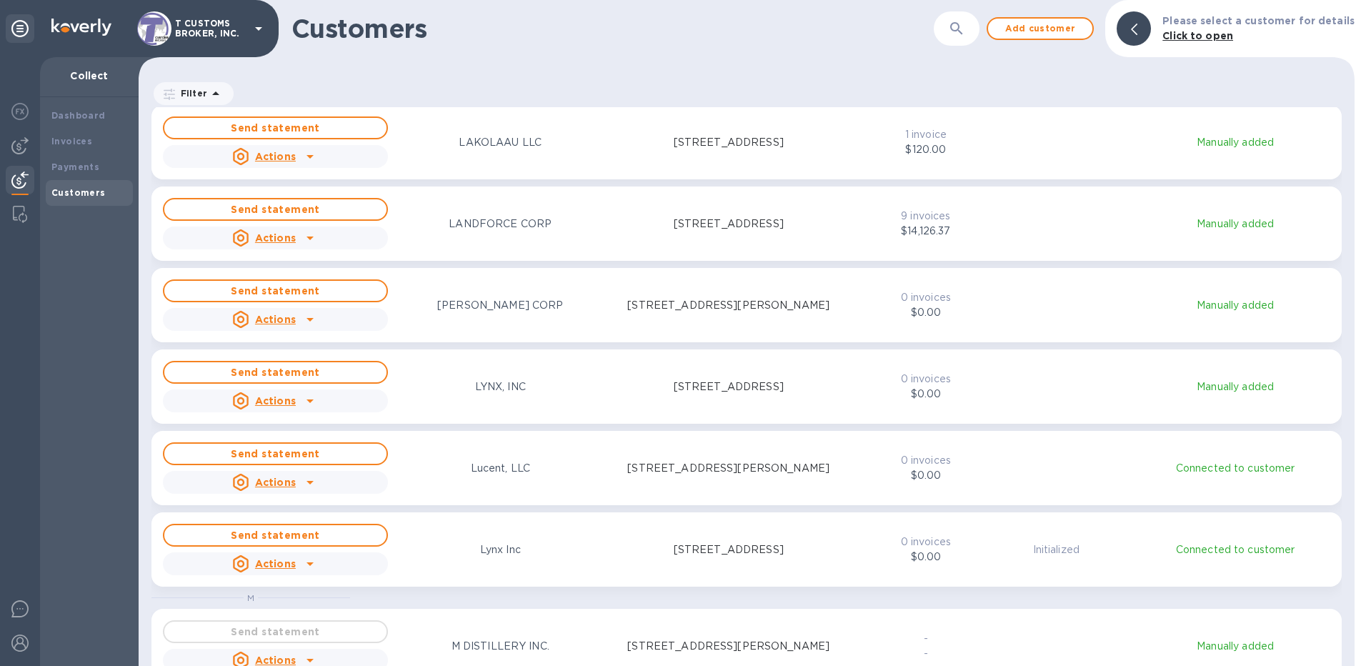
click at [277, 237] on u "Actions" at bounding box center [275, 237] width 41 height 11
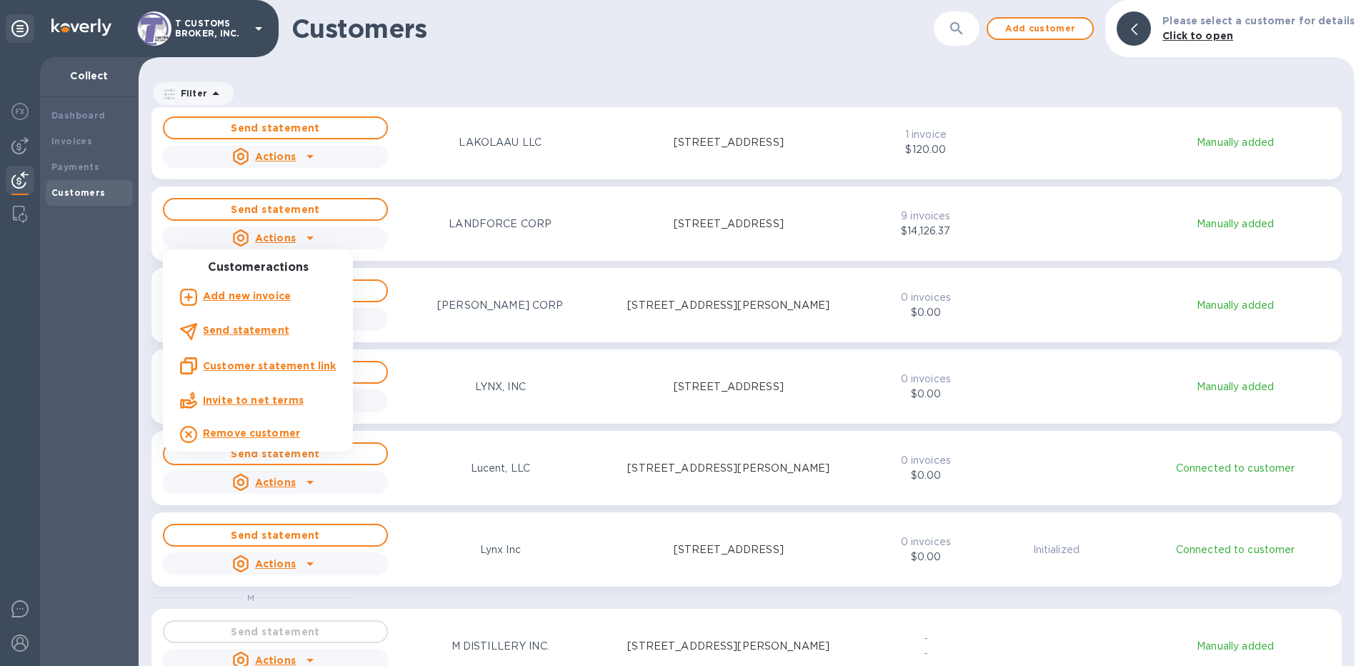
click at [282, 365] on u "Customer statement link" at bounding box center [269, 365] width 133 height 11
